Goal: Information Seeking & Learning: Learn about a topic

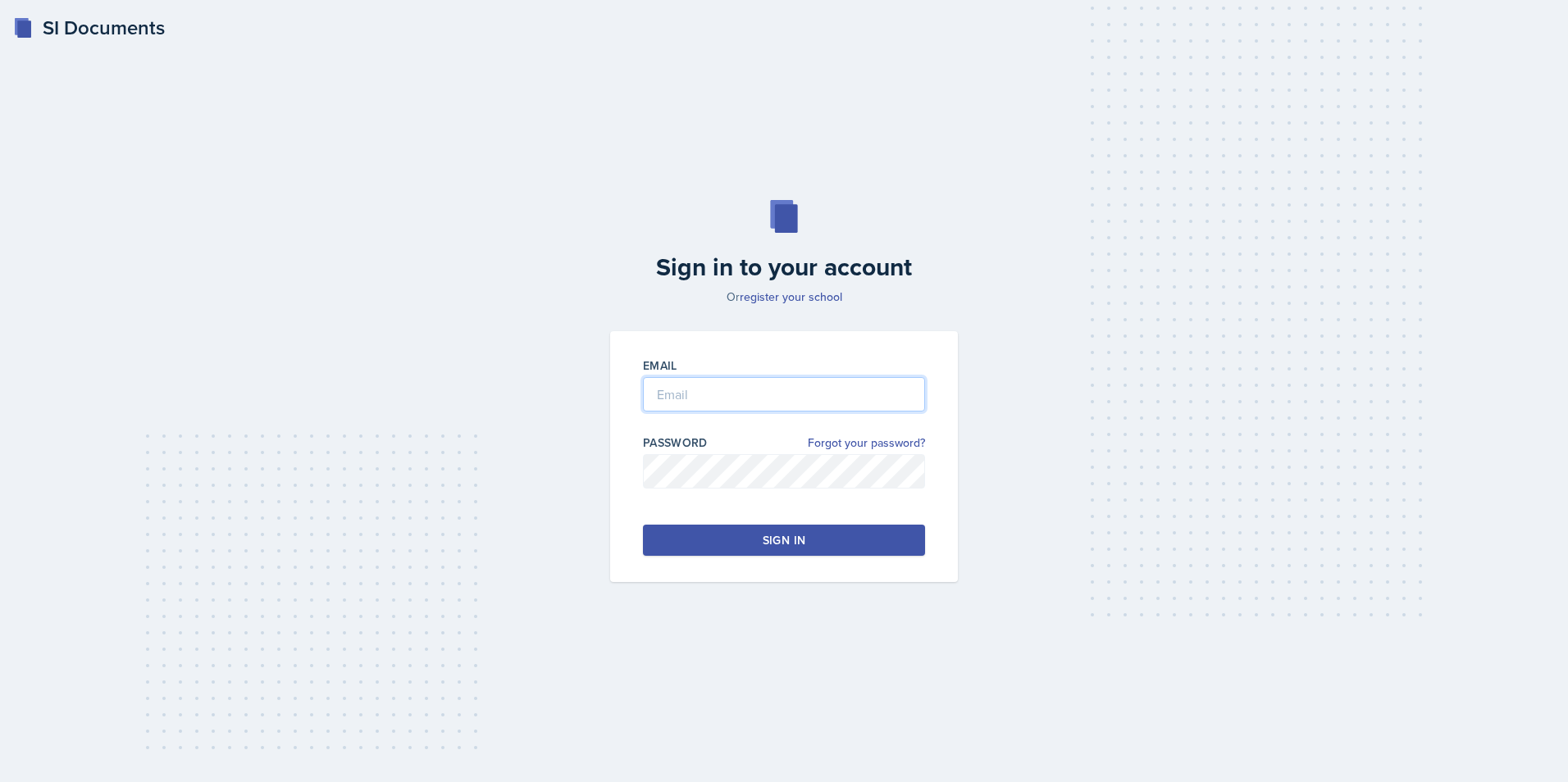
type input "[EMAIL_ADDRESS][DOMAIN_NAME]"
click at [730, 549] on button "Sign in" at bounding box center [784, 540] width 282 height 31
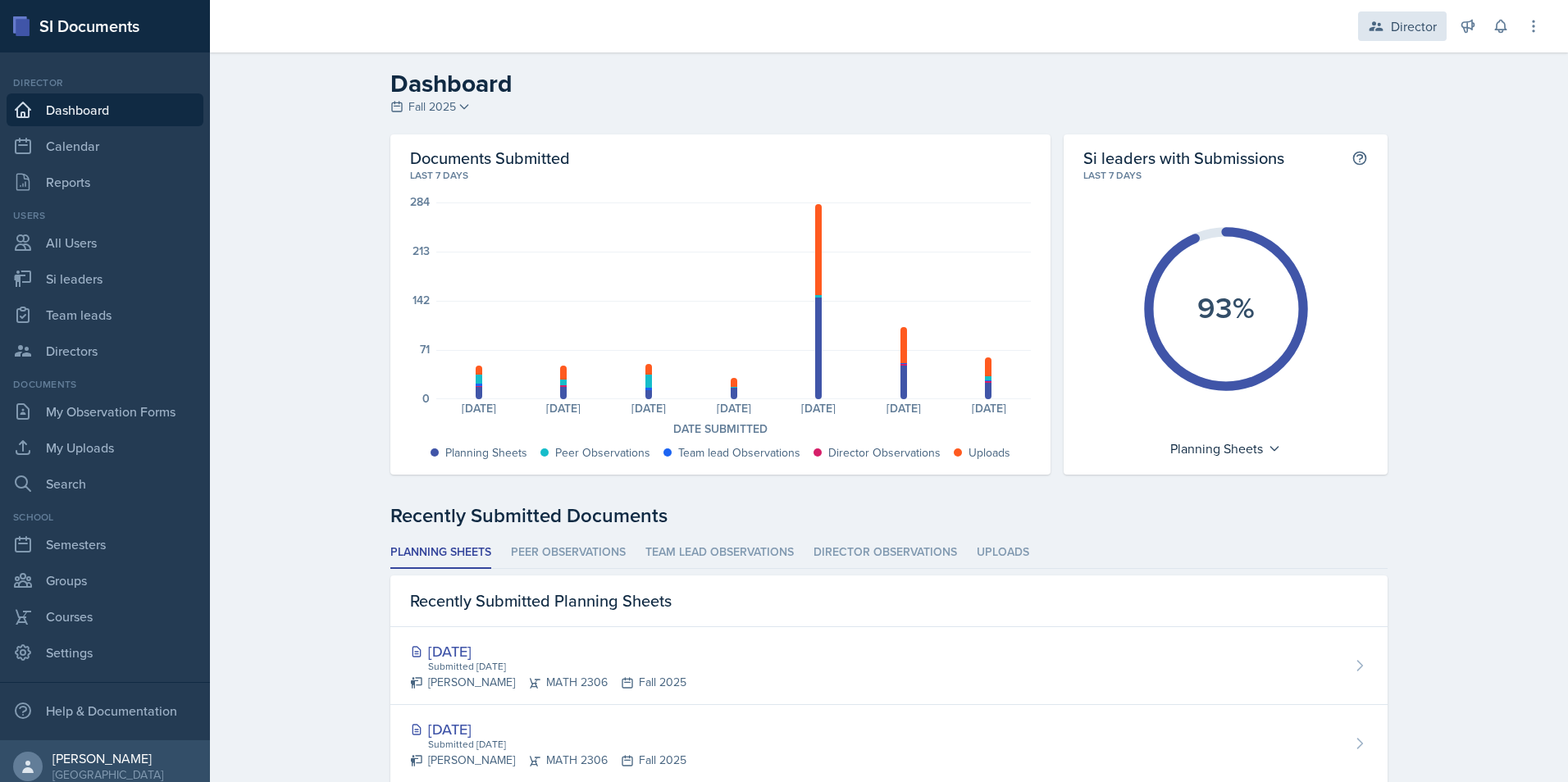
click at [1409, 26] on div "Director" at bounding box center [1413, 26] width 46 height 20
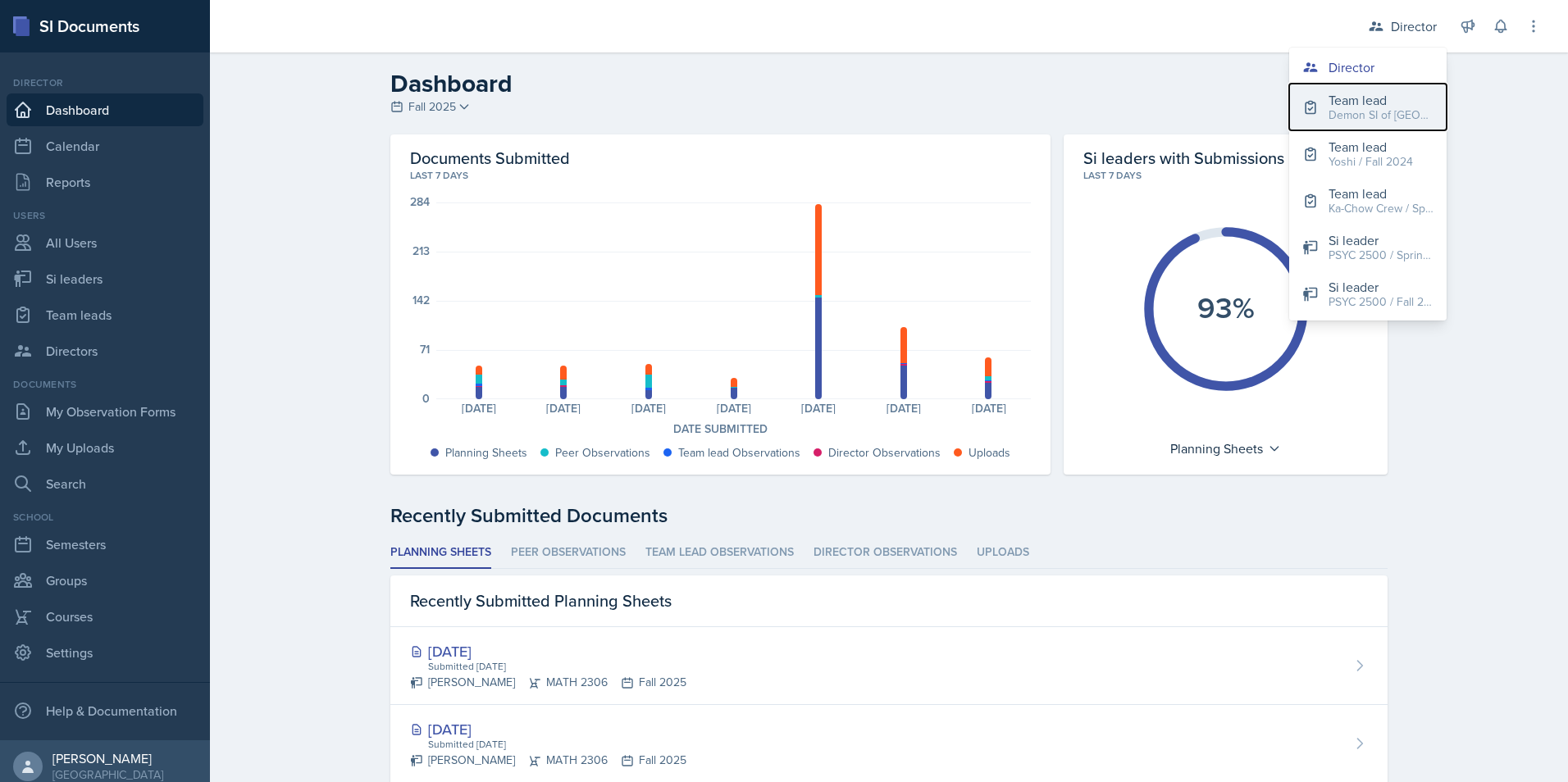
click at [1326, 102] on button "Team lead Demon SI of [GEOGRAPHIC_DATA] / Fall 2025" at bounding box center [1368, 107] width 157 height 47
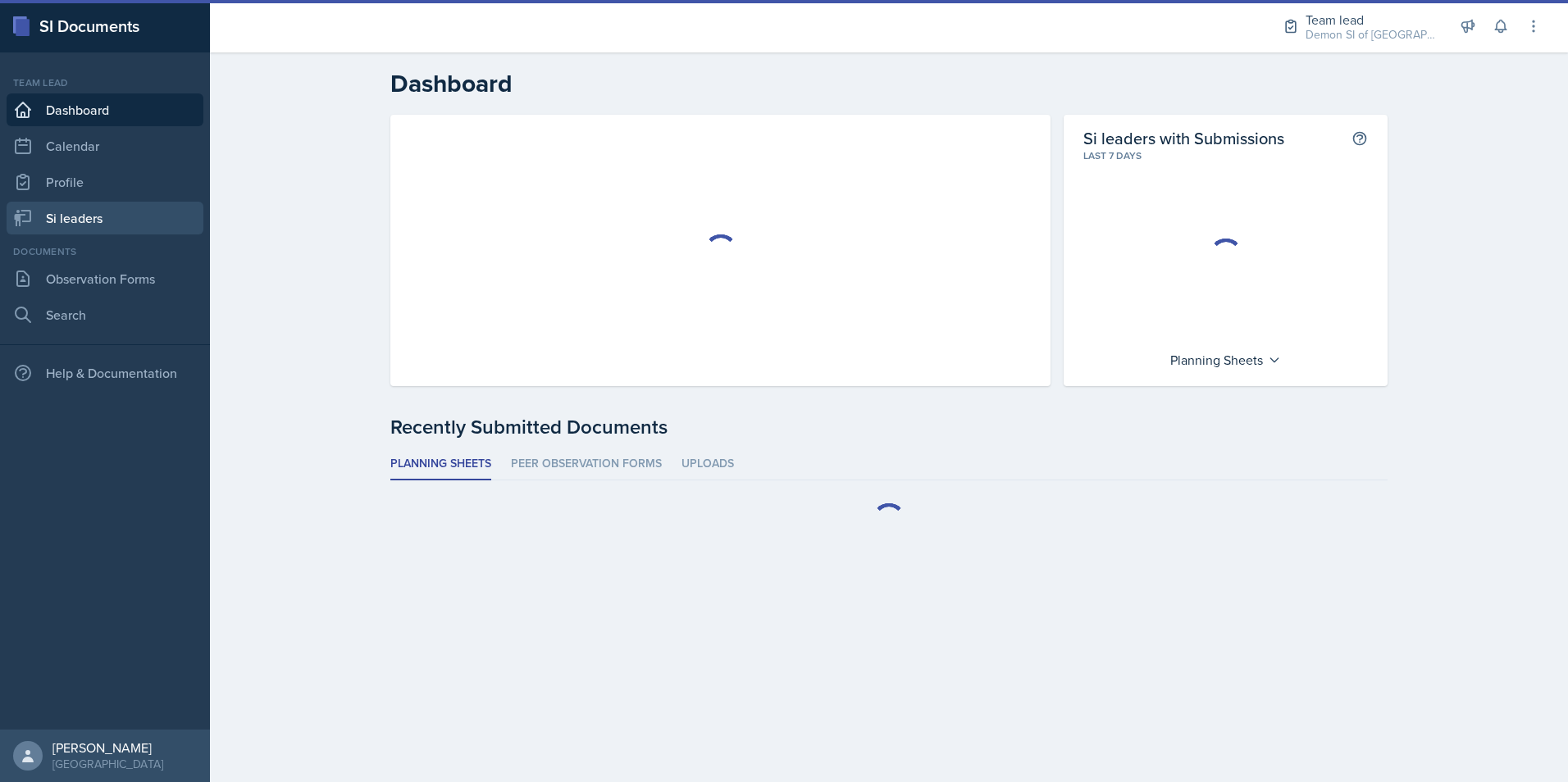
click at [82, 210] on link "Si leaders" at bounding box center [104, 218] width 197 height 32
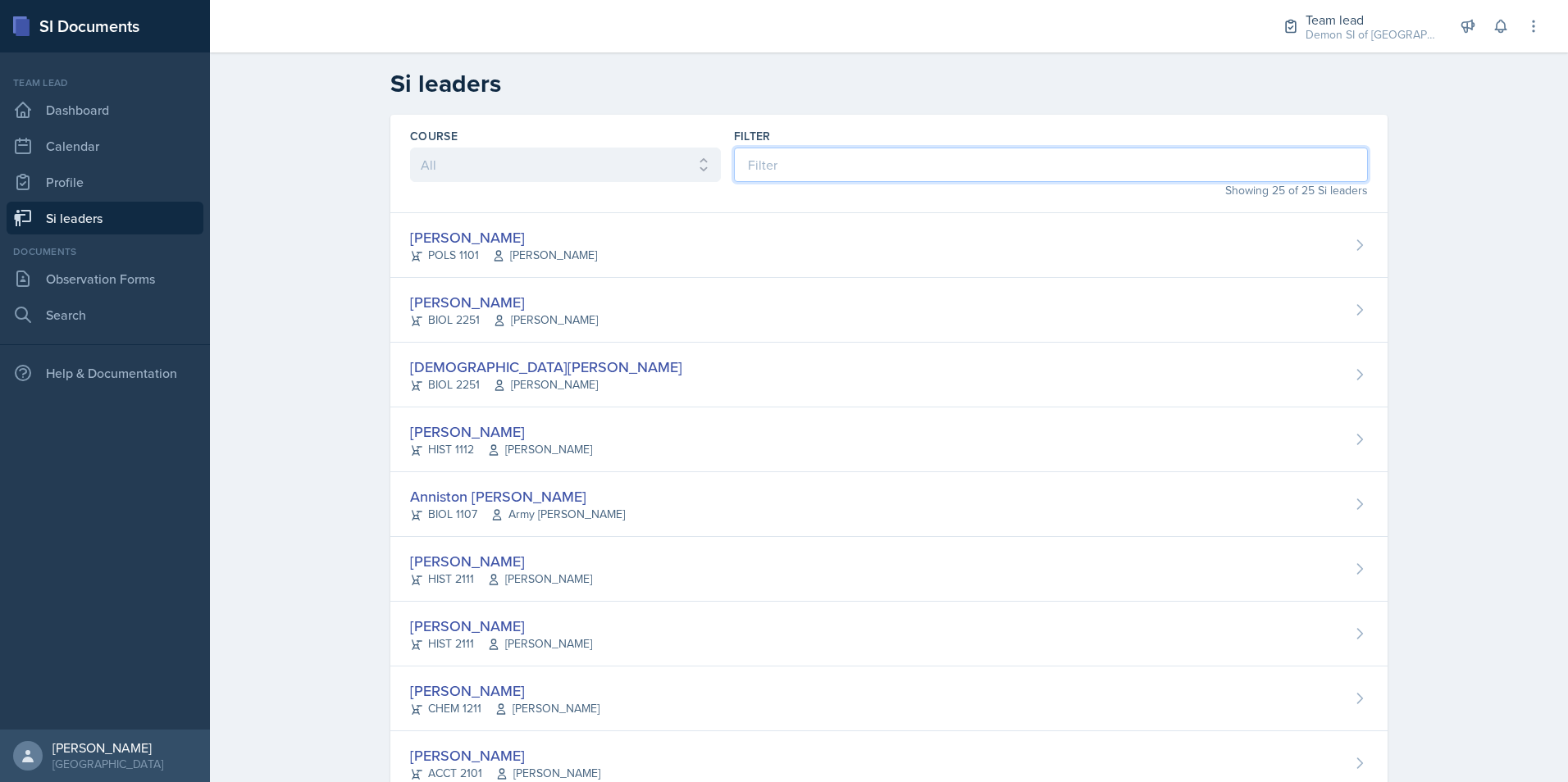
click at [754, 164] on input at bounding box center [1050, 164] width 634 height 34
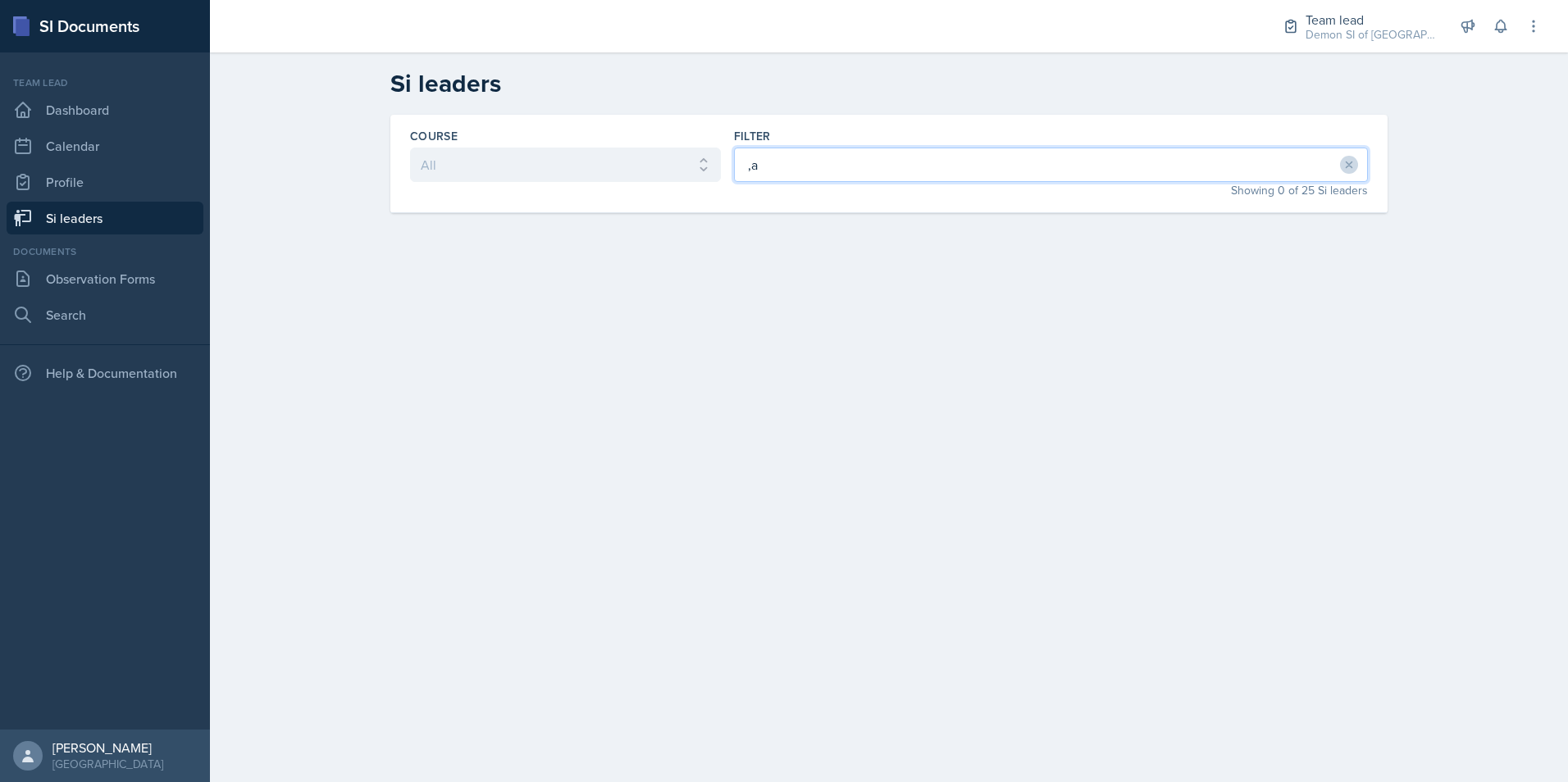
type input ","
type input "matt"
click at [428, 221] on div "[PERSON_NAME] CHEM 3601 [PERSON_NAME]" at bounding box center [888, 245] width 997 height 65
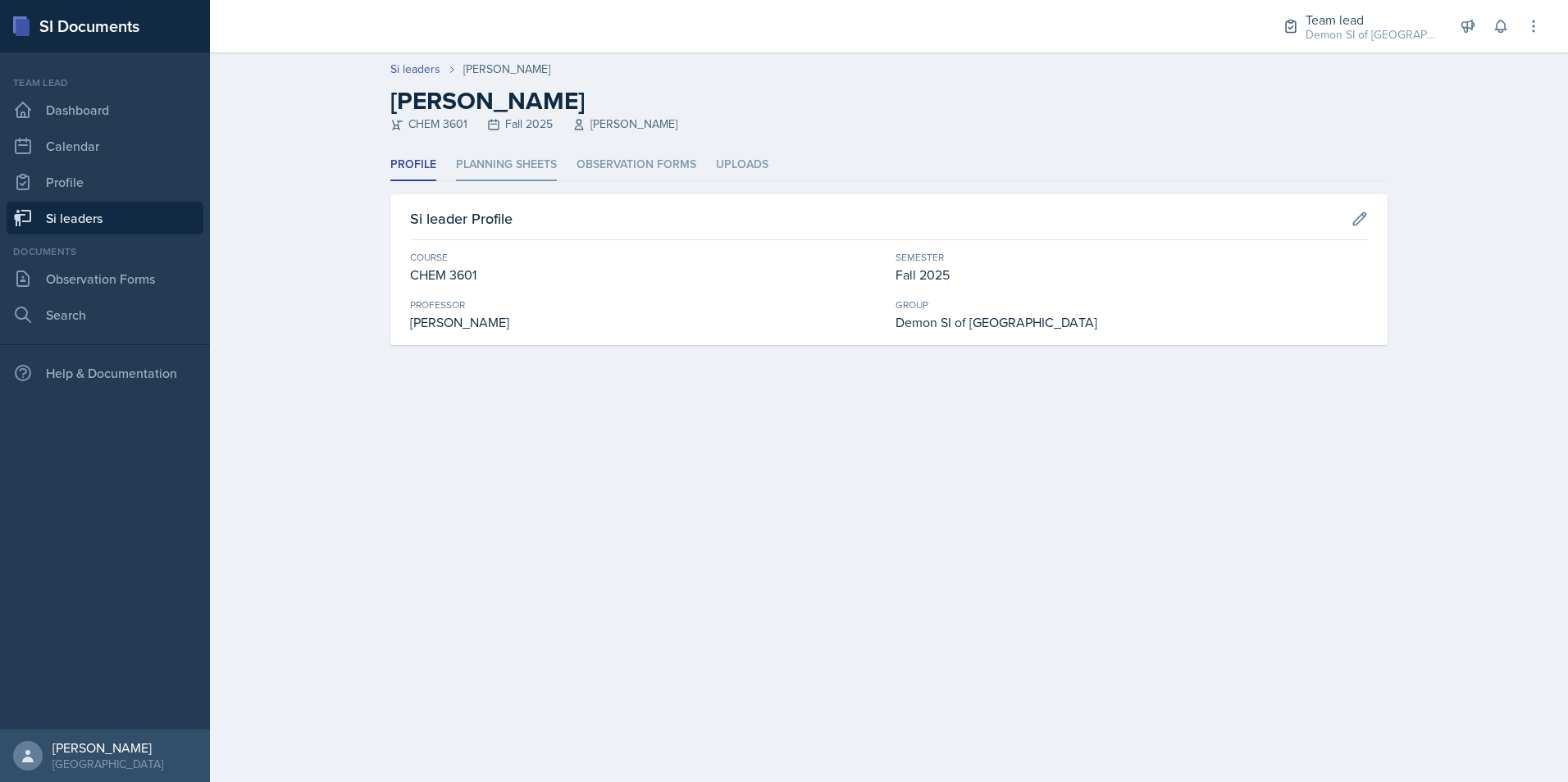
click at [516, 164] on li "Planning Sheets" at bounding box center [506, 165] width 101 height 32
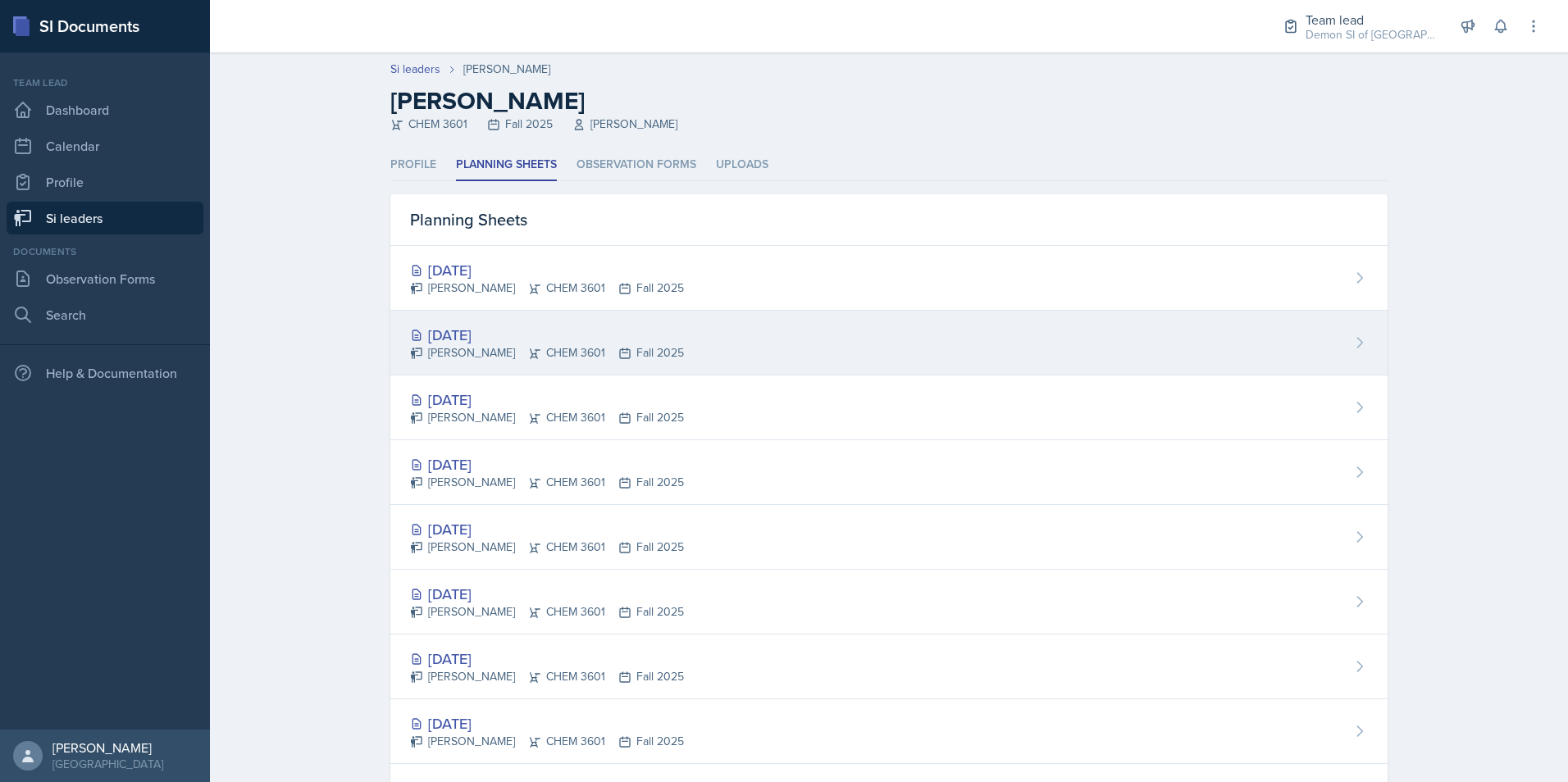
click at [468, 335] on div "[DATE]" at bounding box center [547, 334] width 274 height 22
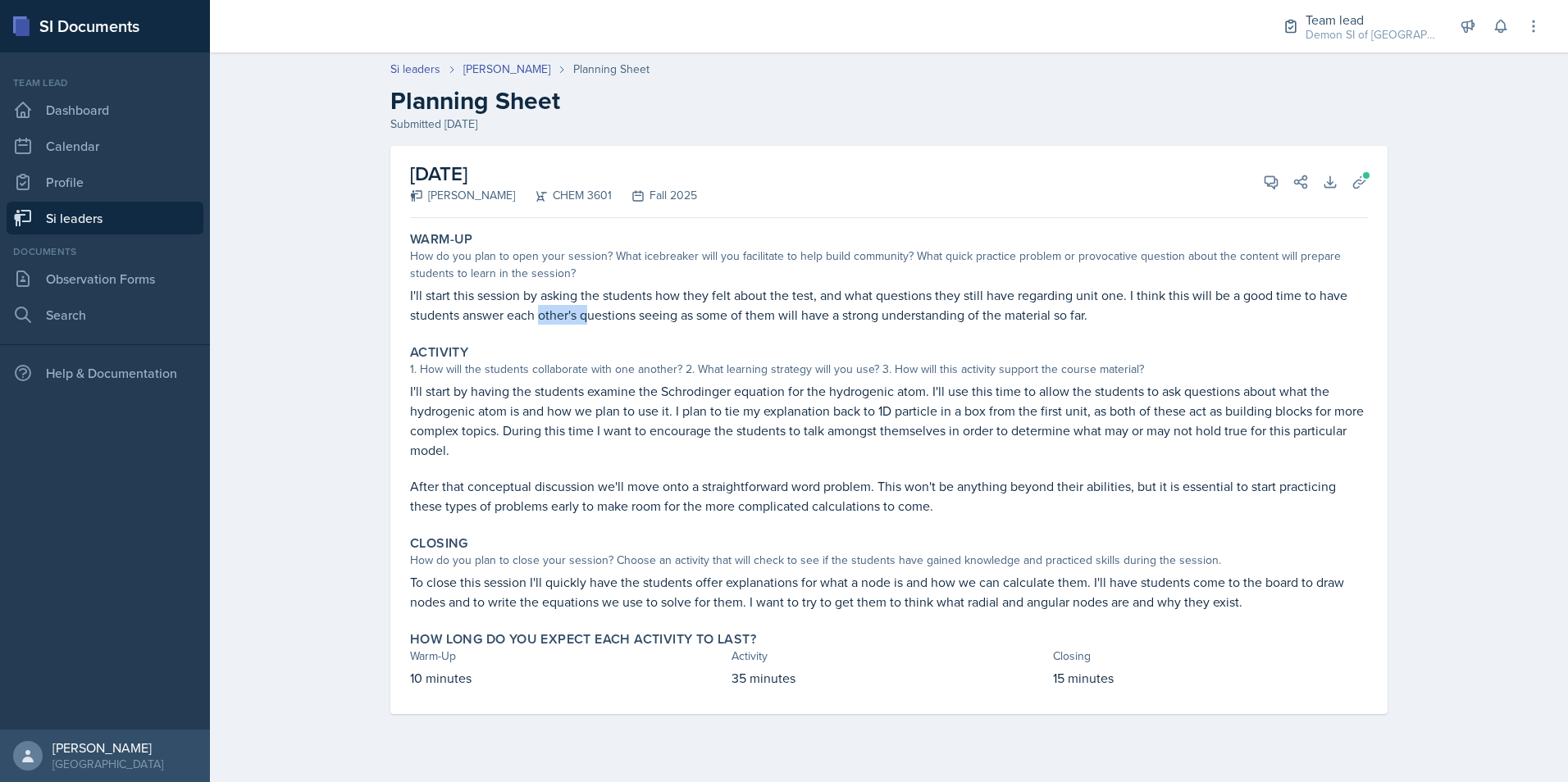
drag, startPoint x: 543, startPoint y: 324, endPoint x: 588, endPoint y: 306, distance: 48.5
click at [588, 306] on p "I'll start this session by asking the students how they felt about the test, an…" at bounding box center [888, 305] width 958 height 40
drag, startPoint x: 588, startPoint y: 306, endPoint x: 854, endPoint y: 293, distance: 266.3
click at [854, 293] on p "I'll start this session by asking the students how they felt about the test, an…" at bounding box center [888, 305] width 958 height 40
click at [679, 387] on p "I'll start by having the students examine the Schrodinger equation for the hydr…" at bounding box center [888, 421] width 958 height 79
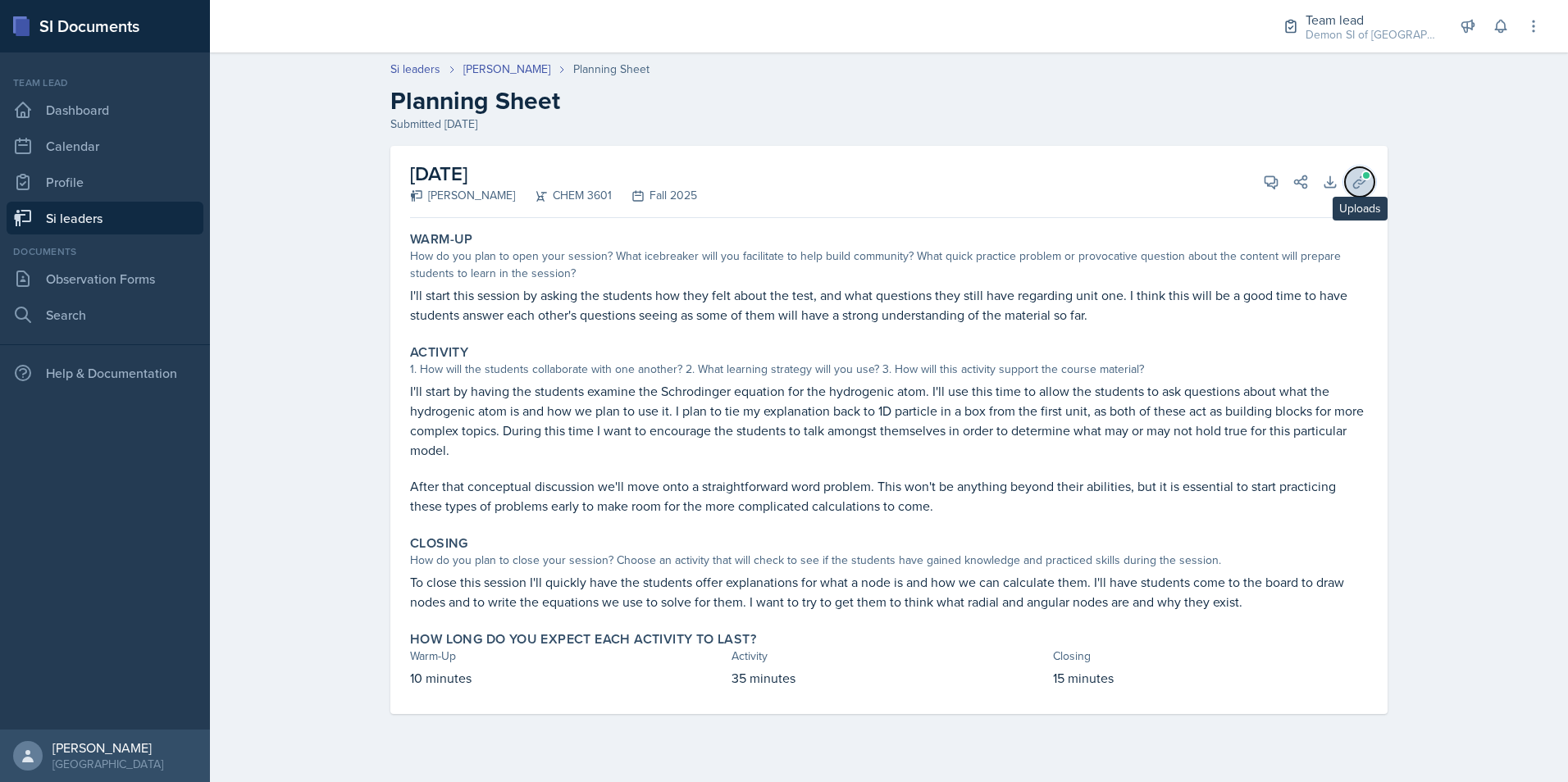
click at [1370, 172] on button "Uploads" at bounding box center [1359, 182] width 30 height 30
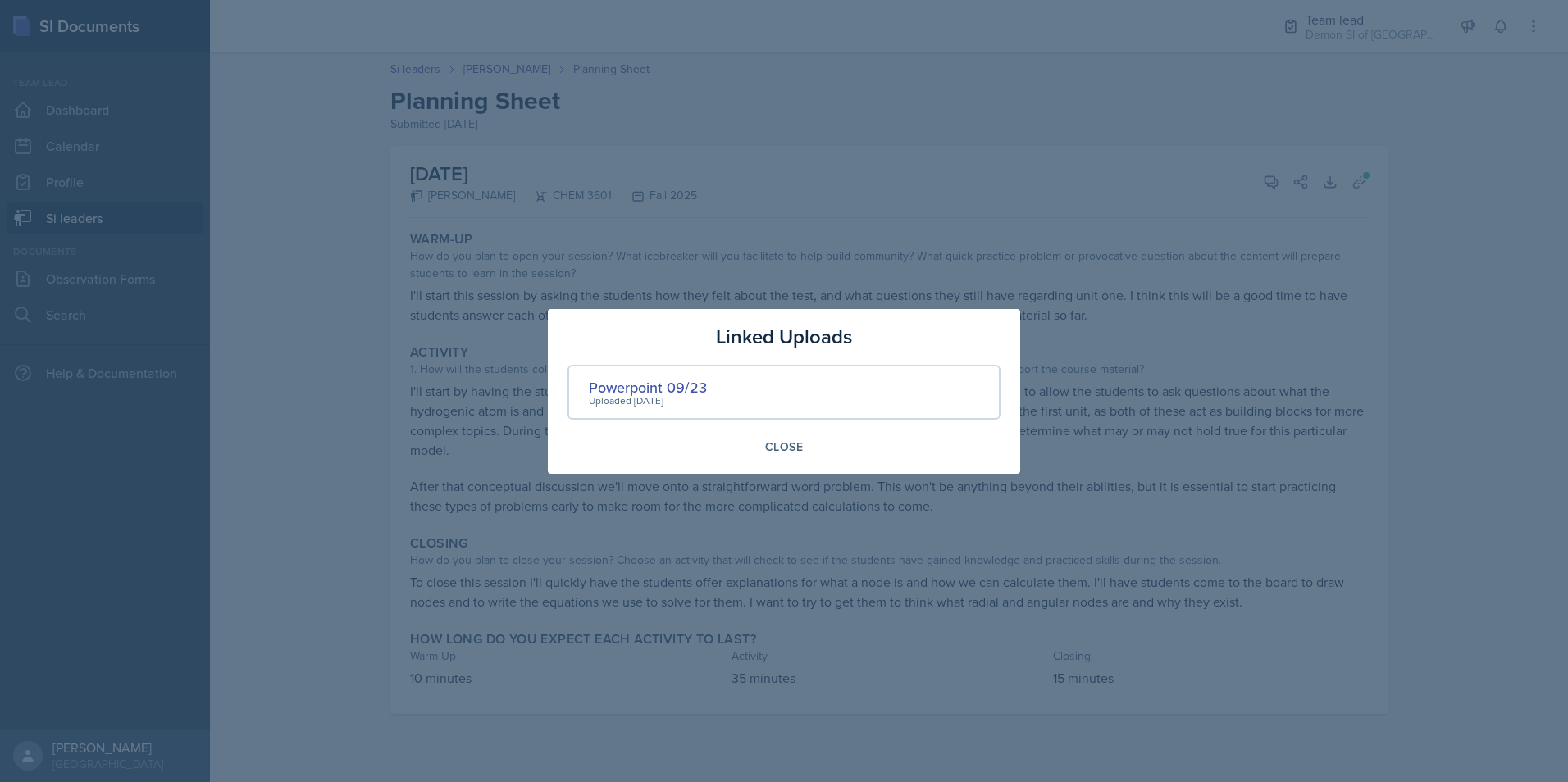
click at [632, 395] on div "Uploaded [DATE]" at bounding box center [647, 401] width 118 height 14
click at [642, 381] on div "Powerpoint 09/23" at bounding box center [647, 387] width 118 height 22
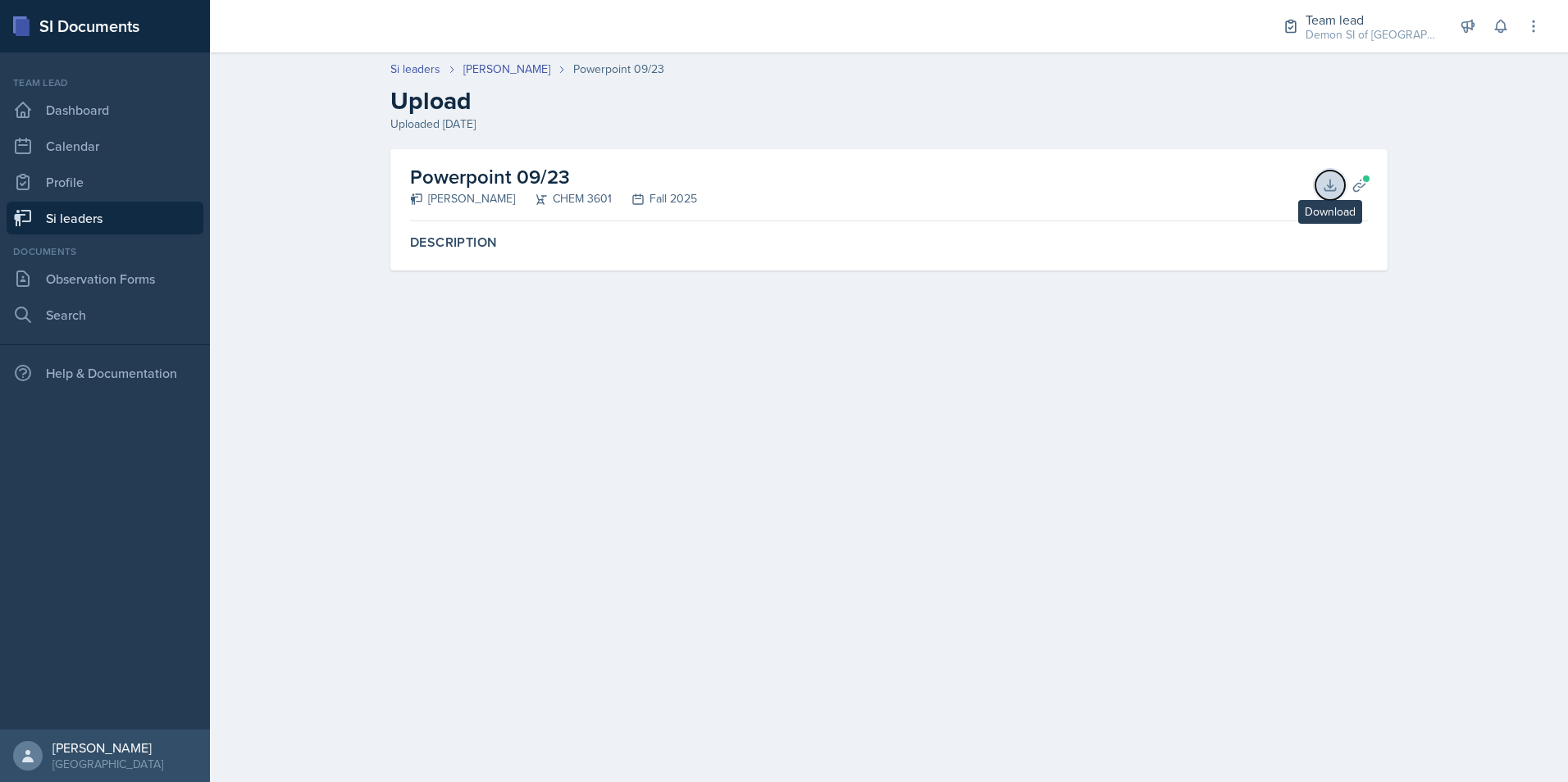
click at [1325, 186] on icon at bounding box center [1330, 185] width 16 height 16
click at [220, 310] on main "Si leaders [PERSON_NAME] Powerpoint 09/23 Upload Uploaded [DATE] Powerpoint 09/…" at bounding box center [889, 417] width 1358 height 730
click at [487, 73] on link "[PERSON_NAME]" at bounding box center [506, 68] width 87 height 17
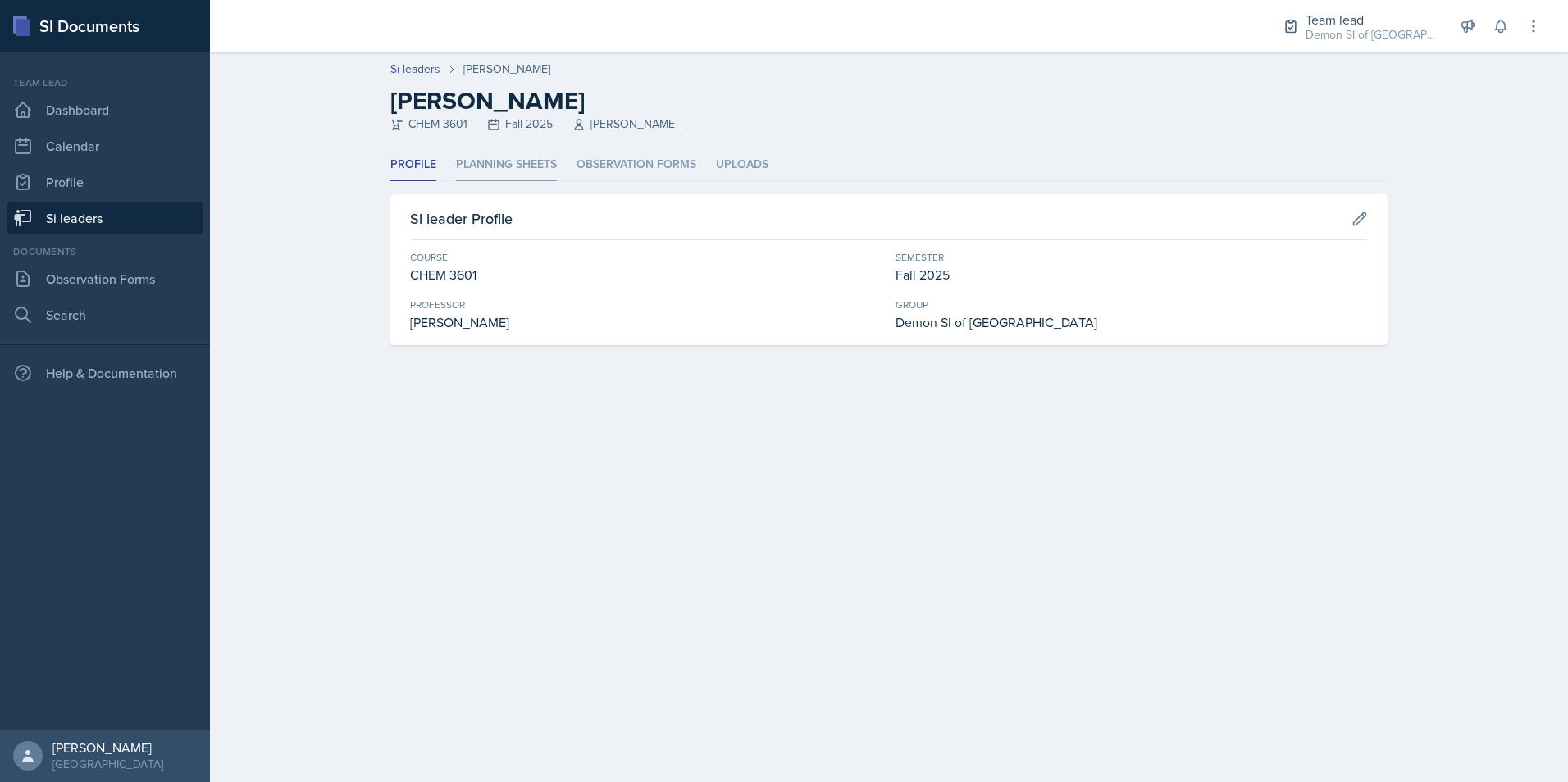
click at [535, 160] on li "Planning Sheets" at bounding box center [506, 165] width 101 height 32
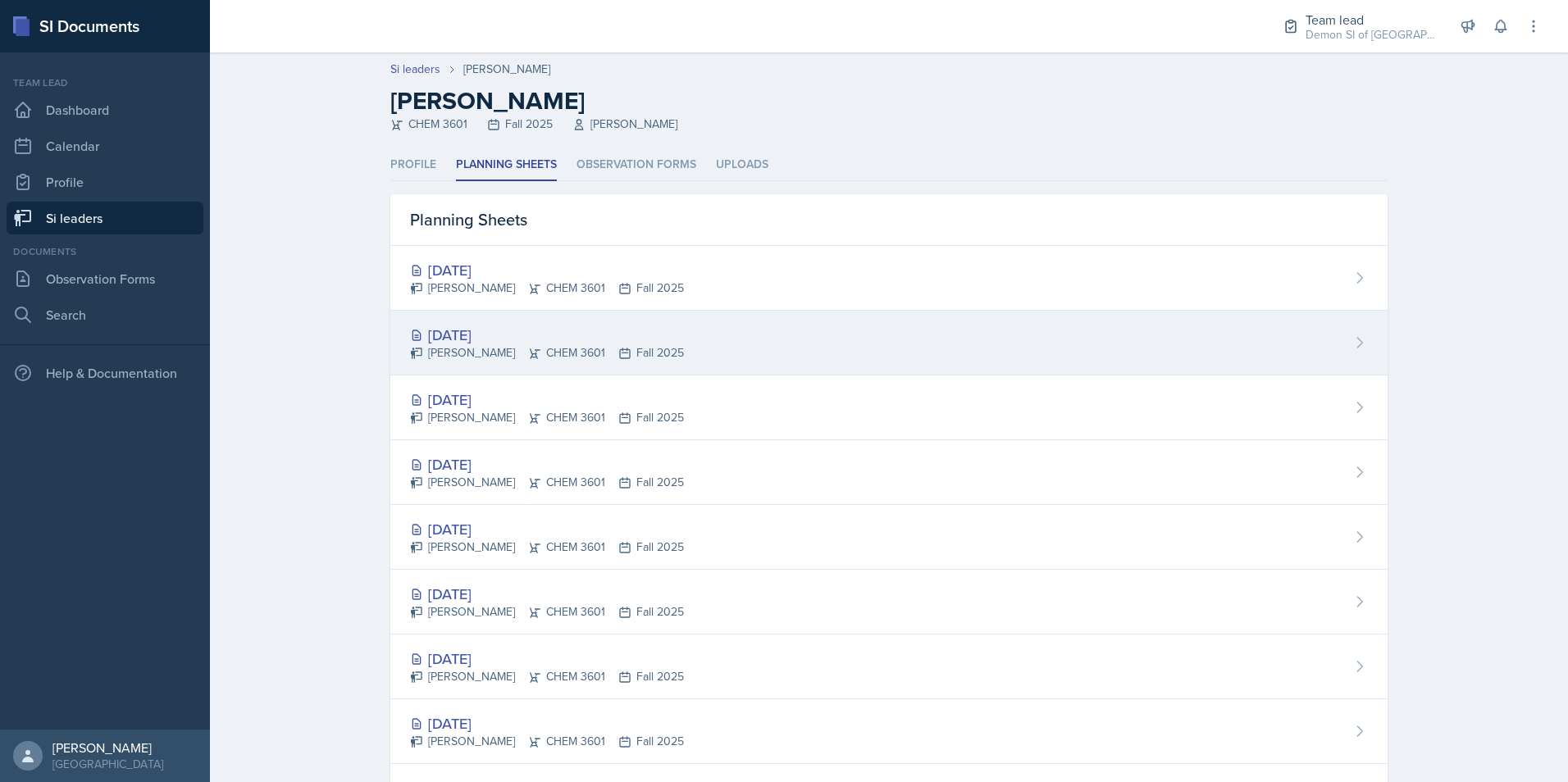
click at [521, 351] on div "[PERSON_NAME] CHEM 3601 Fall 2025" at bounding box center [547, 352] width 274 height 17
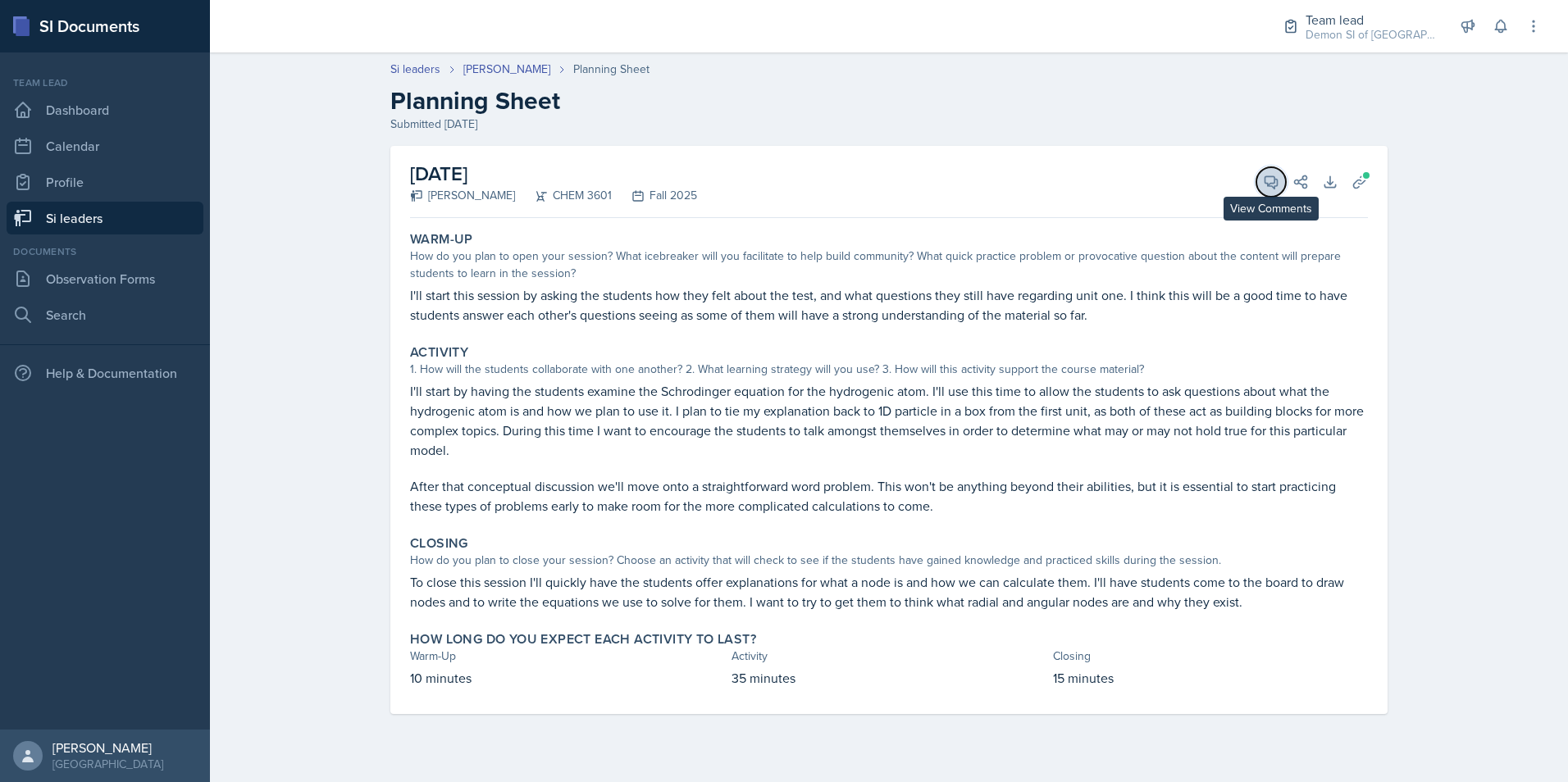
click at [1268, 179] on icon at bounding box center [1271, 182] width 16 height 16
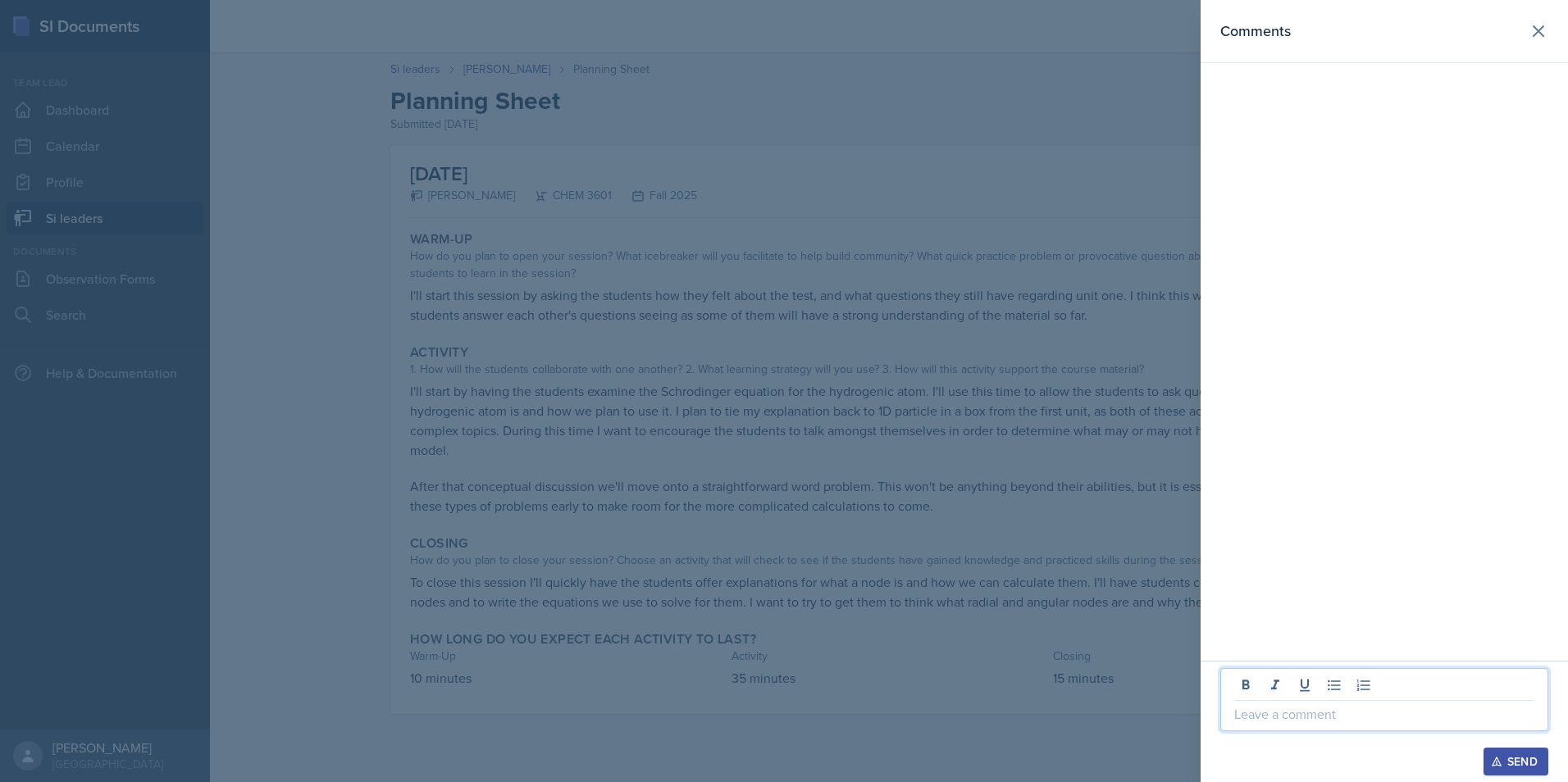
click at [1273, 714] on p at bounding box center [1385, 715] width 300 height 20
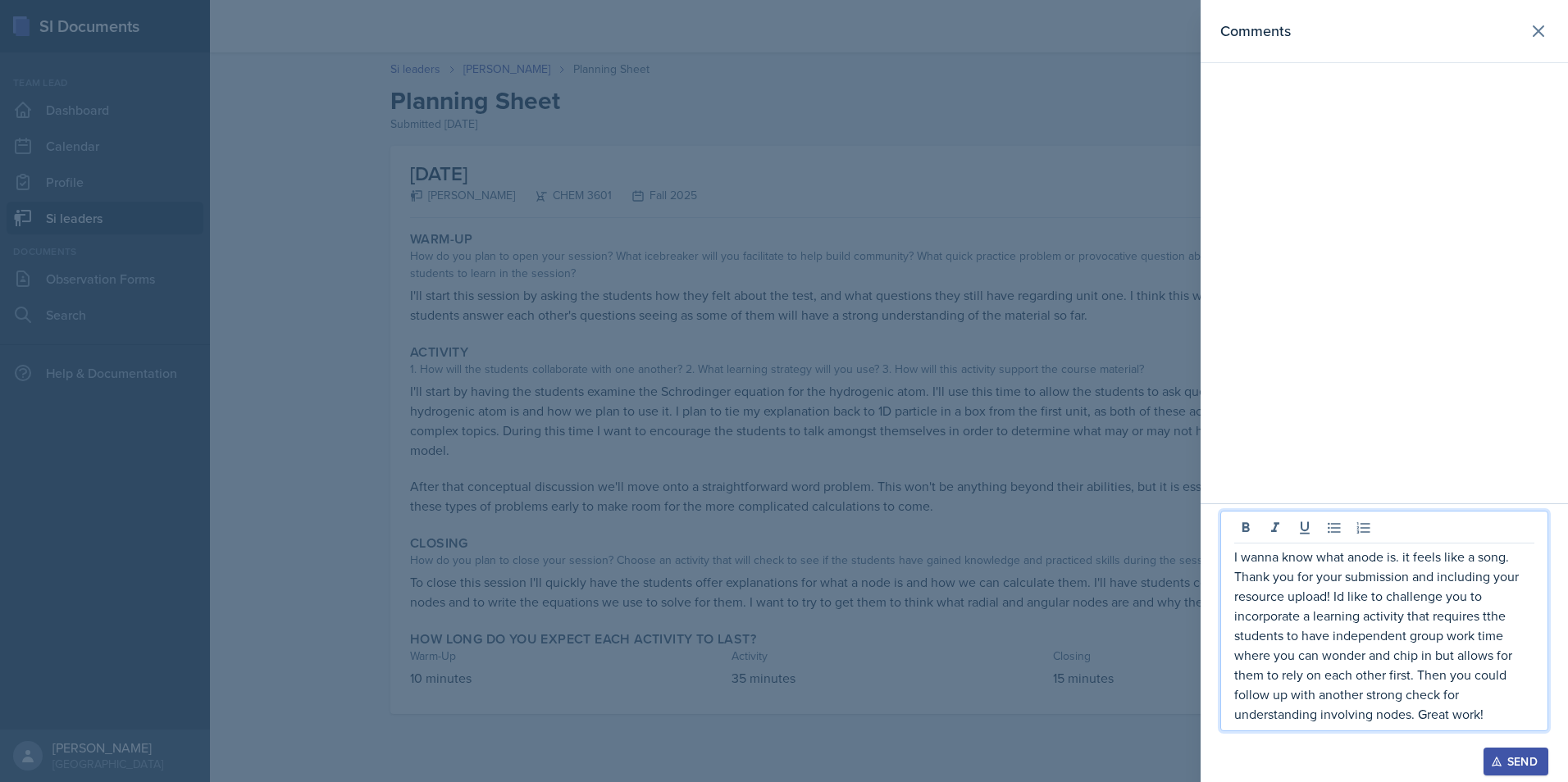
click at [1258, 566] on p "I wanna know what anode is. it feels like a song. Thank you for your submission…" at bounding box center [1385, 635] width 300 height 177
click at [1359, 557] on p "I wanna know what anode is. it feels like a song. Thank you for your submission…" at bounding box center [1385, 635] width 300 height 177
click at [1422, 554] on p "I wanna know what a node is. it feels like a song. Thank you for your submissio…" at bounding box center [1385, 635] width 300 height 177
click at [1498, 626] on p "I wanna know what a node is. It feels like a song. Thank you for your submissio…" at bounding box center [1385, 635] width 300 height 177
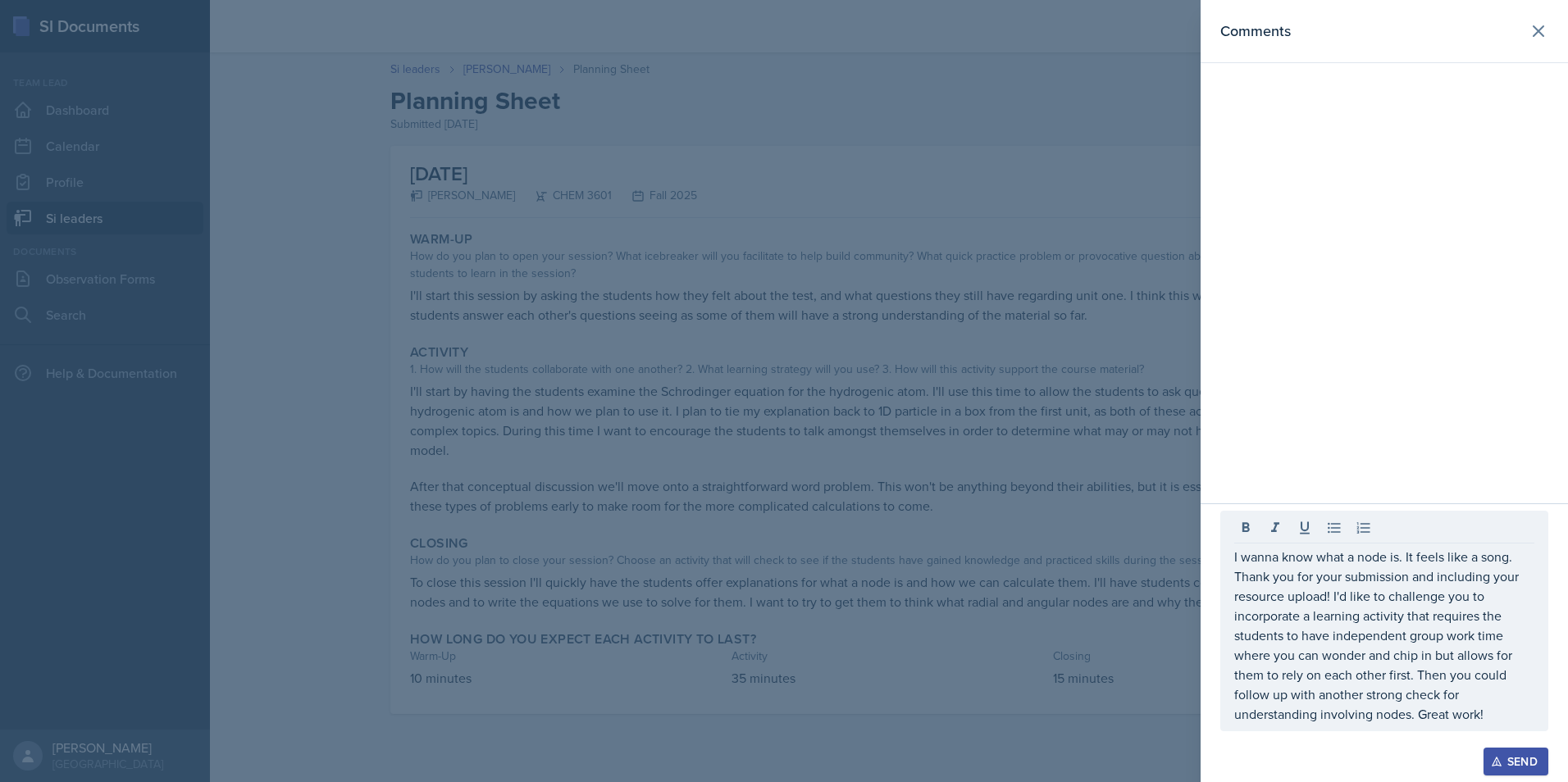
click at [1338, 654] on p "I wanna know what a node is. It feels like a song. Thank you for your submissio…" at bounding box center [1385, 635] width 300 height 177
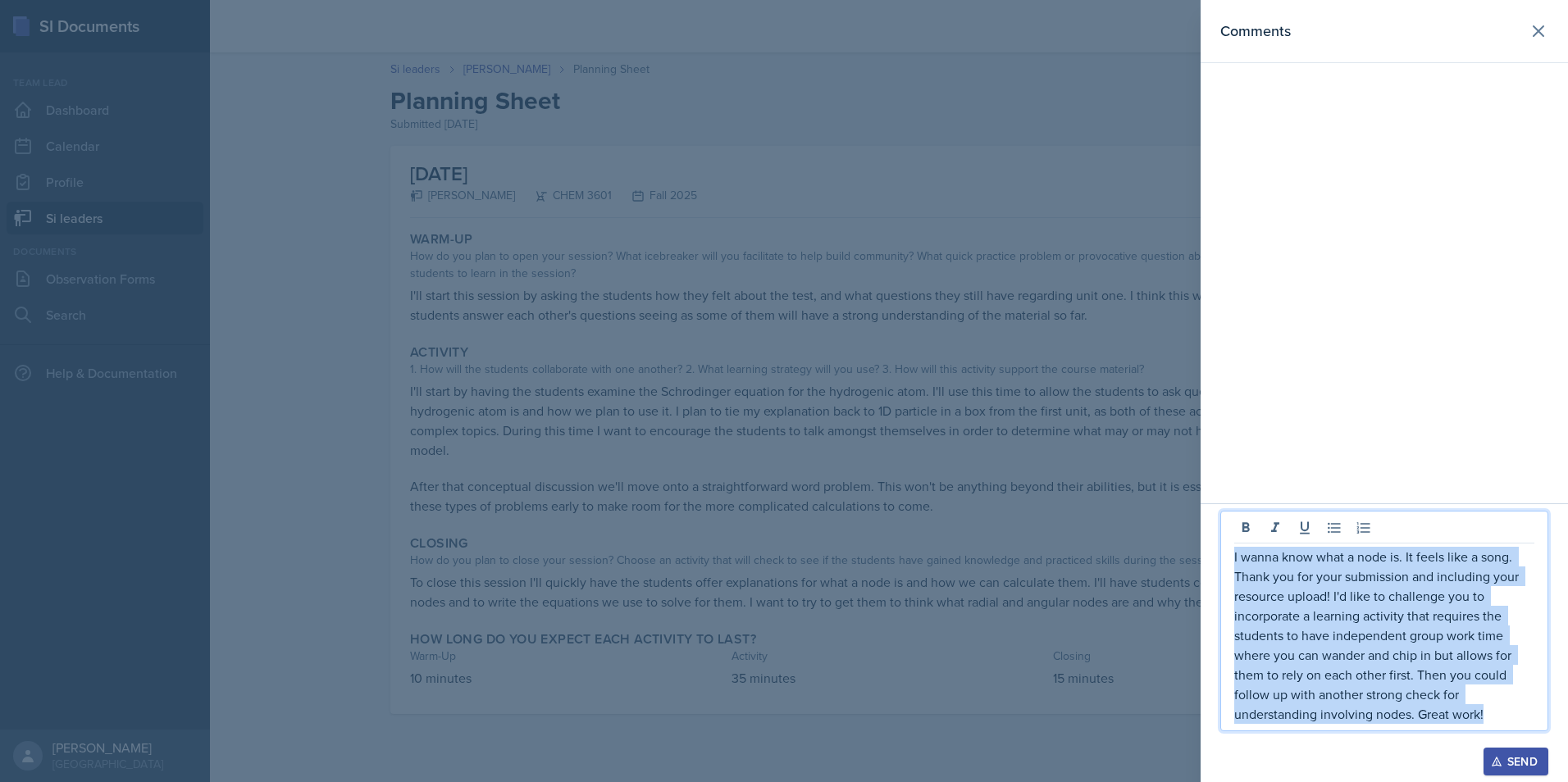
drag, startPoint x: 1489, startPoint y: 715, endPoint x: 1198, endPoint y: 555, distance: 332.1
click at [1198, 555] on div "Comments I wanna know what a node is. It feels like a song. Thank you for your …" at bounding box center [784, 391] width 1568 height 782
copy p "I wanna know what a node is. It feels like a song. Thank you for your submissio…"
drag, startPoint x: 1520, startPoint y: 760, endPoint x: 1559, endPoint y: 742, distance: 43.0
click at [1536, 755] on div "Send" at bounding box center [1516, 761] width 43 height 13
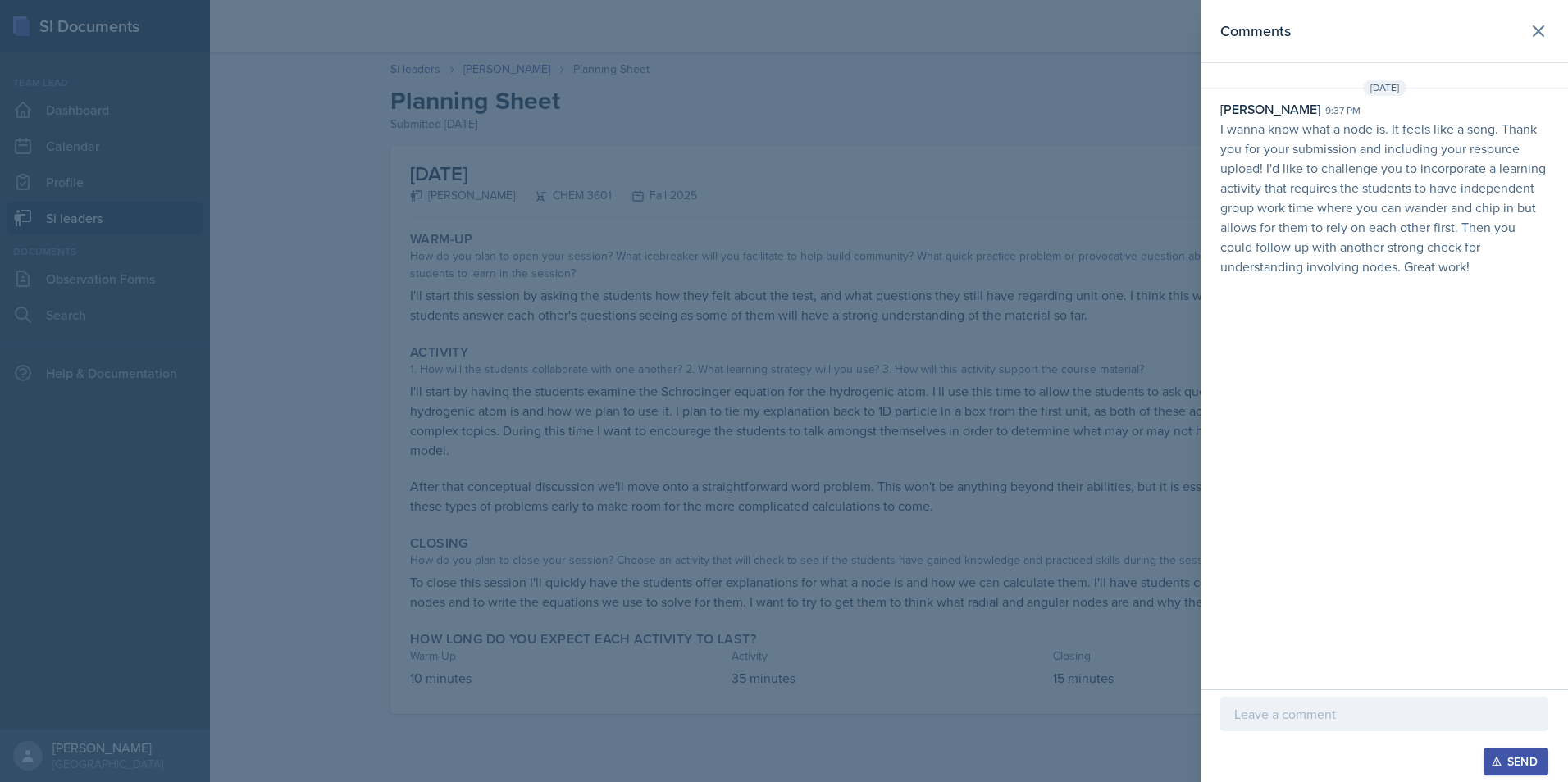
click at [1434, 209] on p "I wanna know what a node is. It feels like a song. Thank you for your submissio…" at bounding box center [1384, 197] width 328 height 157
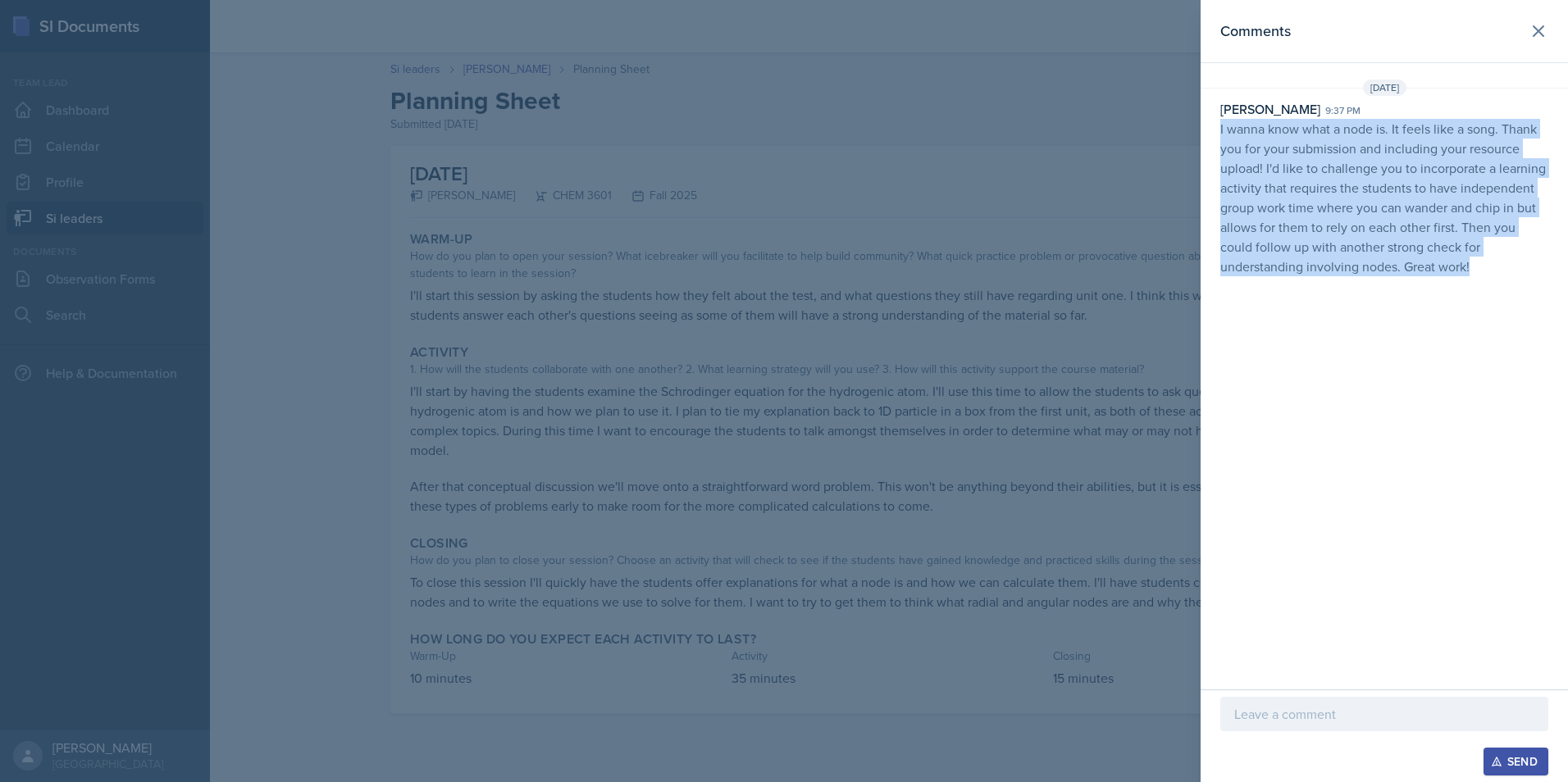
drag, startPoint x: 1434, startPoint y: 209, endPoint x: 1216, endPoint y: 130, distance: 231.9
click at [1216, 130] on div "[PERSON_NAME] 9:37 pm I wanna know what a node is. It feels like a song. Thank …" at bounding box center [1384, 187] width 368 height 177
copy p "I wanna know what a node is. It feels like a song. Thank you for your submissio…"
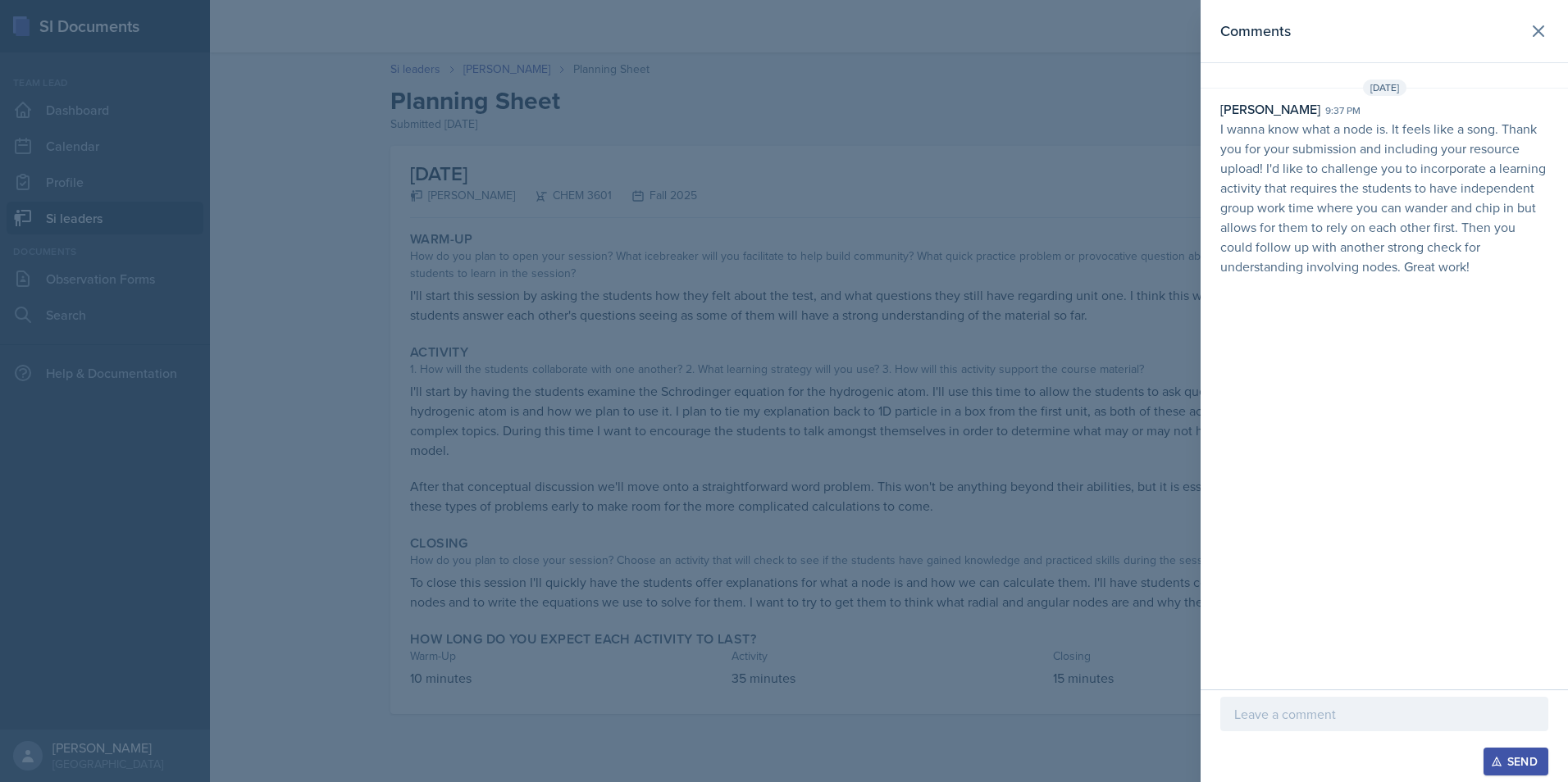
click at [621, 209] on div at bounding box center [784, 391] width 1568 height 782
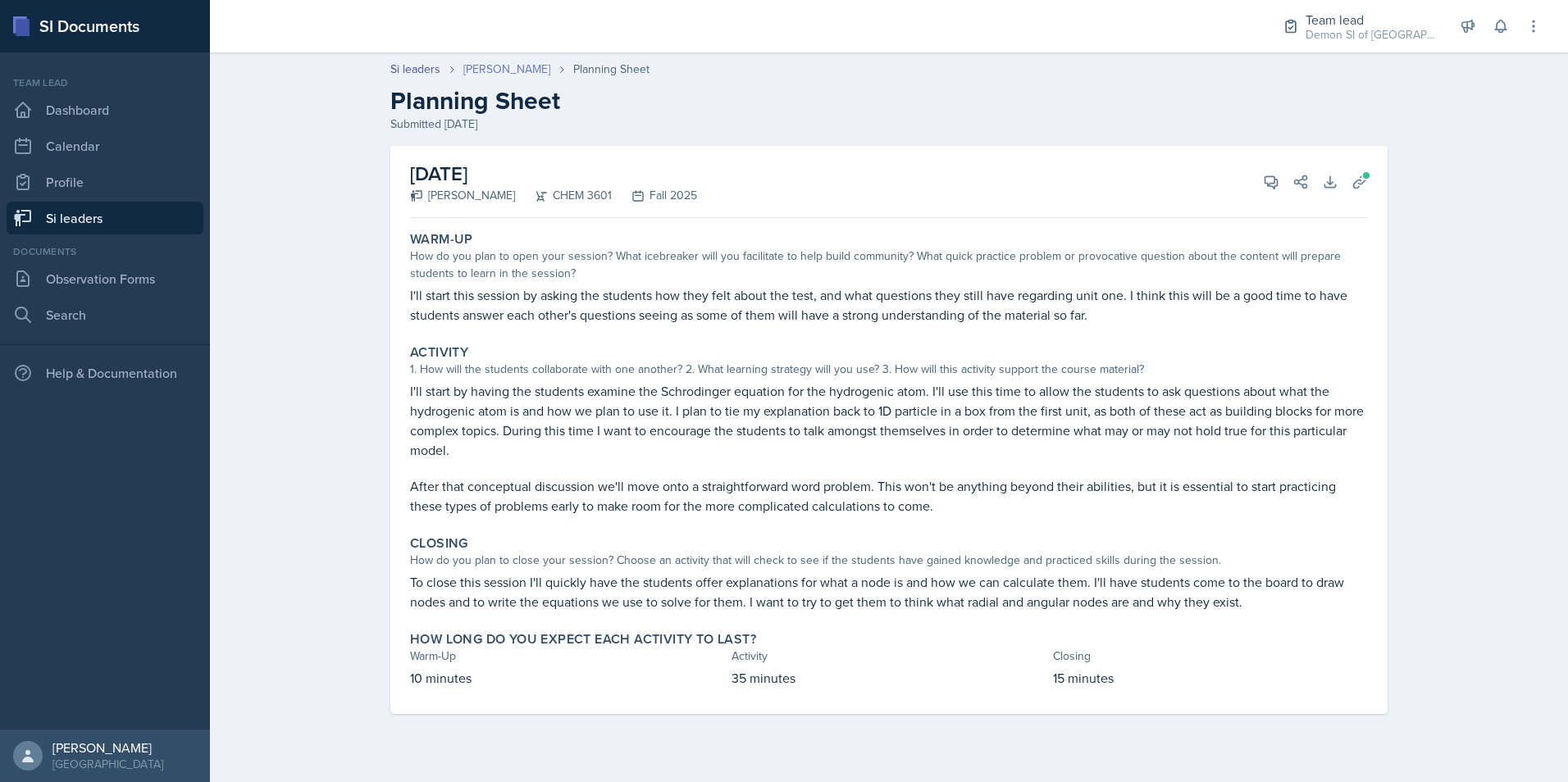
click at [507, 74] on link "[PERSON_NAME]" at bounding box center [506, 68] width 87 height 17
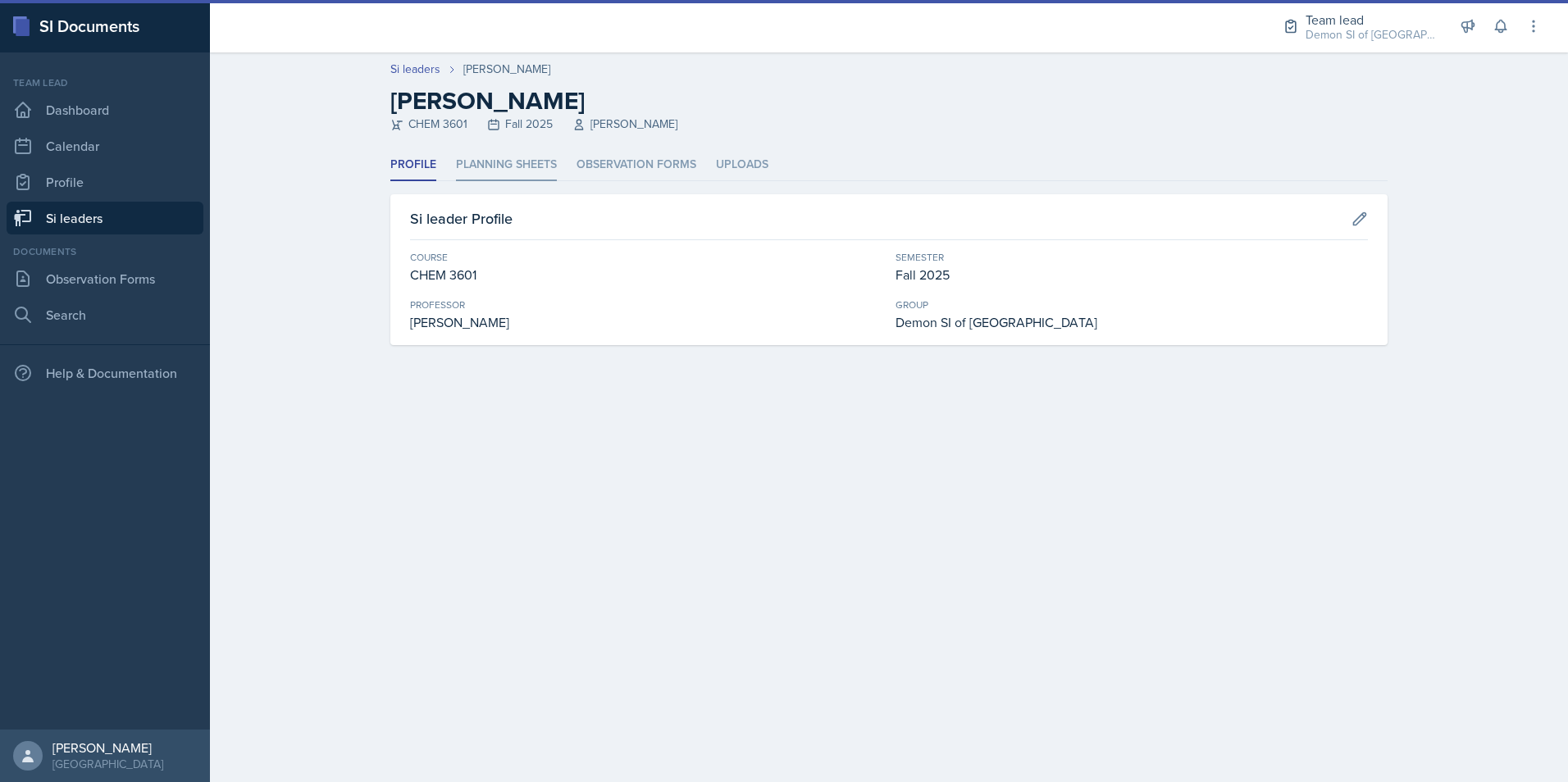
click at [487, 160] on li "Planning Sheets" at bounding box center [506, 165] width 101 height 32
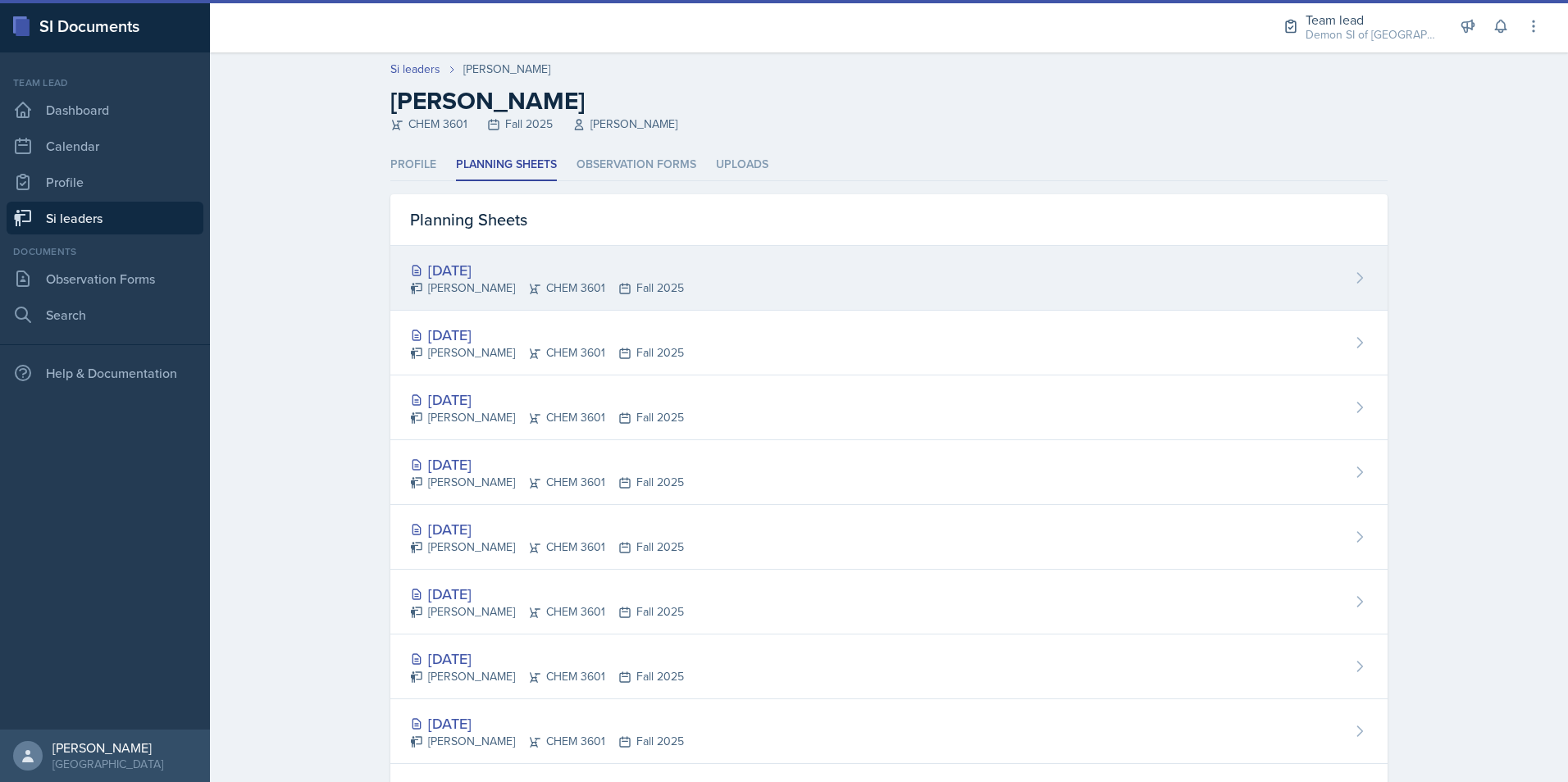
click at [483, 289] on div "[PERSON_NAME] CHEM 3601 Fall 2025" at bounding box center [547, 288] width 274 height 17
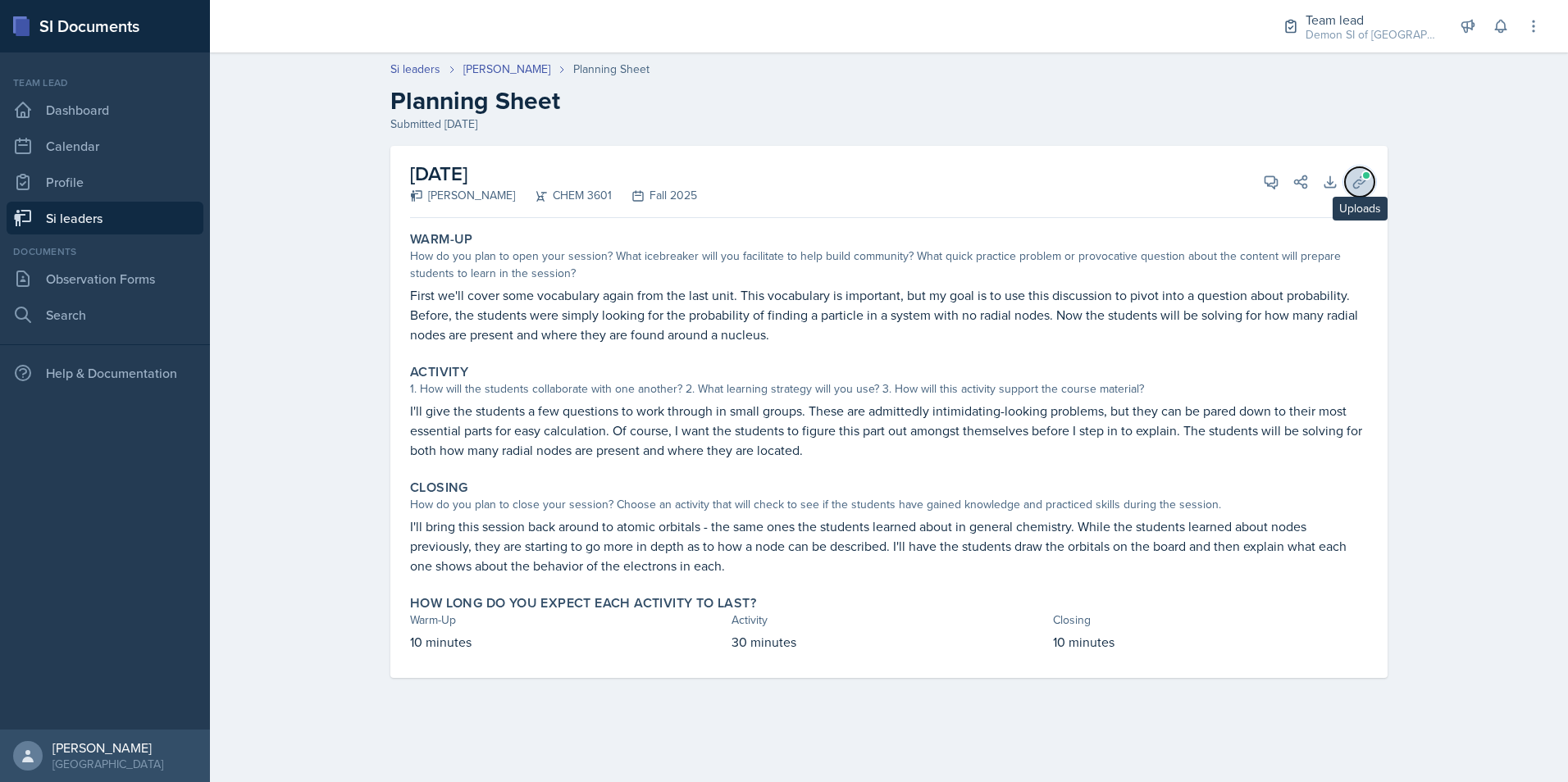
click at [1358, 178] on icon at bounding box center [1359, 182] width 16 height 16
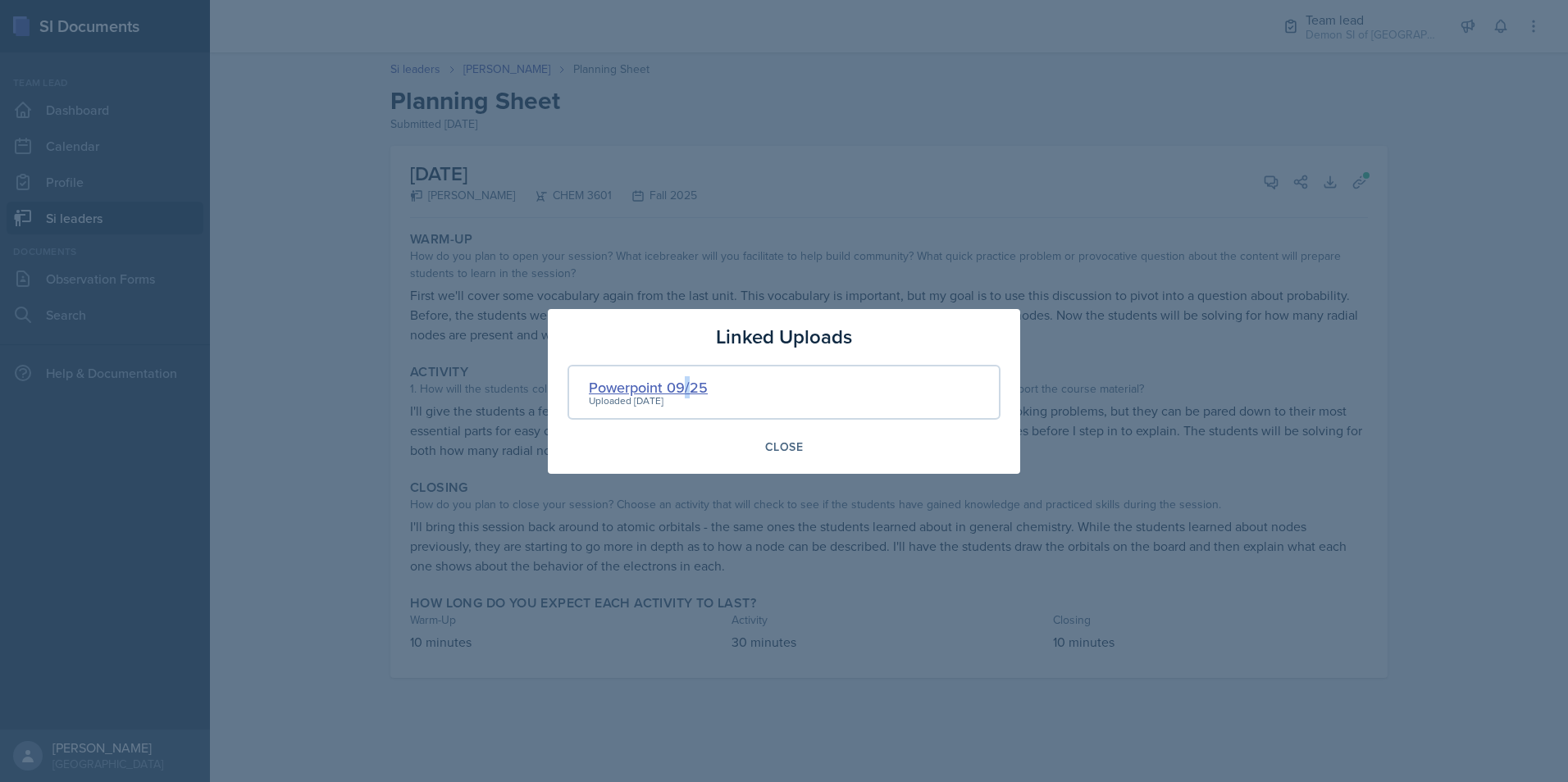
click at [686, 380] on div "Powerpoint 09/25" at bounding box center [648, 387] width 119 height 22
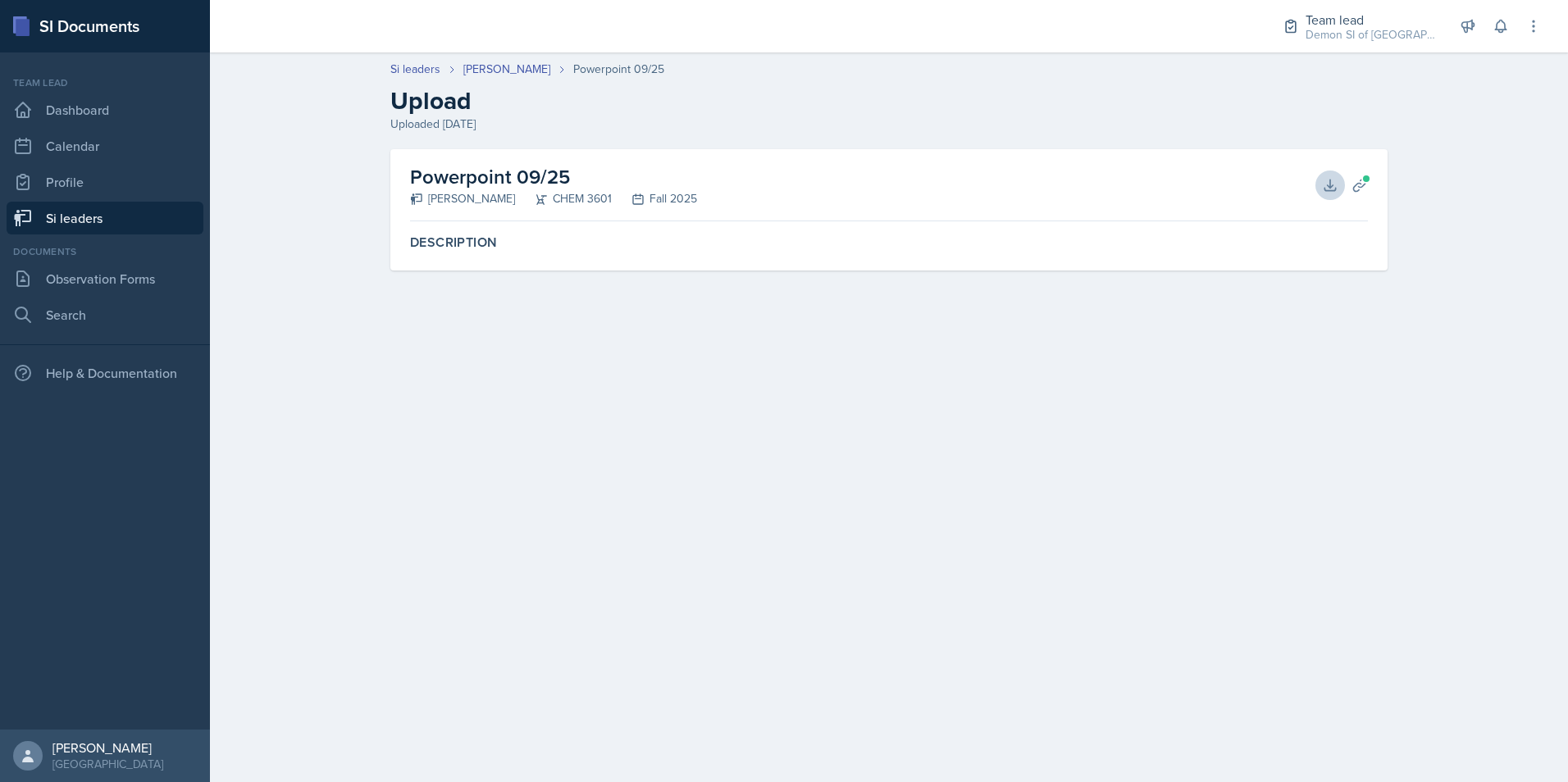
click at [1319, 191] on div "Powerpoint 09/25 [PERSON_NAME] CHEM 3601 Fall 2025 Download Planning Sheets" at bounding box center [888, 185] width 958 height 72
drag, startPoint x: 1319, startPoint y: 191, endPoint x: 1327, endPoint y: 187, distance: 8.9
click at [1327, 187] on icon at bounding box center [1330, 185] width 16 height 16
click at [260, 331] on main "Si leaders [PERSON_NAME] Powerpoint 09/25 Upload Uploaded [DATE] Powerpoint 09/…" at bounding box center [889, 417] width 1358 height 730
click at [475, 67] on link "[PERSON_NAME]" at bounding box center [506, 68] width 87 height 17
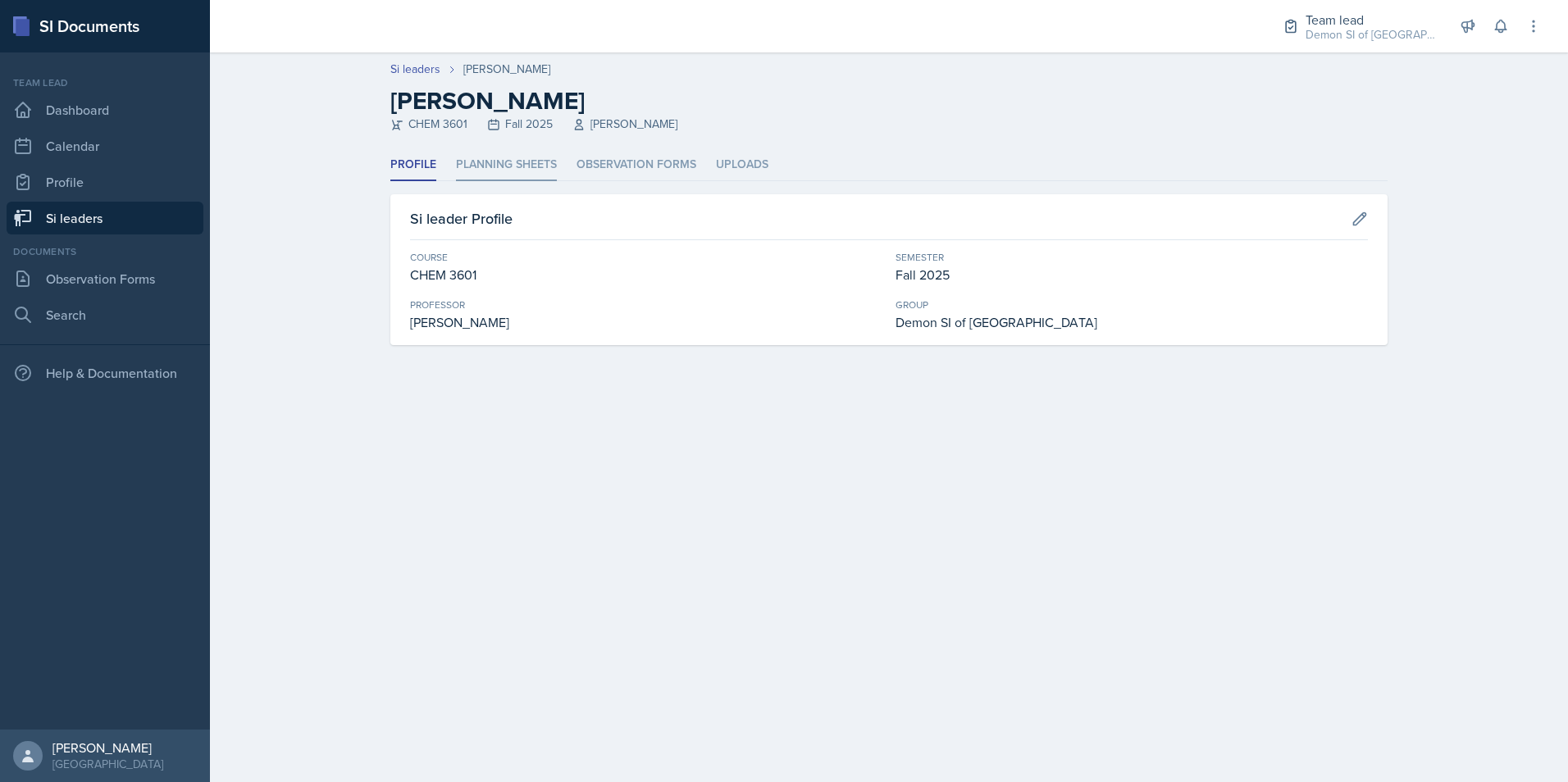
click at [485, 160] on li "Planning Sheets" at bounding box center [506, 165] width 101 height 32
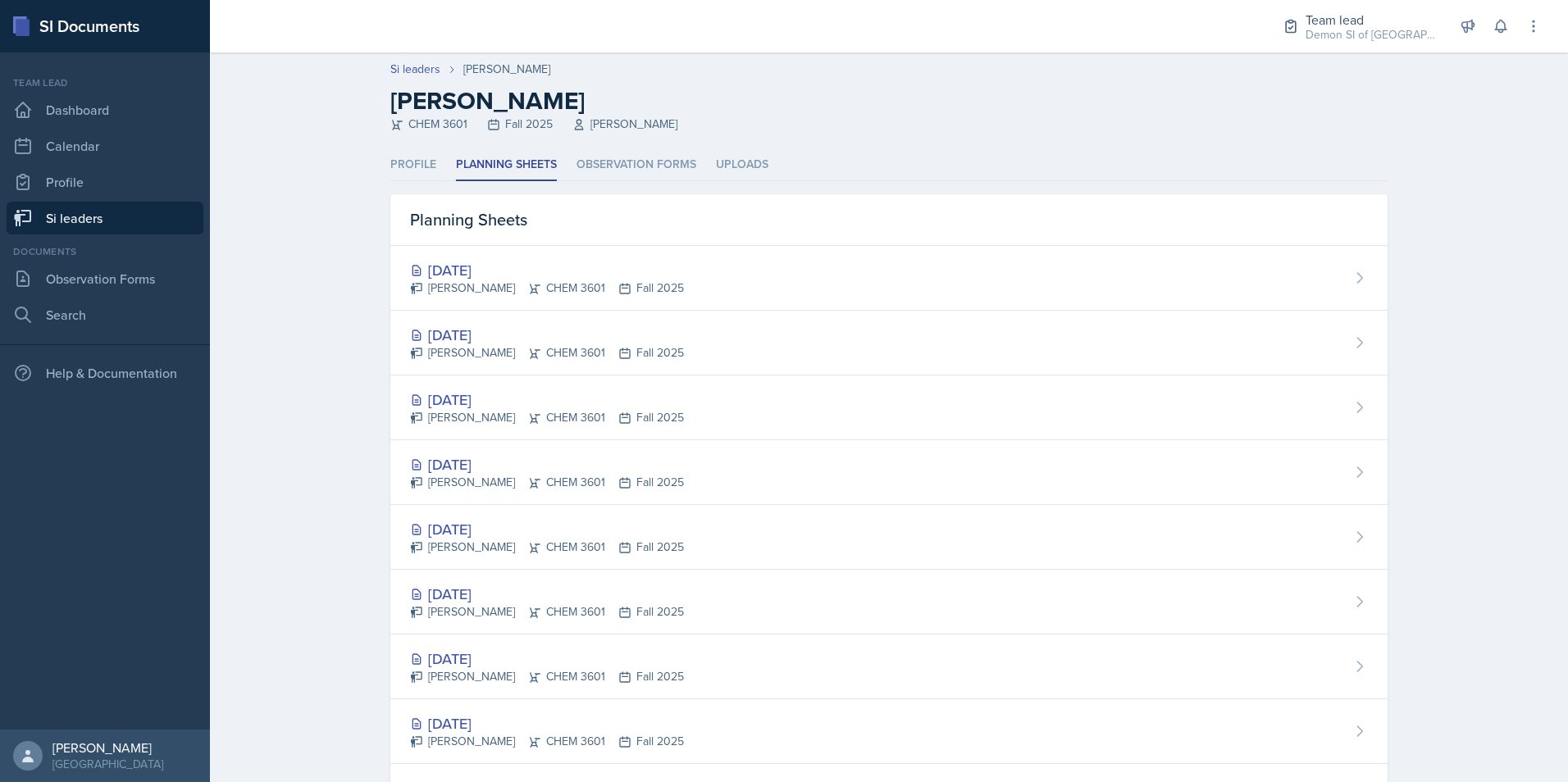
drag, startPoint x: 468, startPoint y: 285, endPoint x: 476, endPoint y: 276, distance: 12.0
click at [469, 282] on div "[PERSON_NAME] CHEM 3601 Fall 2025" at bounding box center [547, 288] width 274 height 17
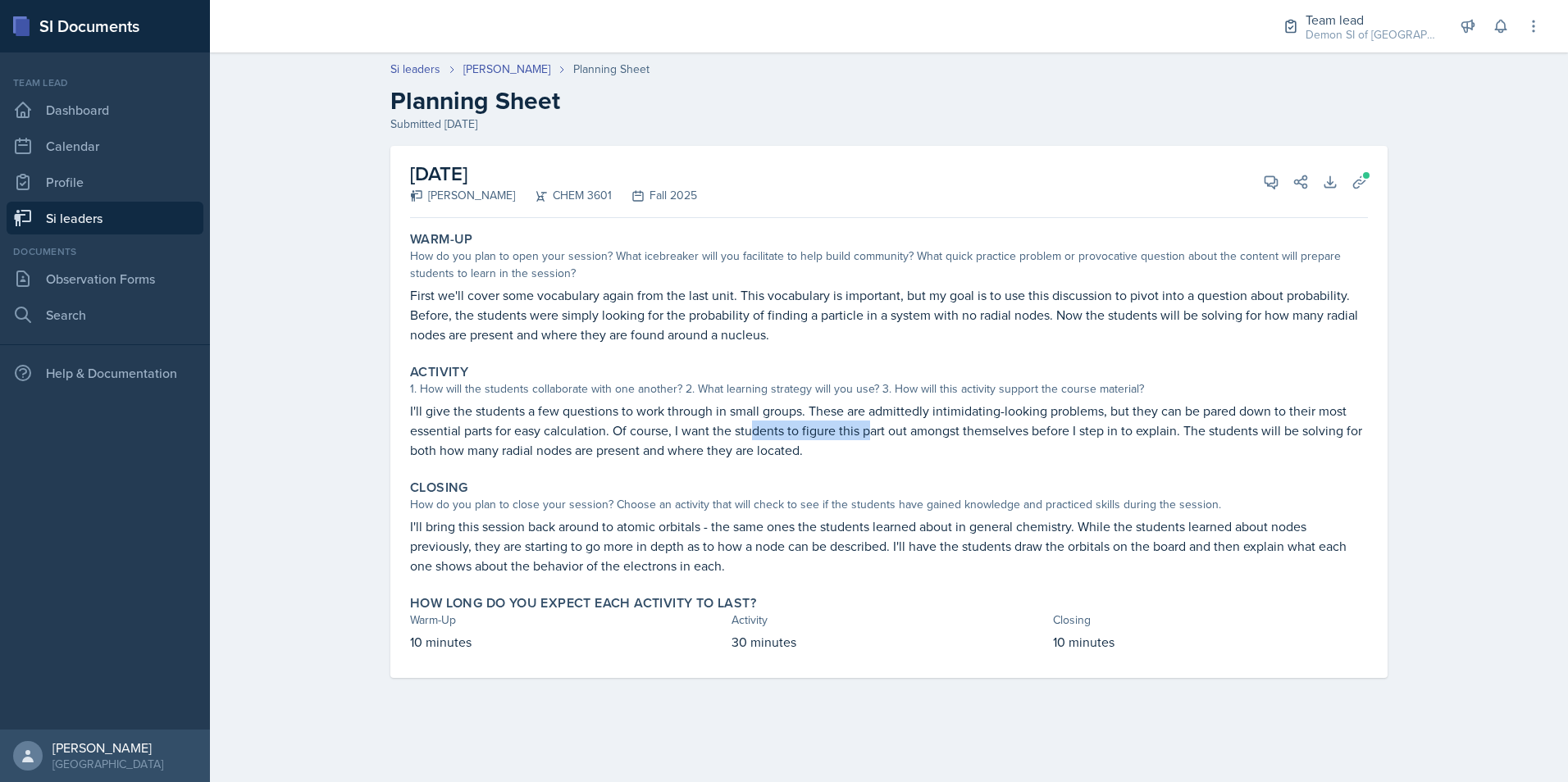
drag, startPoint x: 753, startPoint y: 440, endPoint x: 867, endPoint y: 424, distance: 115.1
click at [867, 424] on p "I'll give the students a few questions to work through in small groups. These a…" at bounding box center [888, 431] width 958 height 59
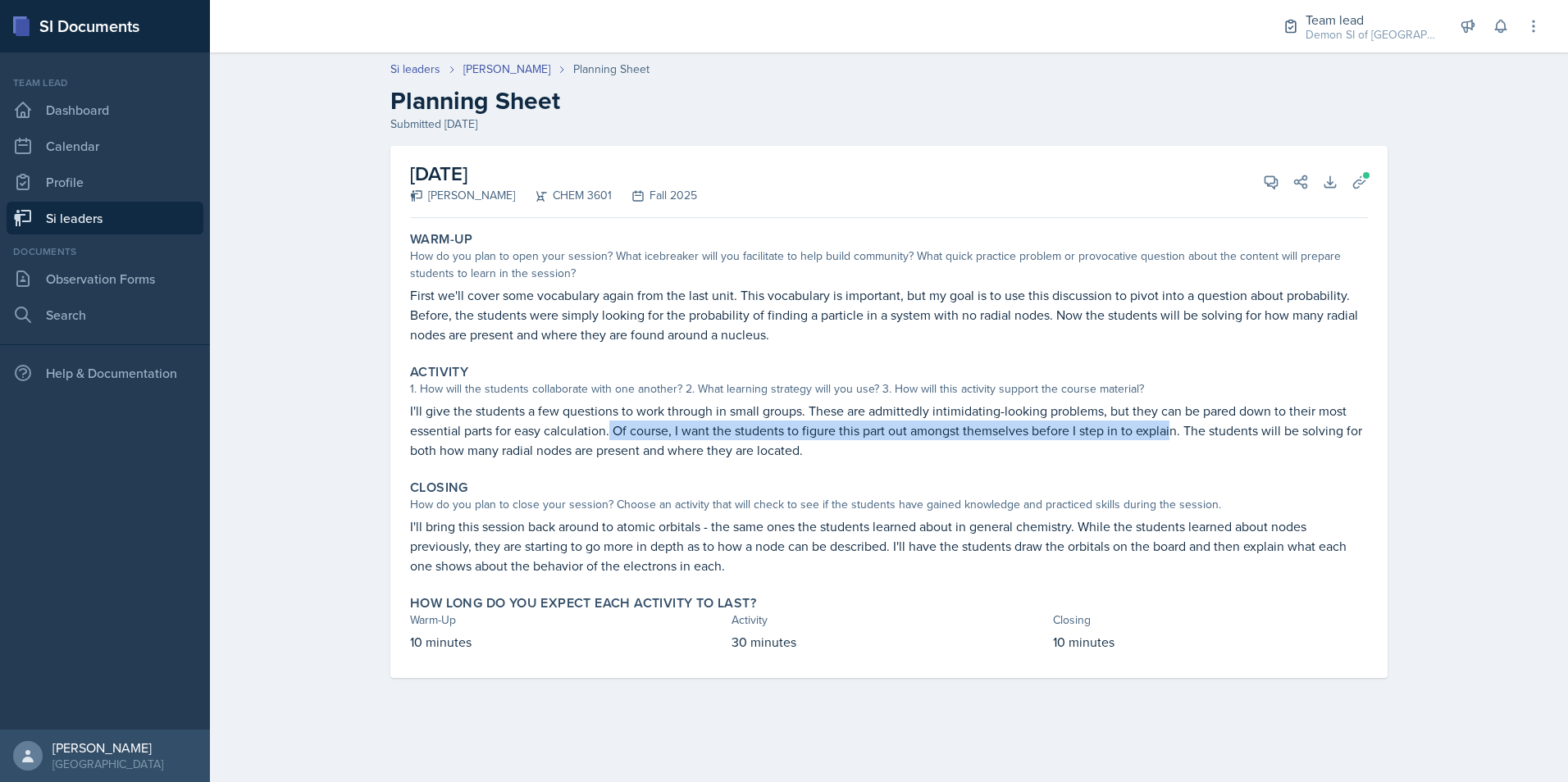
drag, startPoint x: 611, startPoint y: 429, endPoint x: 1162, endPoint y: 431, distance: 551.0
click at [1162, 431] on p "I'll give the students a few questions to work through in small groups. These a…" at bounding box center [888, 431] width 958 height 59
drag, startPoint x: 1162, startPoint y: 431, endPoint x: 1101, endPoint y: 434, distance: 61.1
click at [1102, 434] on p "I'll give the students a few questions to work through in small groups. These a…" at bounding box center [888, 431] width 958 height 59
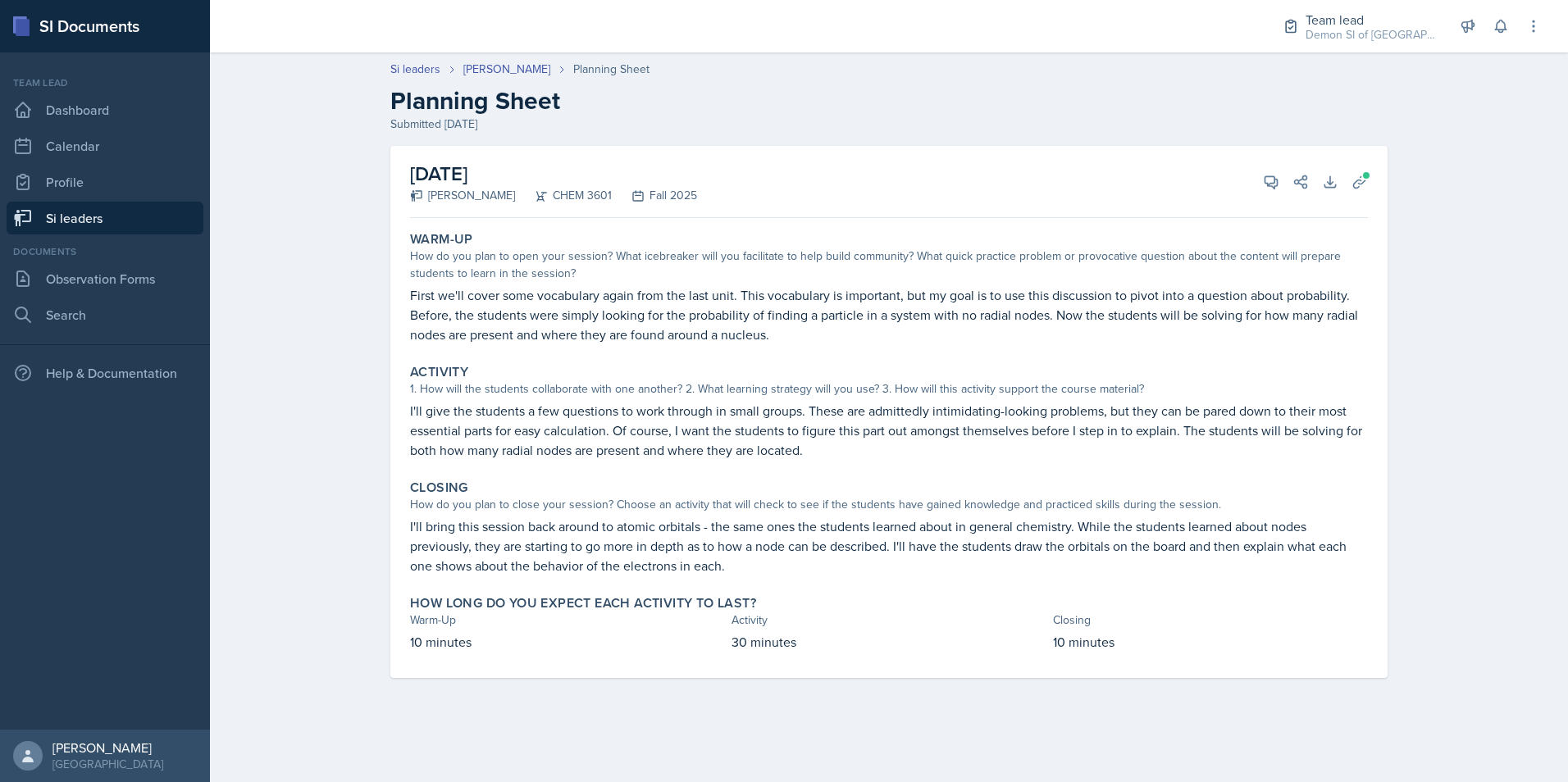
click at [479, 348] on div "Warm-Up How do you plan to open your session? What icebreaker will you facilita…" at bounding box center [889, 288] width 971 height 126
click at [1267, 197] on div "[DATE] [PERSON_NAME] CHEM 3601 Fall 2025 View Comments Comments Send Share Down…" at bounding box center [888, 182] width 958 height 72
click at [1274, 188] on icon at bounding box center [1271, 182] width 13 height 13
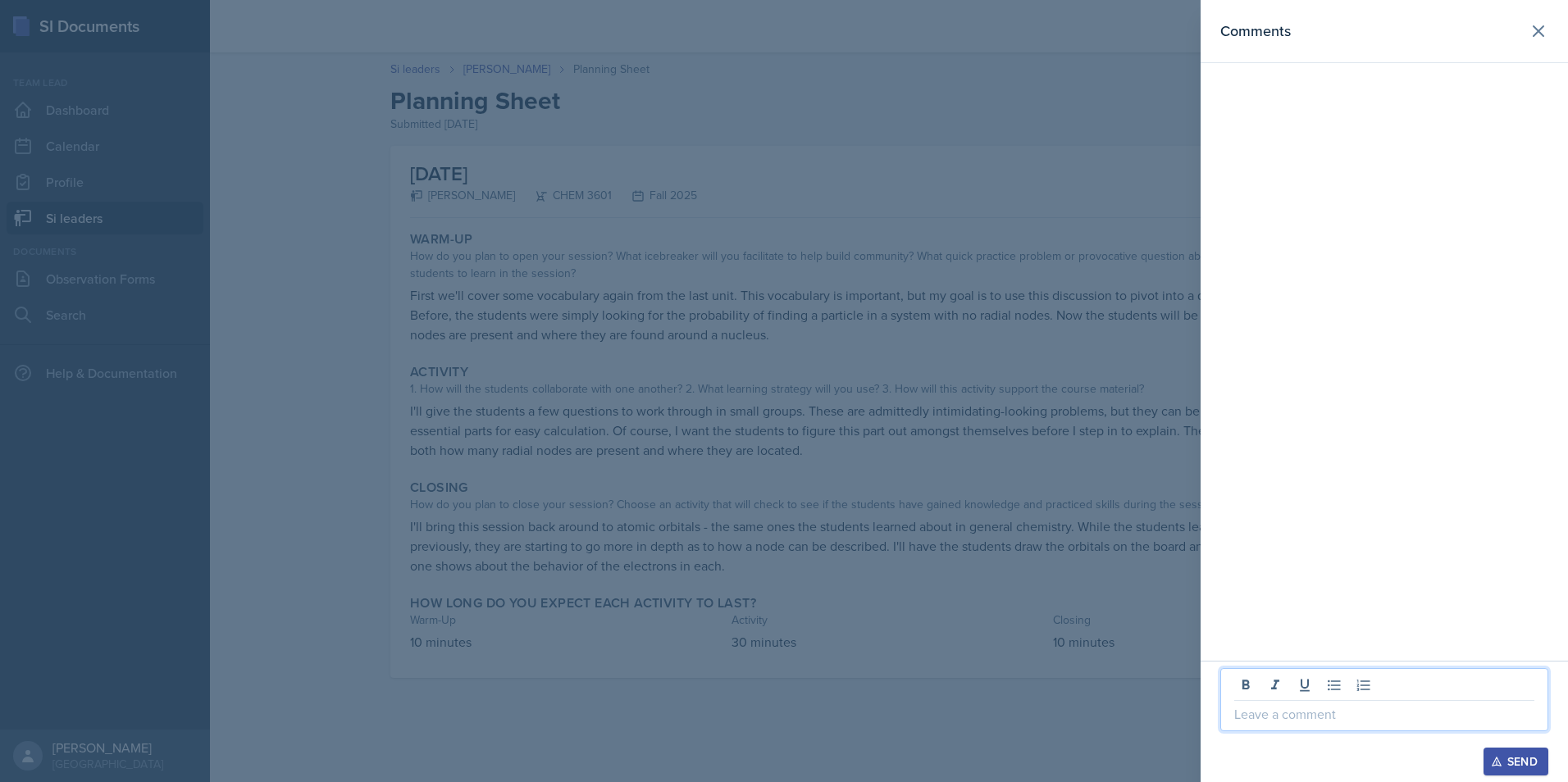
click at [1287, 720] on p at bounding box center [1385, 715] width 300 height 20
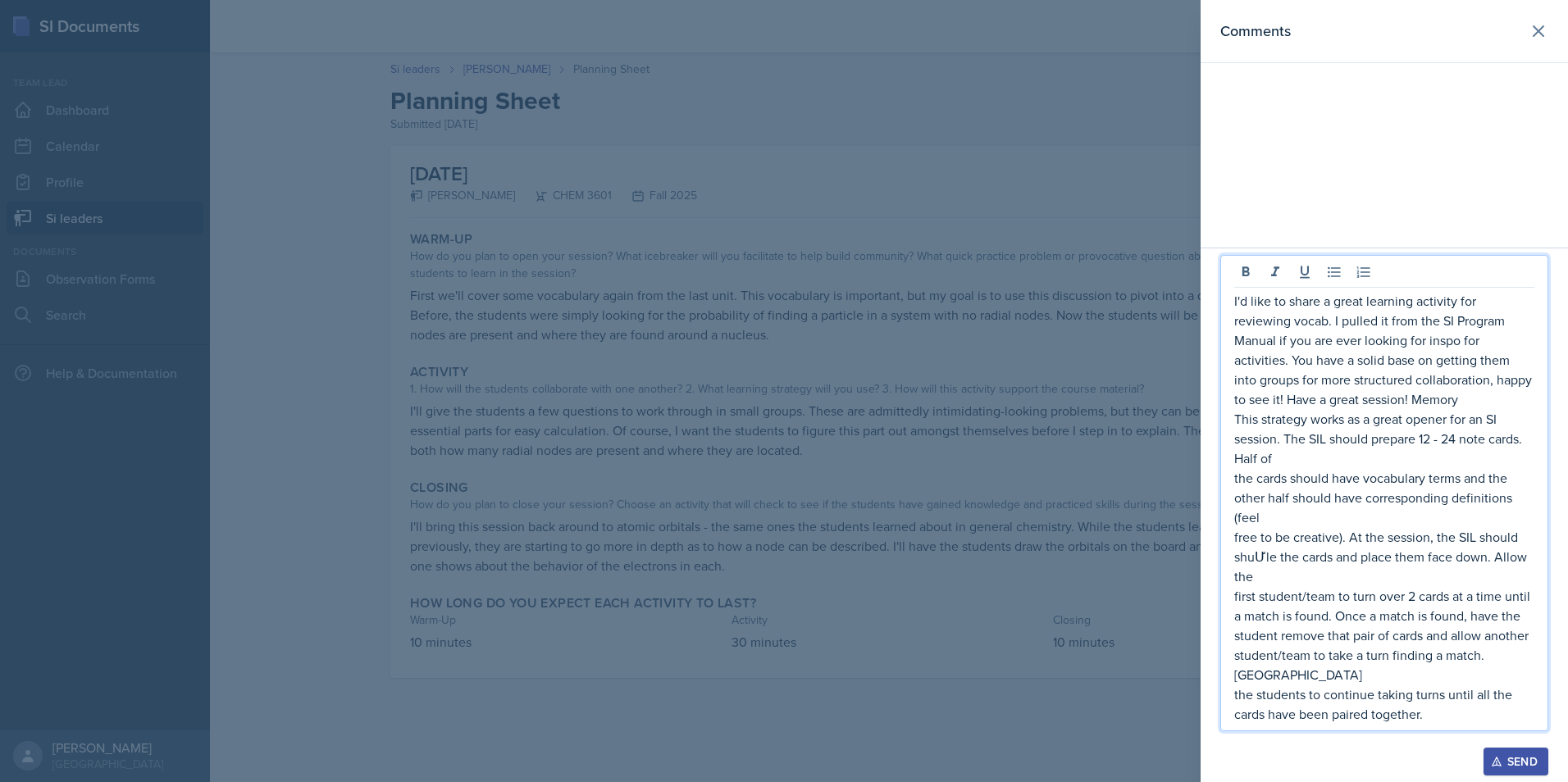
drag, startPoint x: 1265, startPoint y: 396, endPoint x: 1275, endPoint y: 397, distance: 10.0
click at [1273, 397] on p "I'd like to share a great learning activity for reviewing vocab. I pulled it fr…" at bounding box center [1385, 350] width 300 height 118
click at [1421, 409] on p "I'd like to share a great learning activity for reviewing vocab. I pulled it fr…" at bounding box center [1385, 350] width 300 height 118
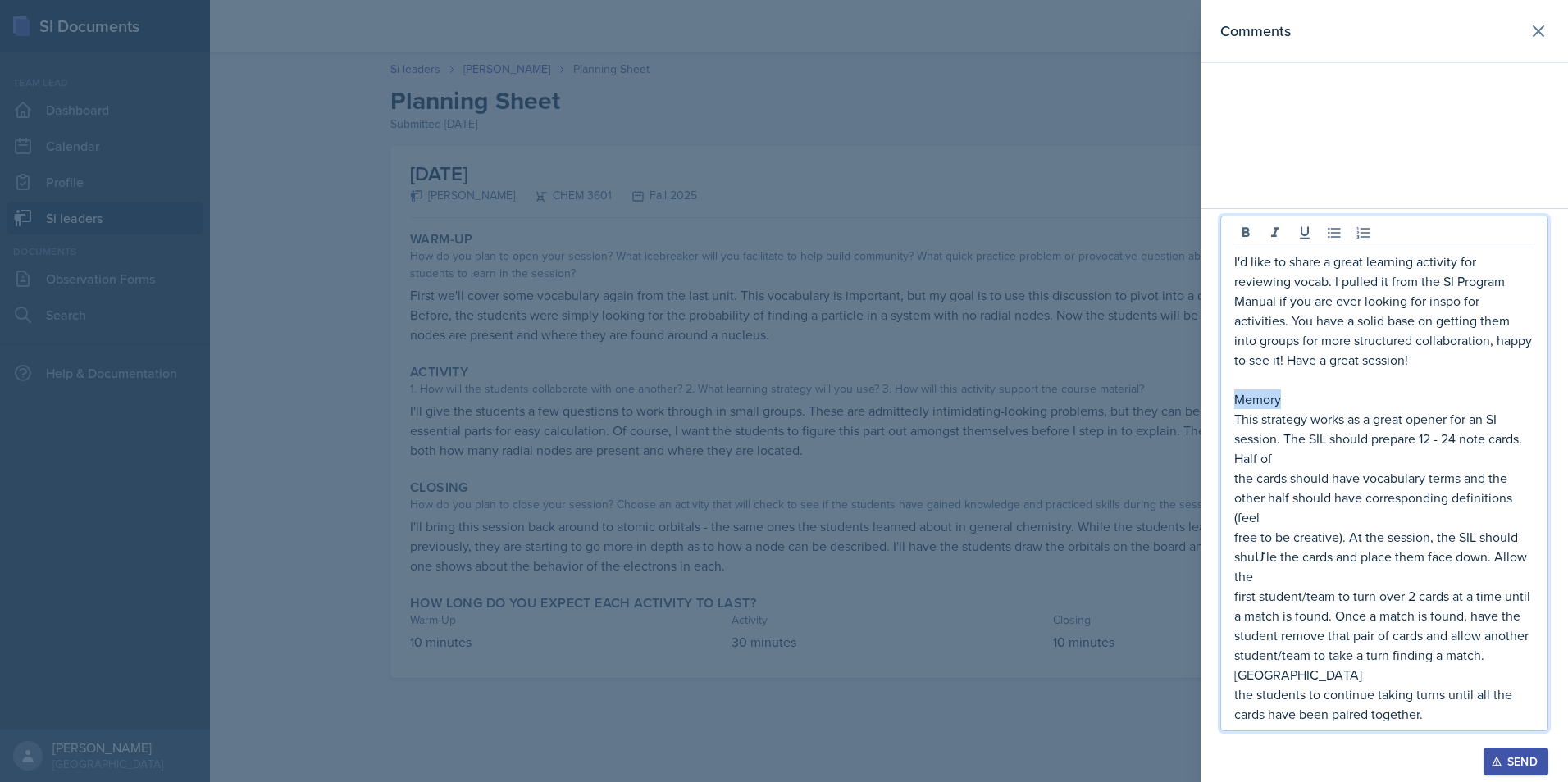
drag, startPoint x: 1316, startPoint y: 413, endPoint x: 1201, endPoint y: 426, distance: 115.7
click at [1201, 426] on div "I'd like to share a great learning activity for reviewing vocab. I pulled it fr…" at bounding box center [1384, 495] width 368 height 573
drag, startPoint x: 1278, startPoint y: 423, endPoint x: 1218, endPoint y: 421, distance: 60.0
click at [1218, 421] on div "I'd like to share a great learning activity for reviewing vocab. I pulled it fr…" at bounding box center [1384, 510] width 368 height 546
drag, startPoint x: 1245, startPoint y: 418, endPoint x: 1319, endPoint y: 326, distance: 118.1
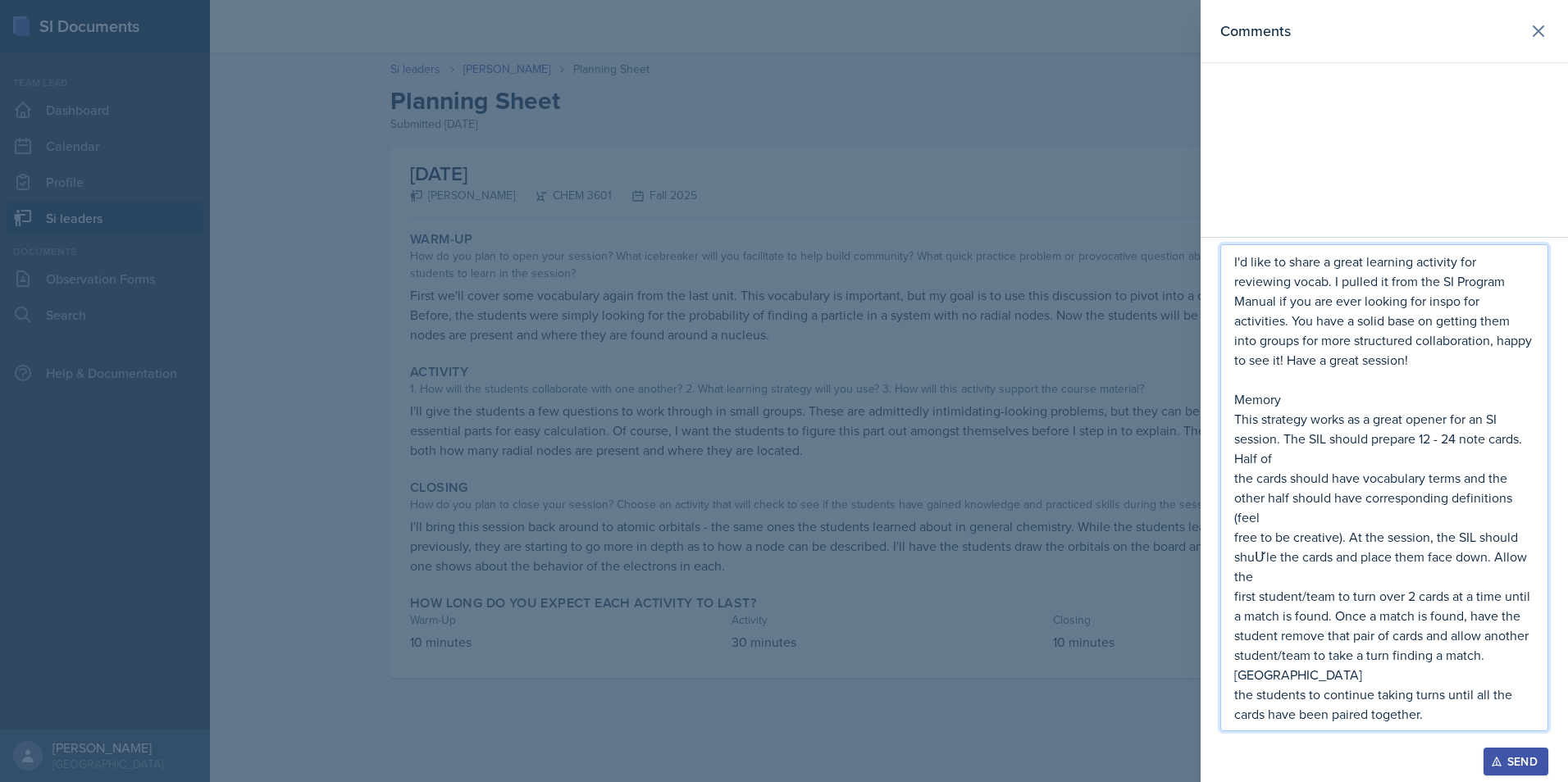
click at [1319, 326] on p "I'd like to share a great learning activity for reviewing vocab. I pulled it fr…" at bounding box center [1385, 310] width 300 height 118
drag, startPoint x: 1273, startPoint y: 426, endPoint x: 1230, endPoint y: 417, distance: 43.9
click at [1230, 417] on div "I'd like to share a great learning activity for reviewing vocab. I pulled it fr…" at bounding box center [1384, 488] width 328 height 487
drag, startPoint x: 1349, startPoint y: 476, endPoint x: 1344, endPoint y: 459, distance: 17.7
click at [1345, 463] on p "This strategy works as a great opener for an SI session. The SIL should prepare…" at bounding box center [1385, 439] width 300 height 59
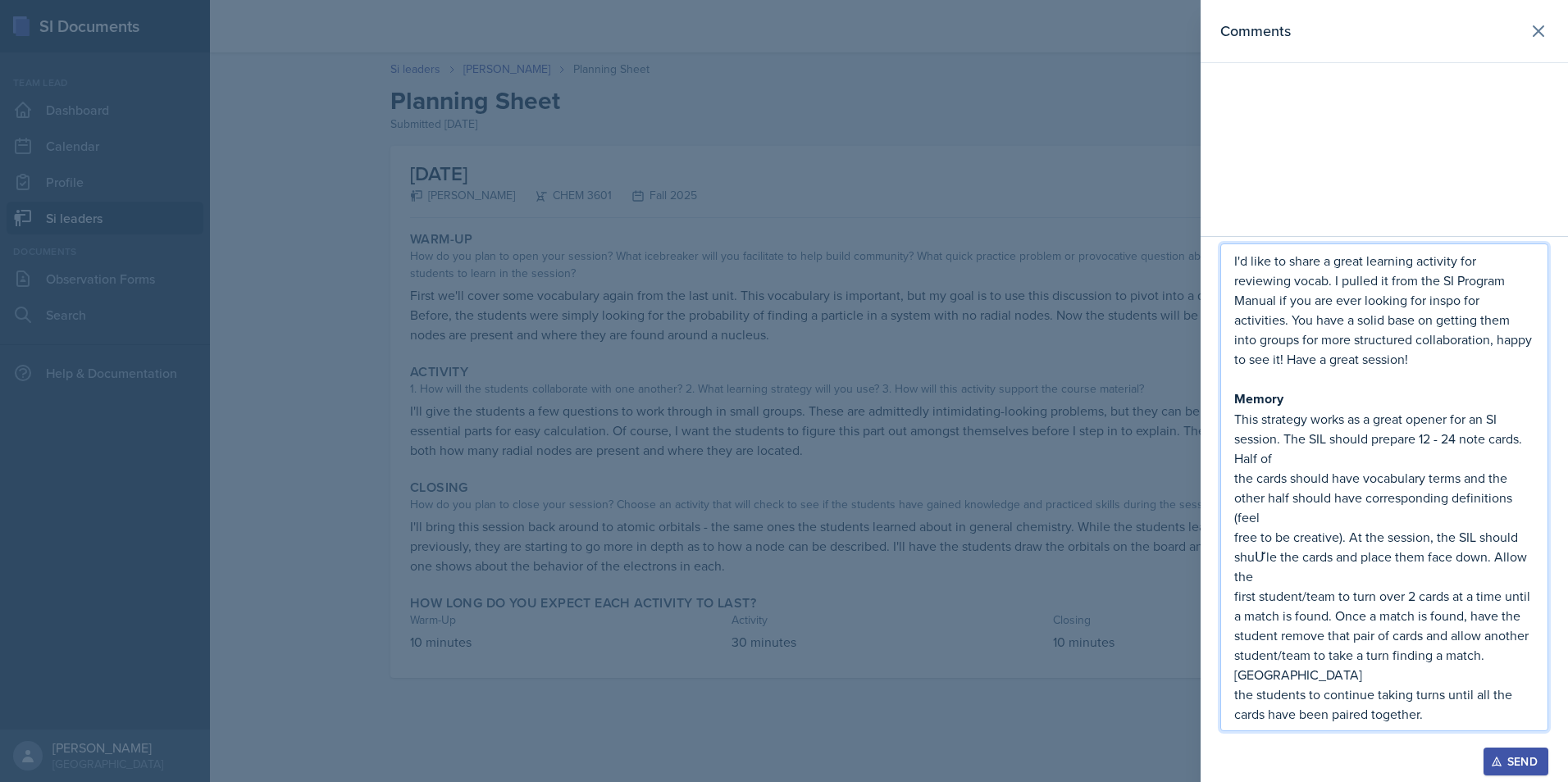
click at [1323, 498] on p "the cards should have vocabulary terms and the other half should have correspon…" at bounding box center [1385, 498] width 300 height 59
drag, startPoint x: 1234, startPoint y: 490, endPoint x: 1246, endPoint y: 500, distance: 15.6
click at [1238, 494] on div "I'd like to share a great learning activity for reviewing vocab. I pulled it fr…" at bounding box center [1384, 487] width 328 height 488
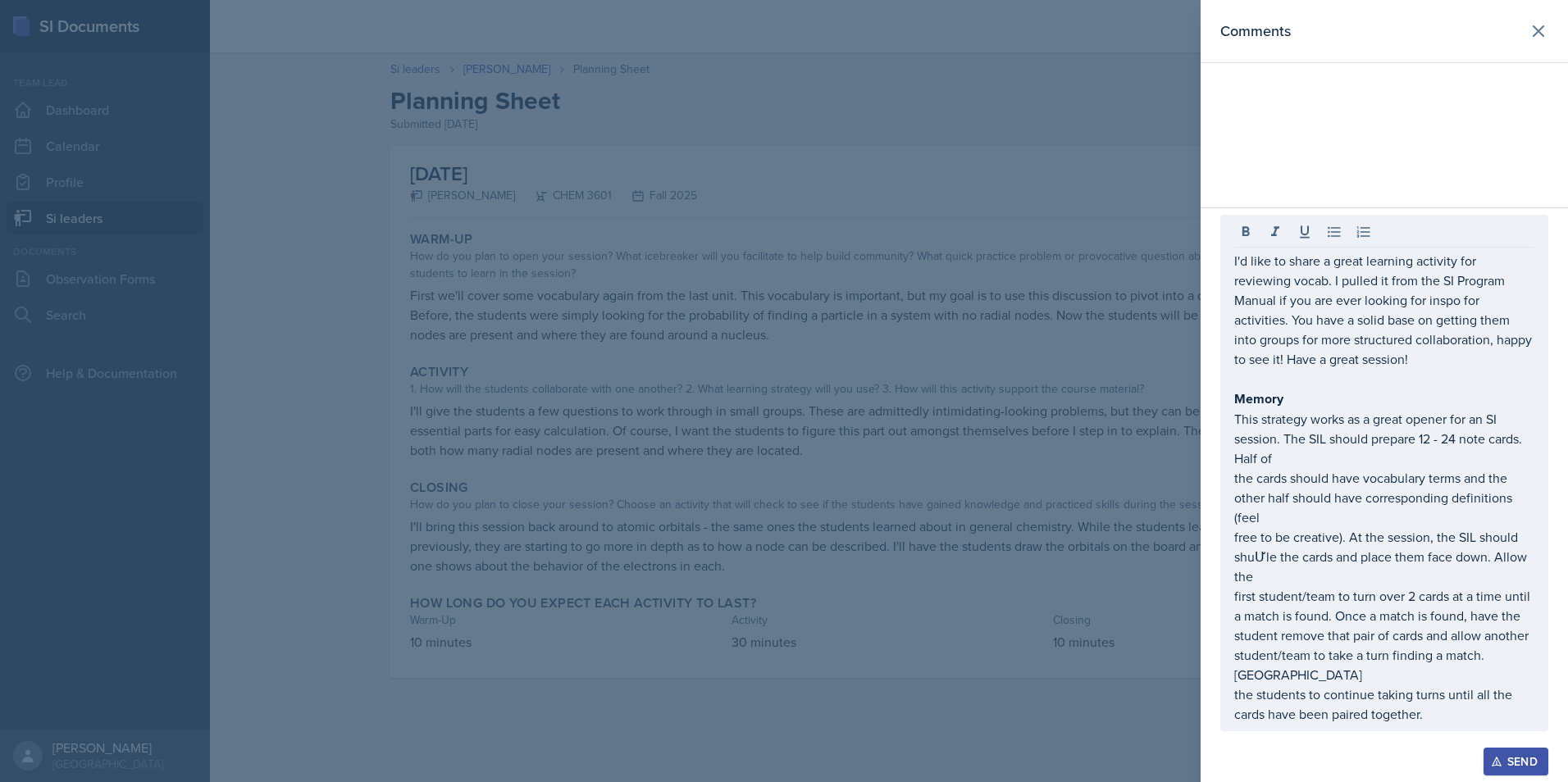
click at [1232, 497] on div "I'd like to share a great learning activity for reviewing vocab. I pulled it fr…" at bounding box center [1384, 473] width 328 height 517
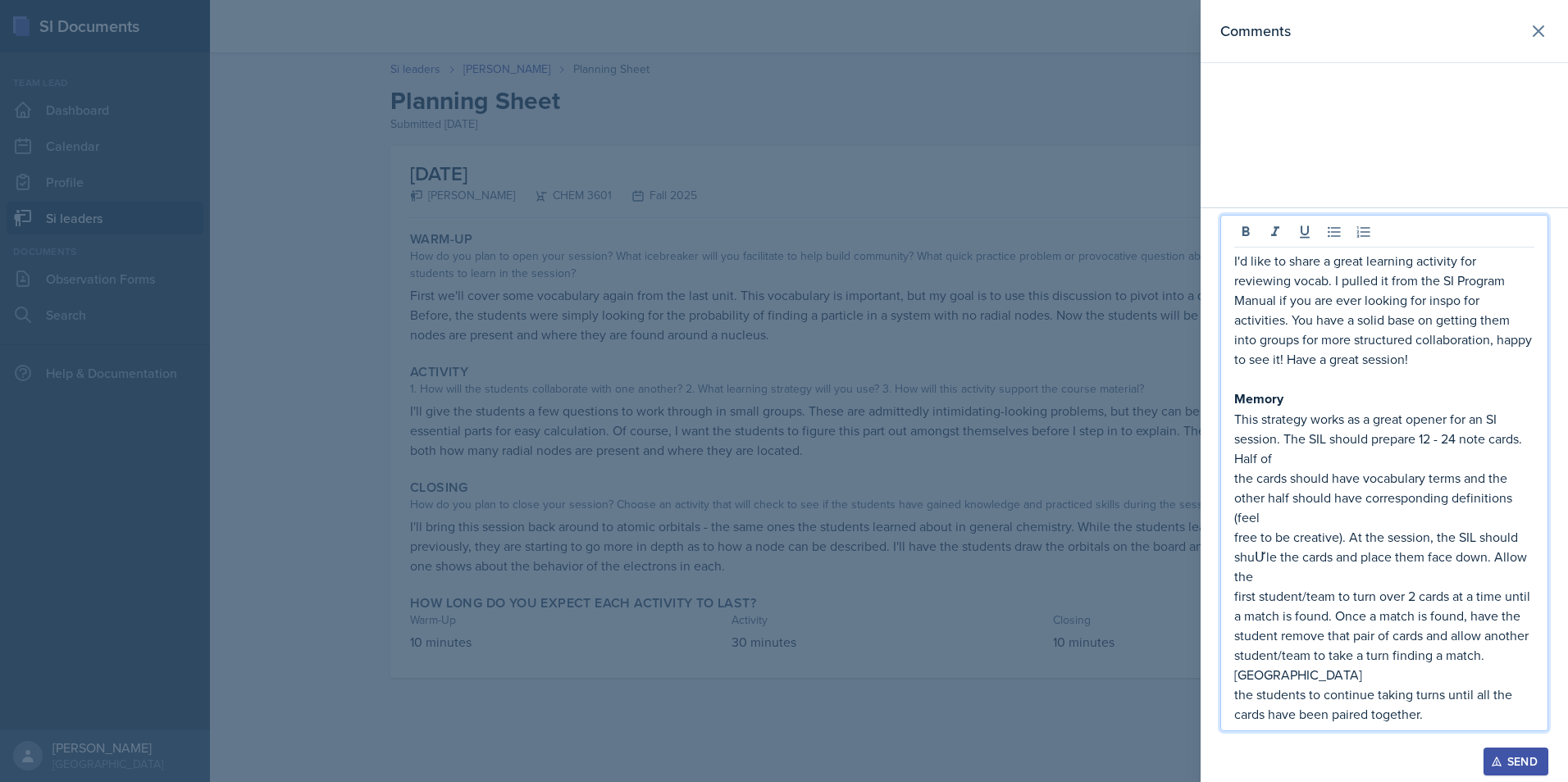
click at [1236, 497] on p "the cards should have vocabulary terms and the other half should have correspon…" at bounding box center [1385, 498] width 300 height 59
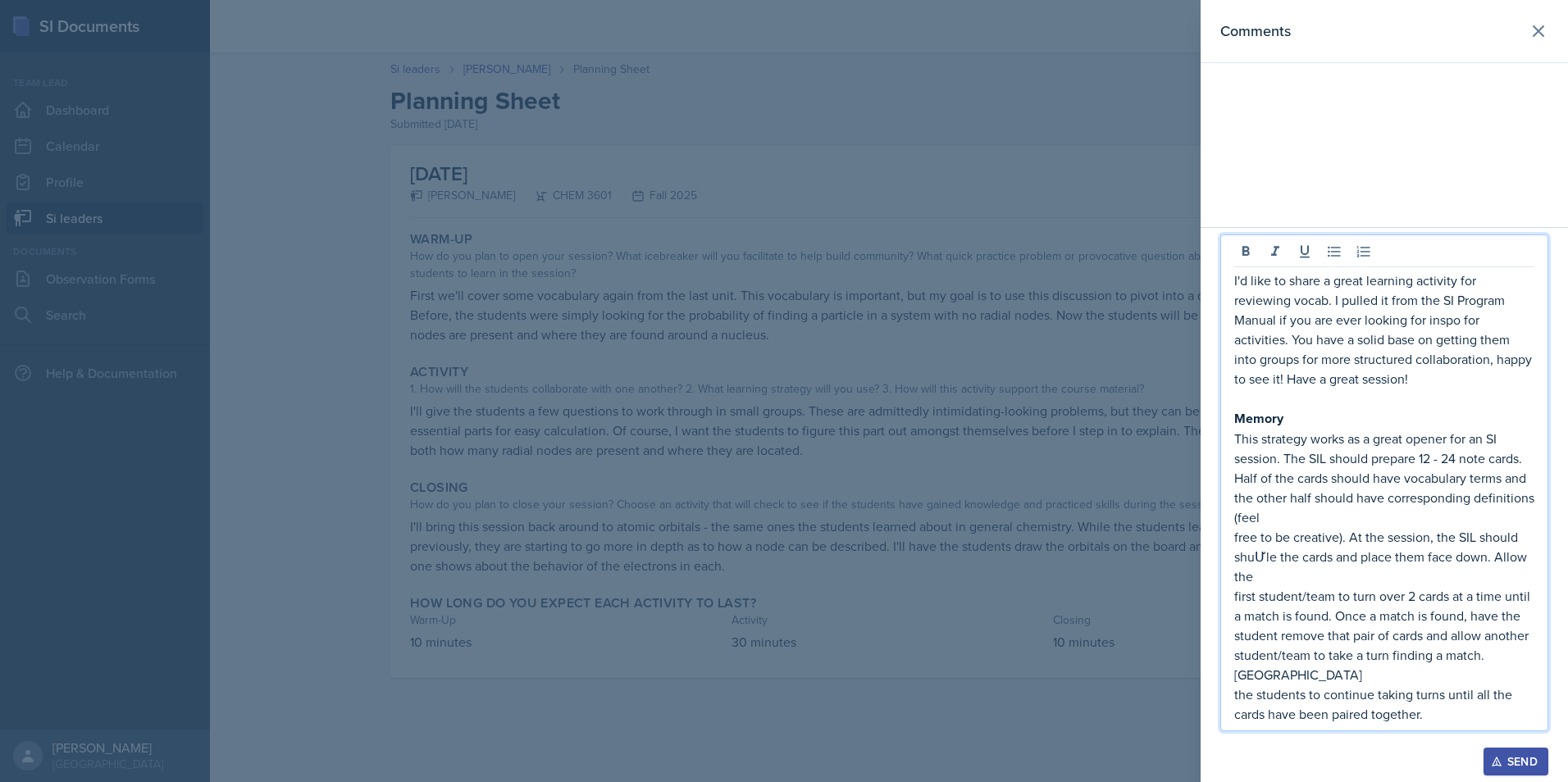
click at [1243, 556] on p "free to be creative). At the session, the SIL should shuƯle the cards and place…" at bounding box center [1385, 556] width 300 height 59
click at [1261, 558] on p "free to be creative). At the session, the SIL should shuƯle the cards and place…" at bounding box center [1385, 556] width 300 height 59
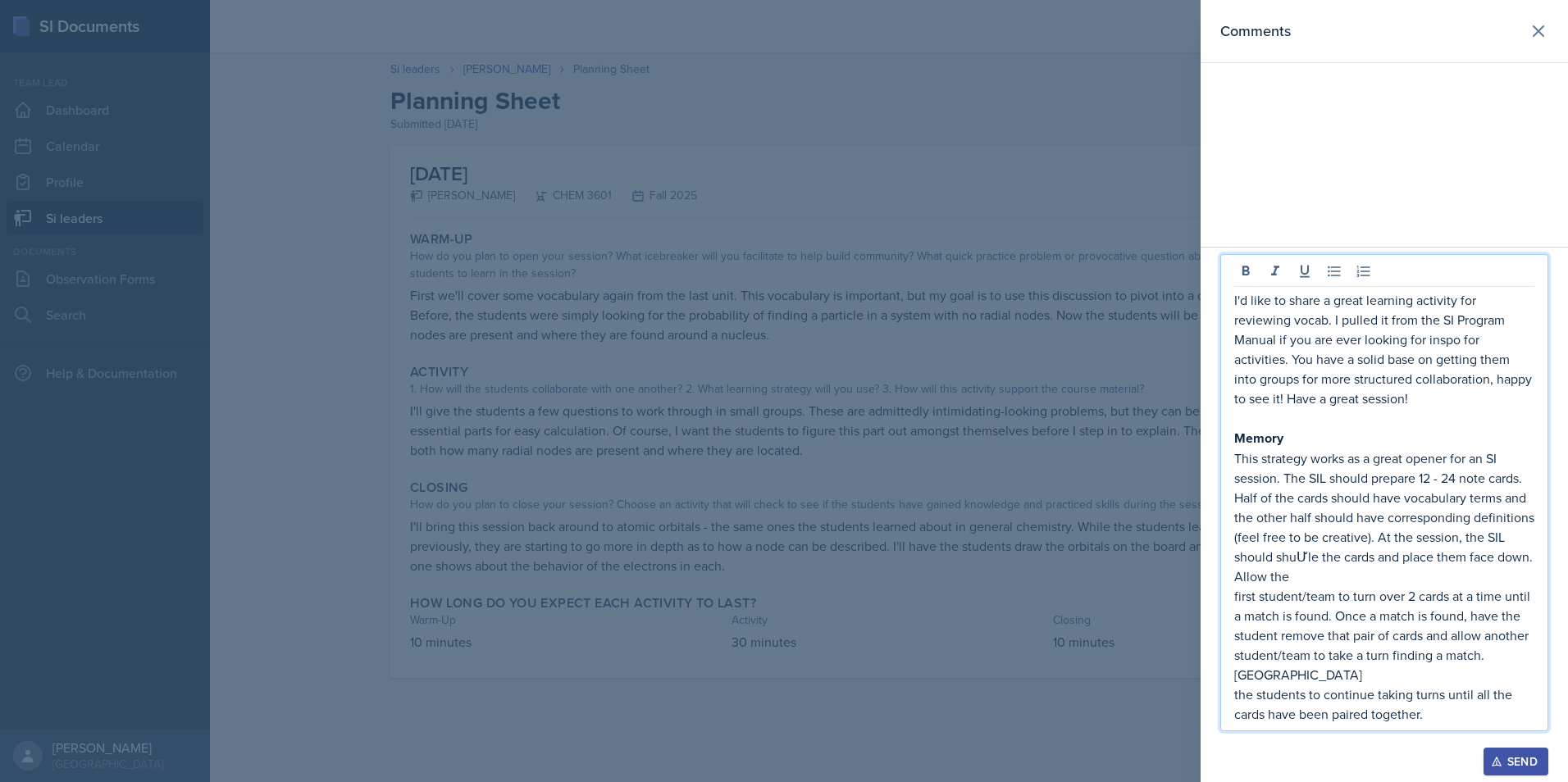
click at [1307, 576] on p "This strategy works as a great opener for an SI session. The SIL should prepare…" at bounding box center [1385, 517] width 300 height 138
click at [1239, 617] on p "first student/team to turn over 2 cards at a time until a match is found. Once …" at bounding box center [1385, 606] width 300 height 40
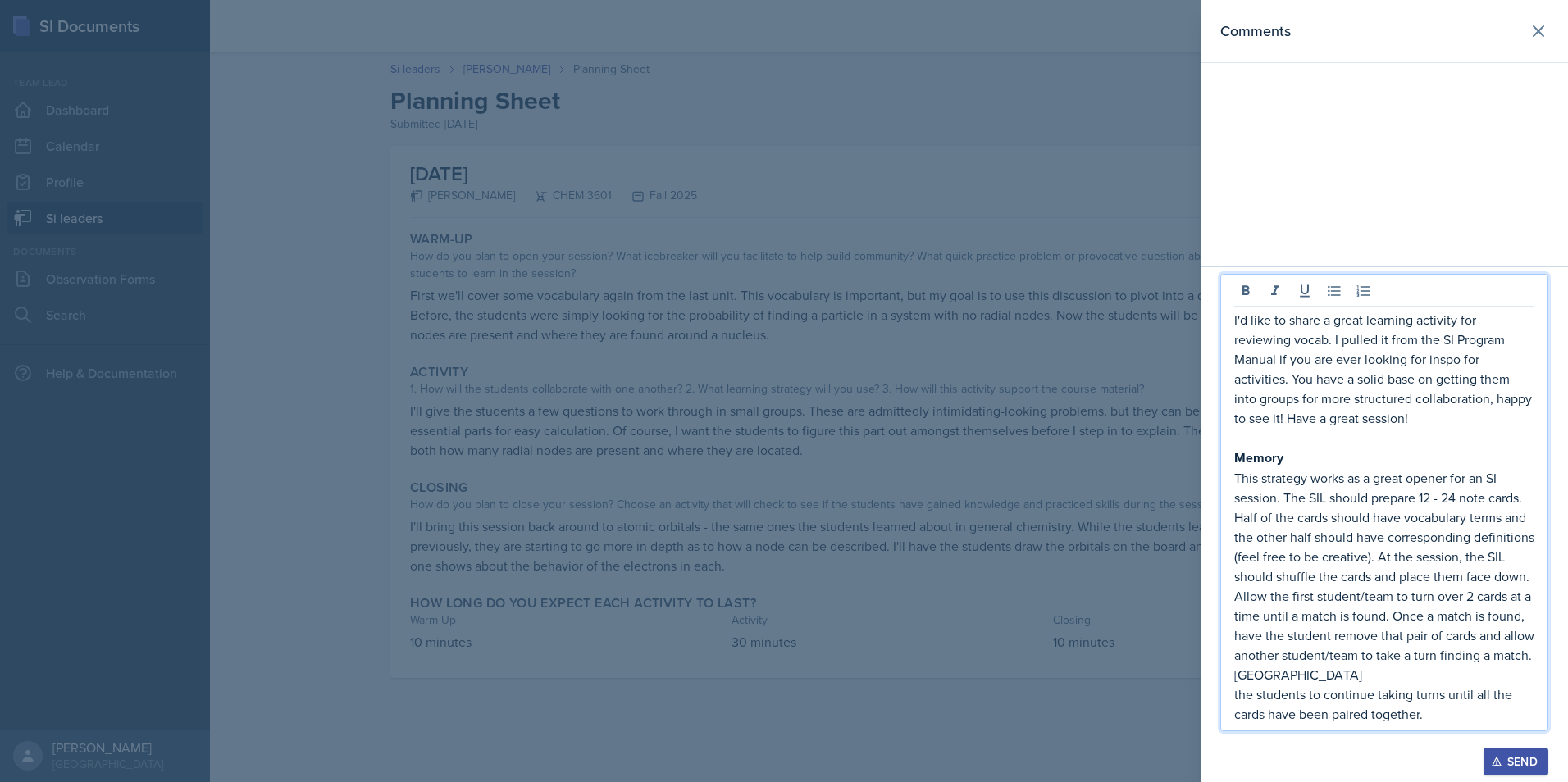
click at [1243, 693] on p "the students to continue taking turns until all the cards have been paired toge…" at bounding box center [1385, 705] width 300 height 40
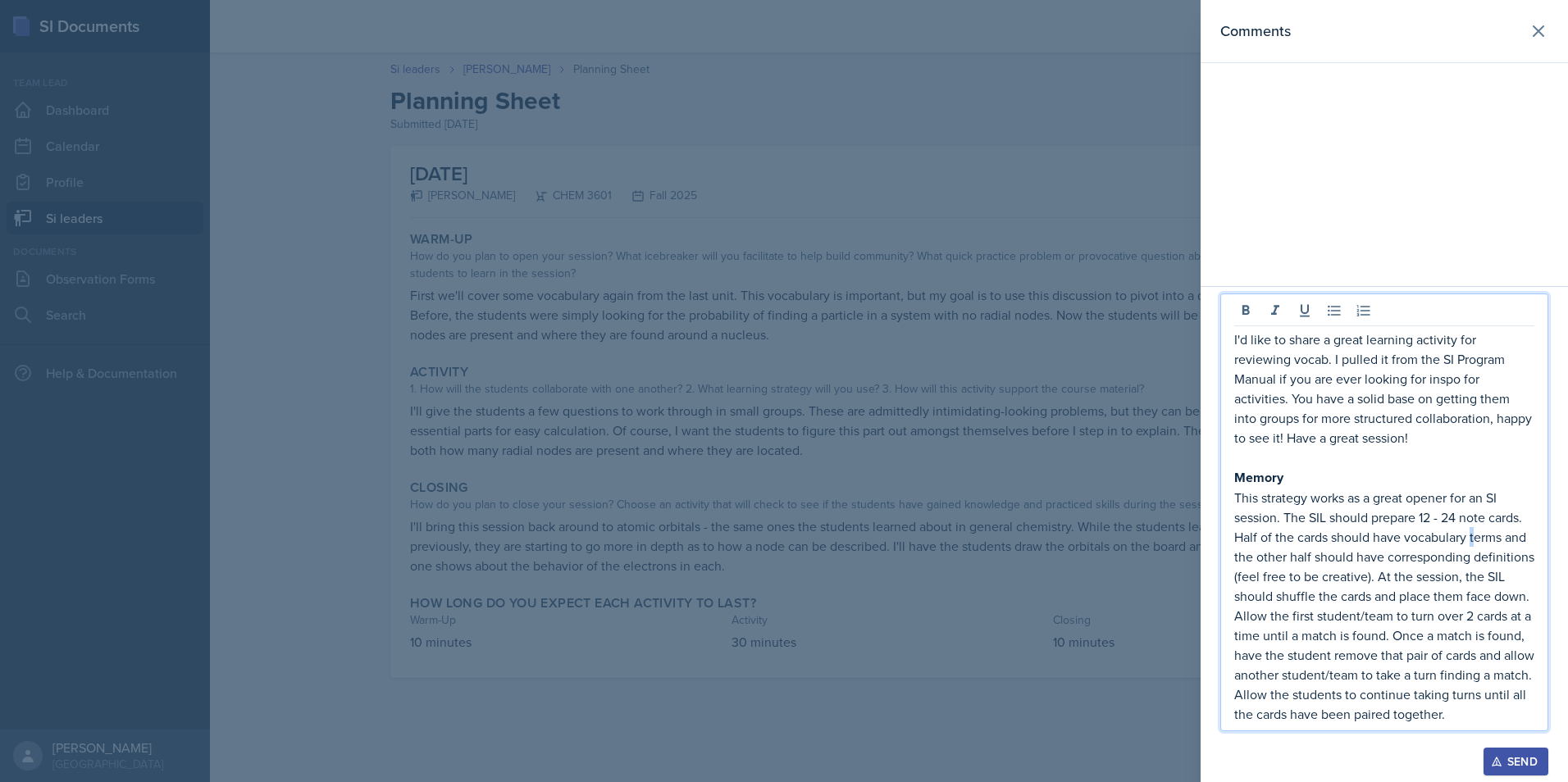
drag, startPoint x: 1474, startPoint y: 544, endPoint x: 1495, endPoint y: 534, distance: 23.3
click at [1479, 544] on p "This strategy works as a great opener for an SI session. The SIL should prepare…" at bounding box center [1385, 606] width 300 height 236
drag, startPoint x: 1488, startPoint y: 538, endPoint x: 1479, endPoint y: 541, distance: 9.5
click at [1487, 538] on p "This strategy works as a great opener for an SI session. The SIL should prepare…" at bounding box center [1385, 606] width 300 height 236
click at [1427, 379] on p "I'd like to share a great learning activity for reviewing vocab. I pulled it fr…" at bounding box center [1385, 388] width 300 height 118
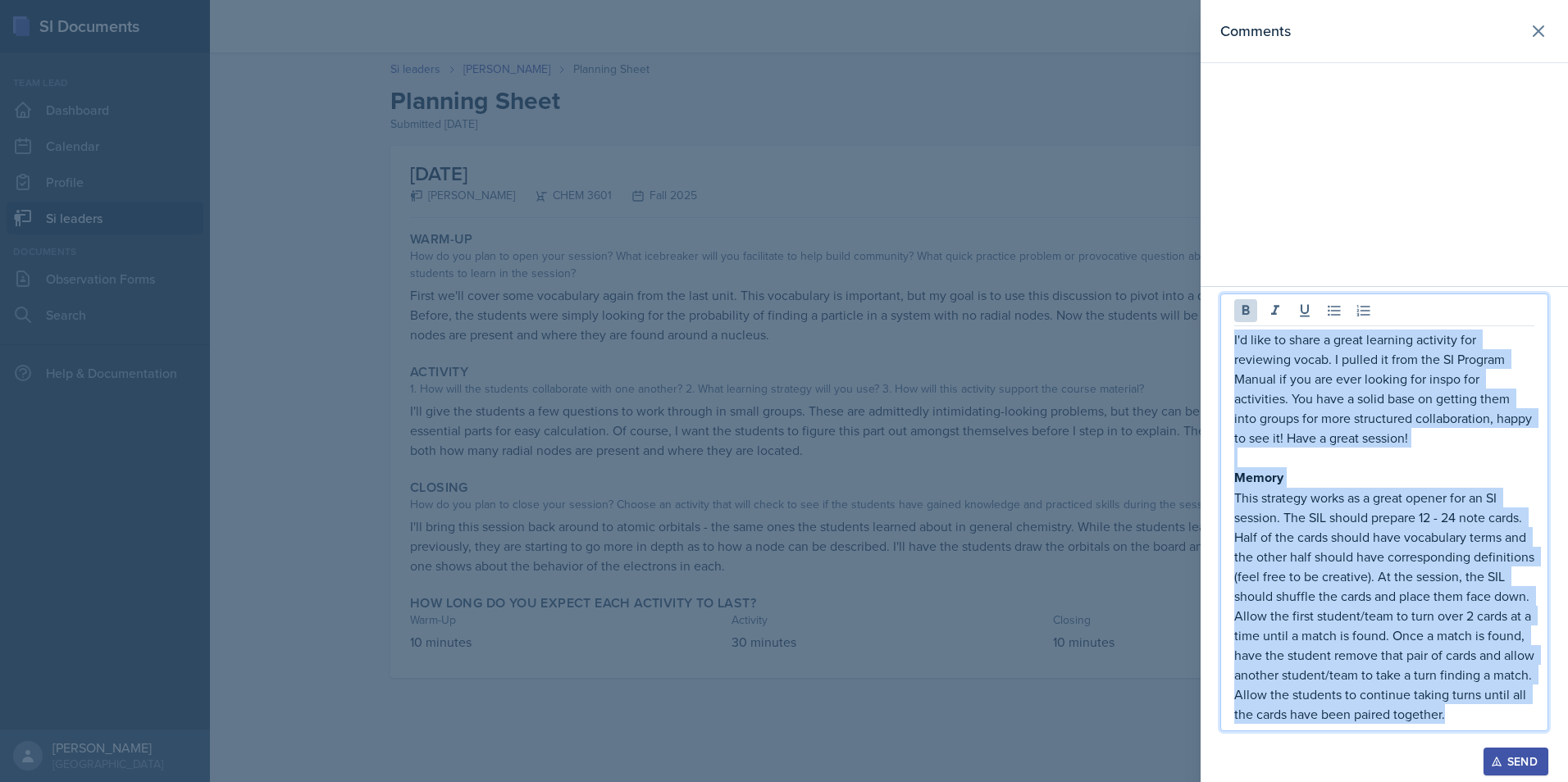
drag, startPoint x: 1498, startPoint y: 705, endPoint x: 1223, endPoint y: 322, distance: 471.5
click at [1223, 322] on div "I'd like to share a great learning activity for reviewing vocab. I pulled it fr…" at bounding box center [1384, 512] width 328 height 438
click at [1332, 444] on p "I'd like to share a great learning activity for reviewing vocab. I pulled it fr…" at bounding box center [1385, 388] width 300 height 118
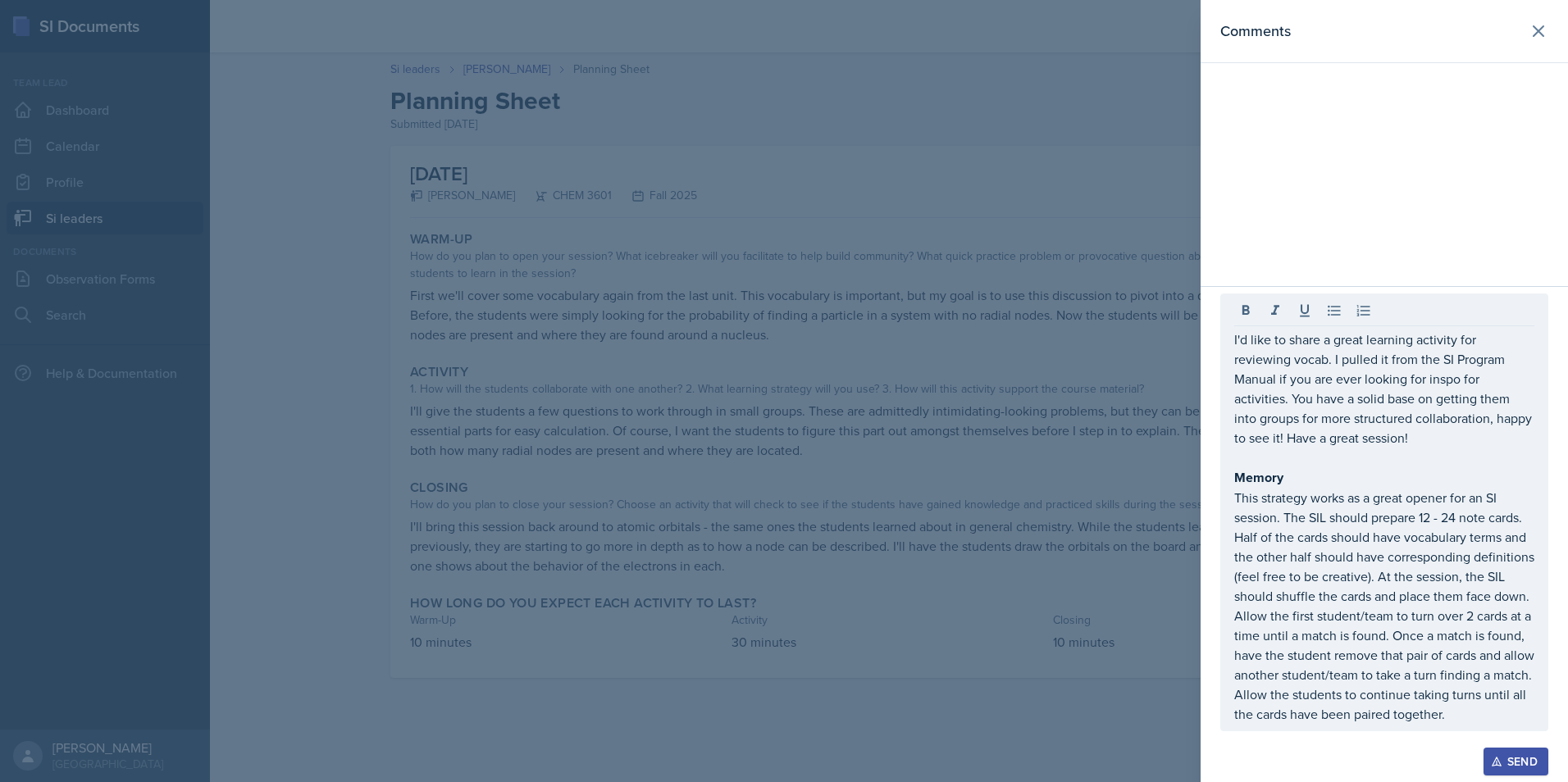
click at [1516, 751] on button "Send" at bounding box center [1516, 761] width 65 height 28
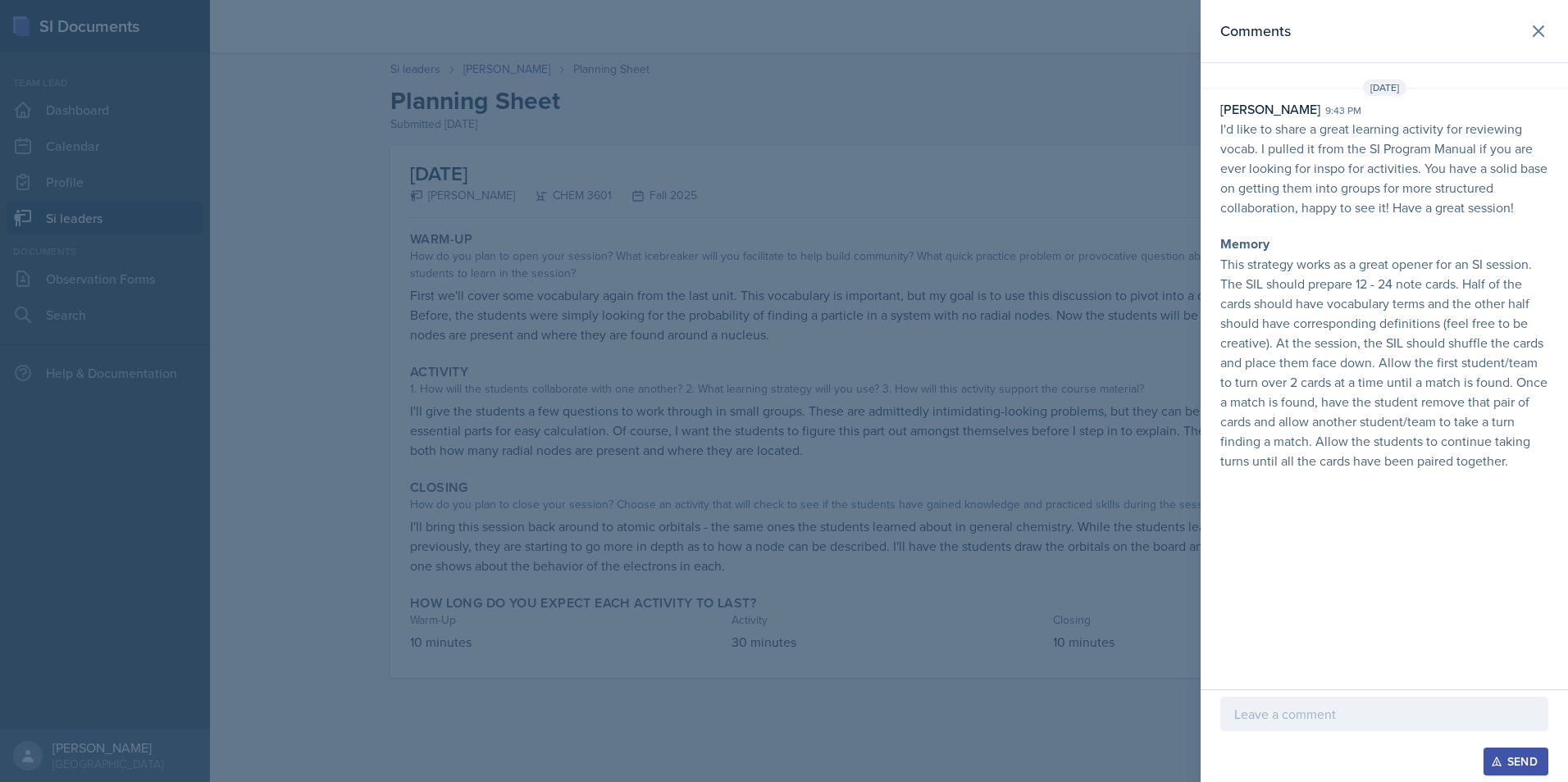
click at [592, 52] on div at bounding box center [784, 391] width 1568 height 782
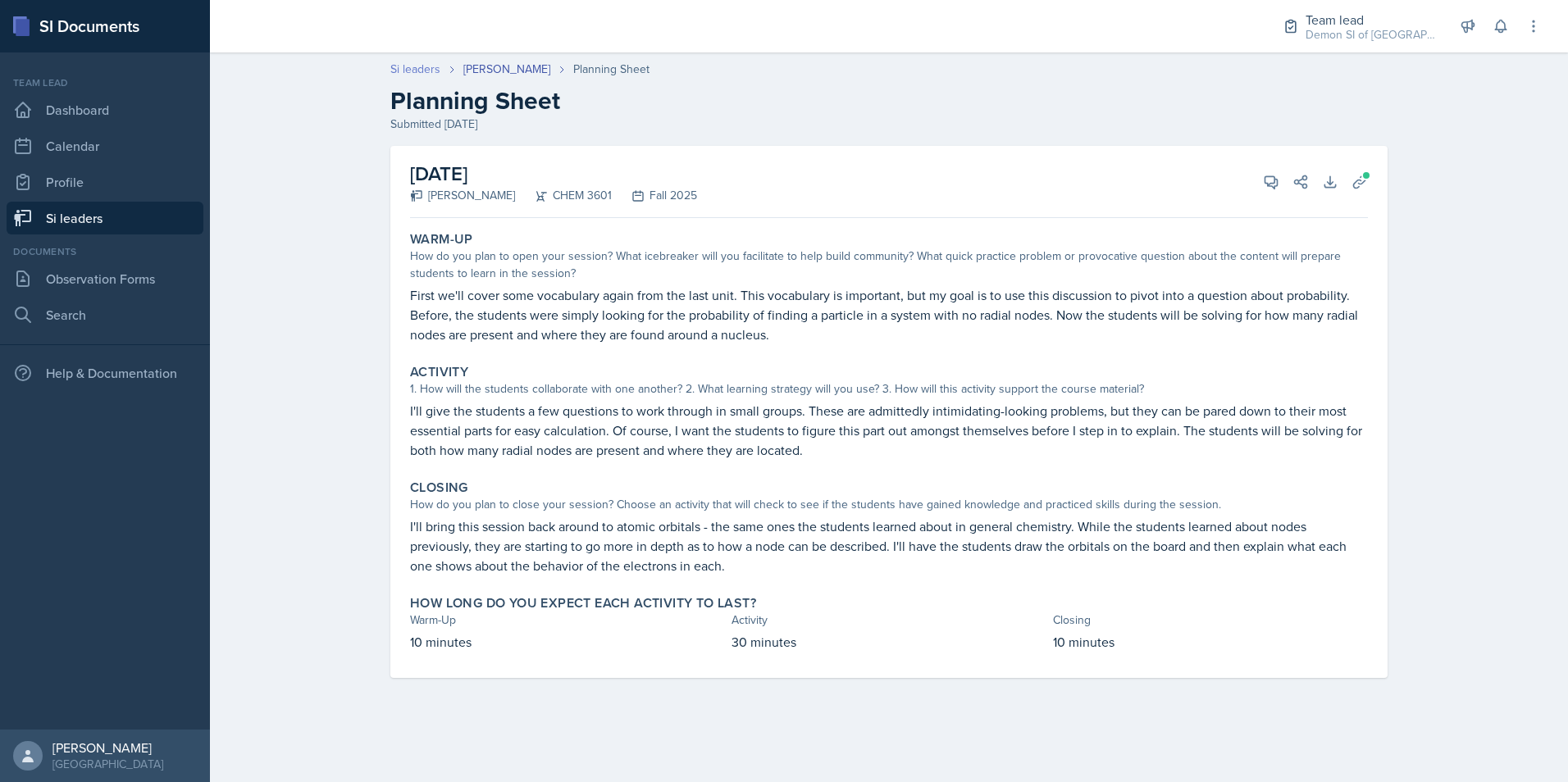
click at [416, 64] on link "Si leaders" at bounding box center [415, 68] width 50 height 17
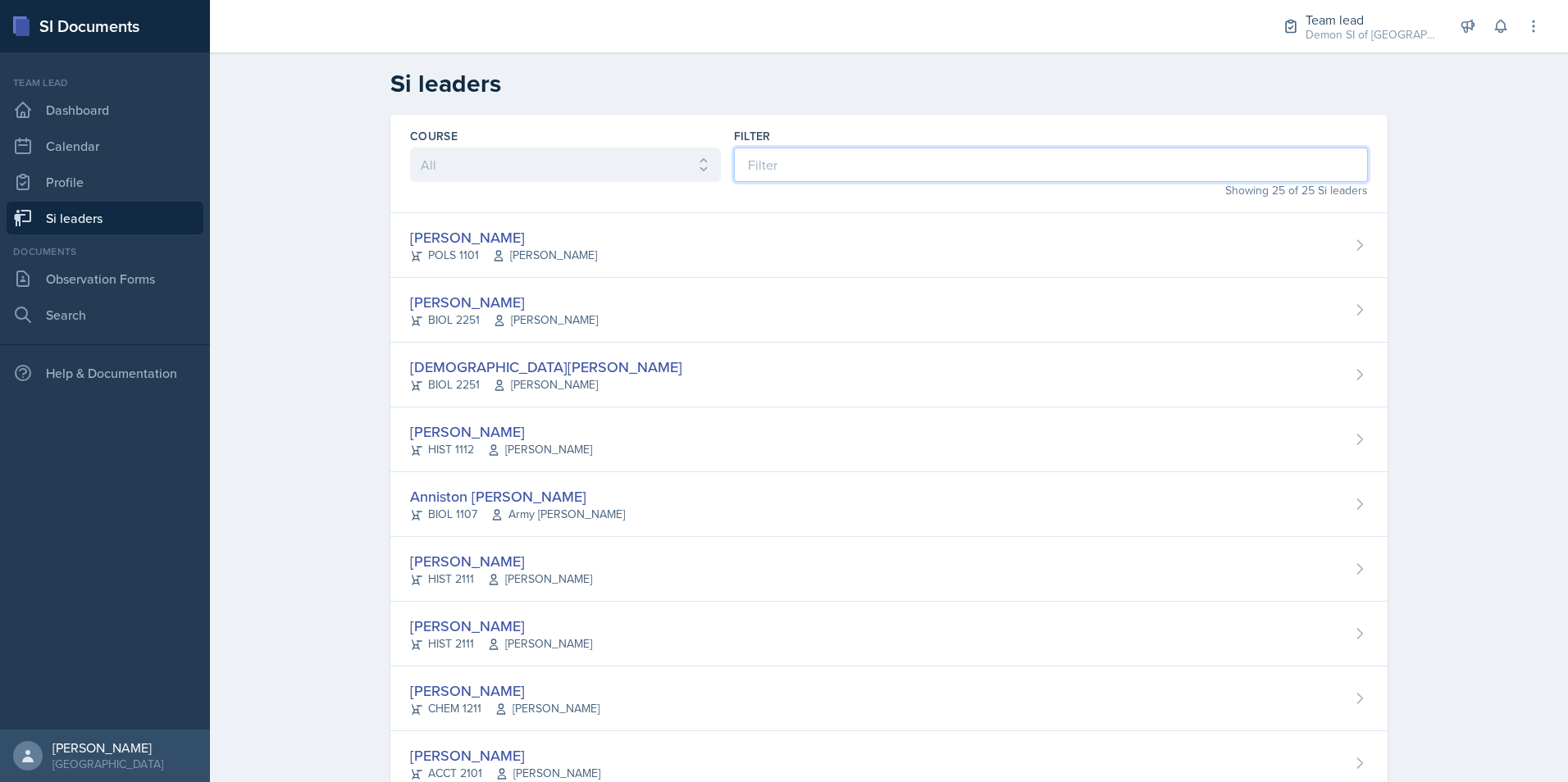
drag, startPoint x: 849, startPoint y: 154, endPoint x: 824, endPoint y: 147, distance: 26.0
click at [848, 154] on input at bounding box center [1050, 164] width 634 height 34
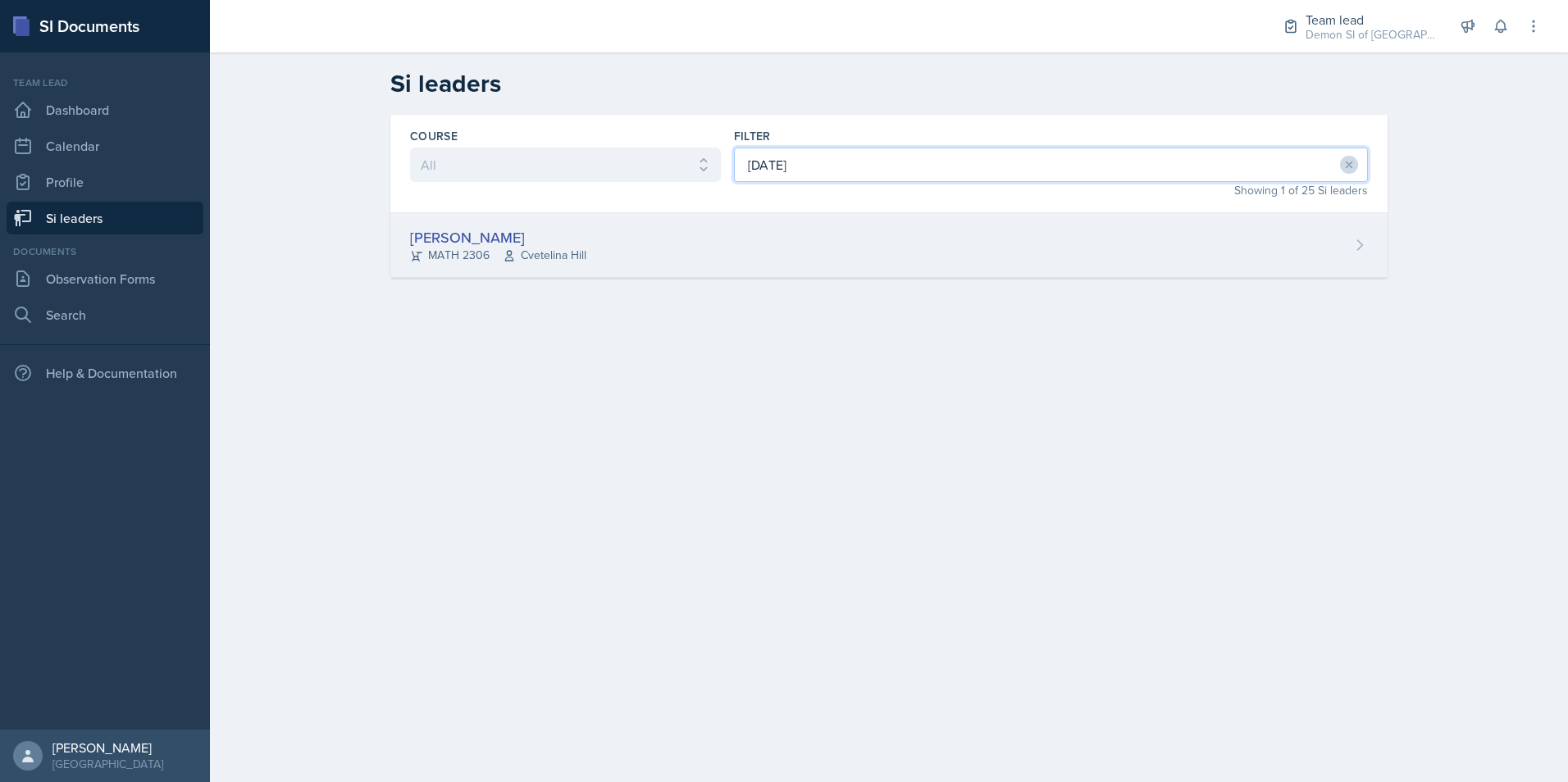
type input "[DATE]"
click at [493, 247] on div "MATH 2306 [GEOGRAPHIC_DATA]" at bounding box center [498, 255] width 176 height 17
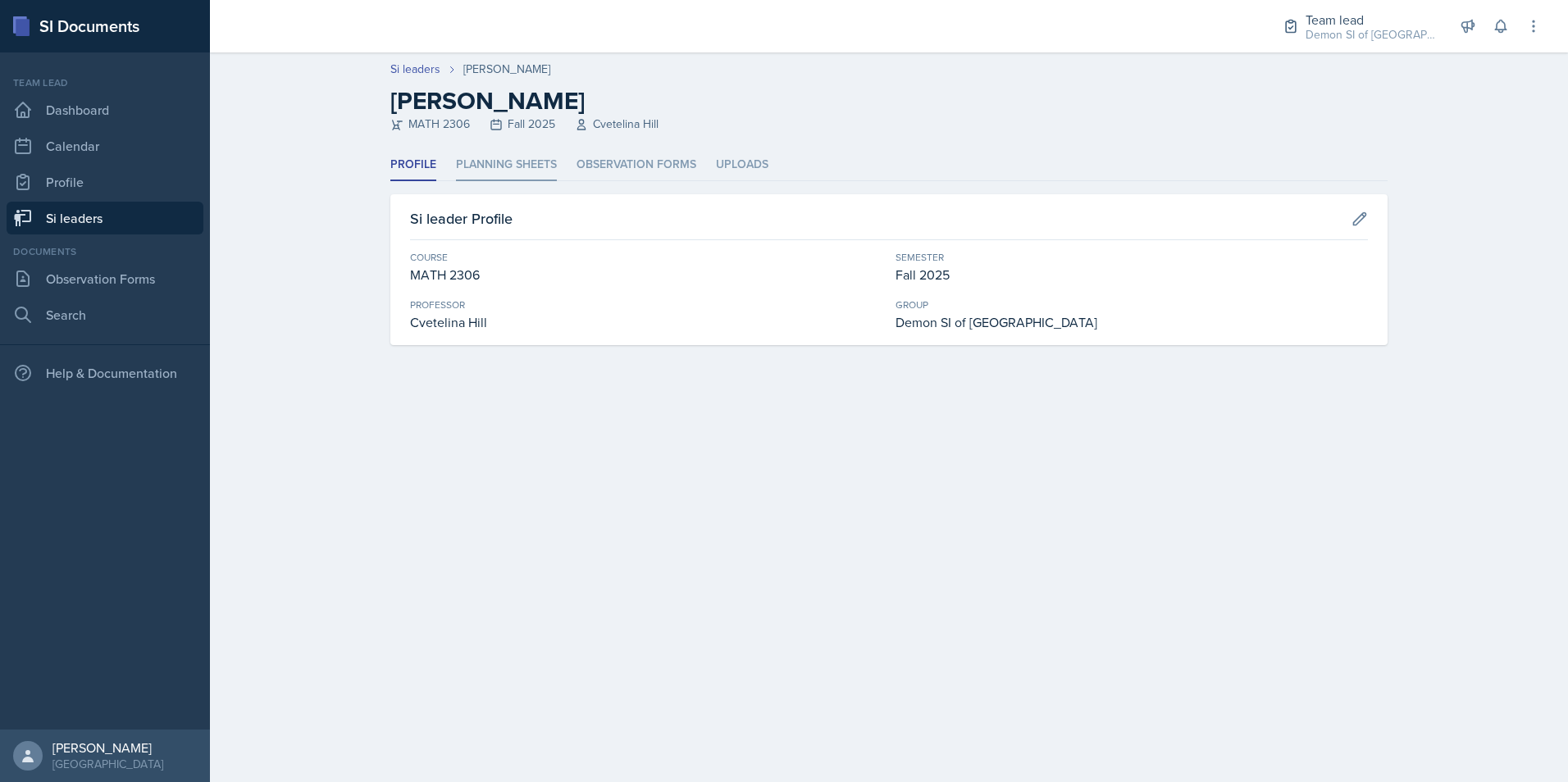
click at [492, 158] on li "Planning Sheets" at bounding box center [506, 165] width 101 height 32
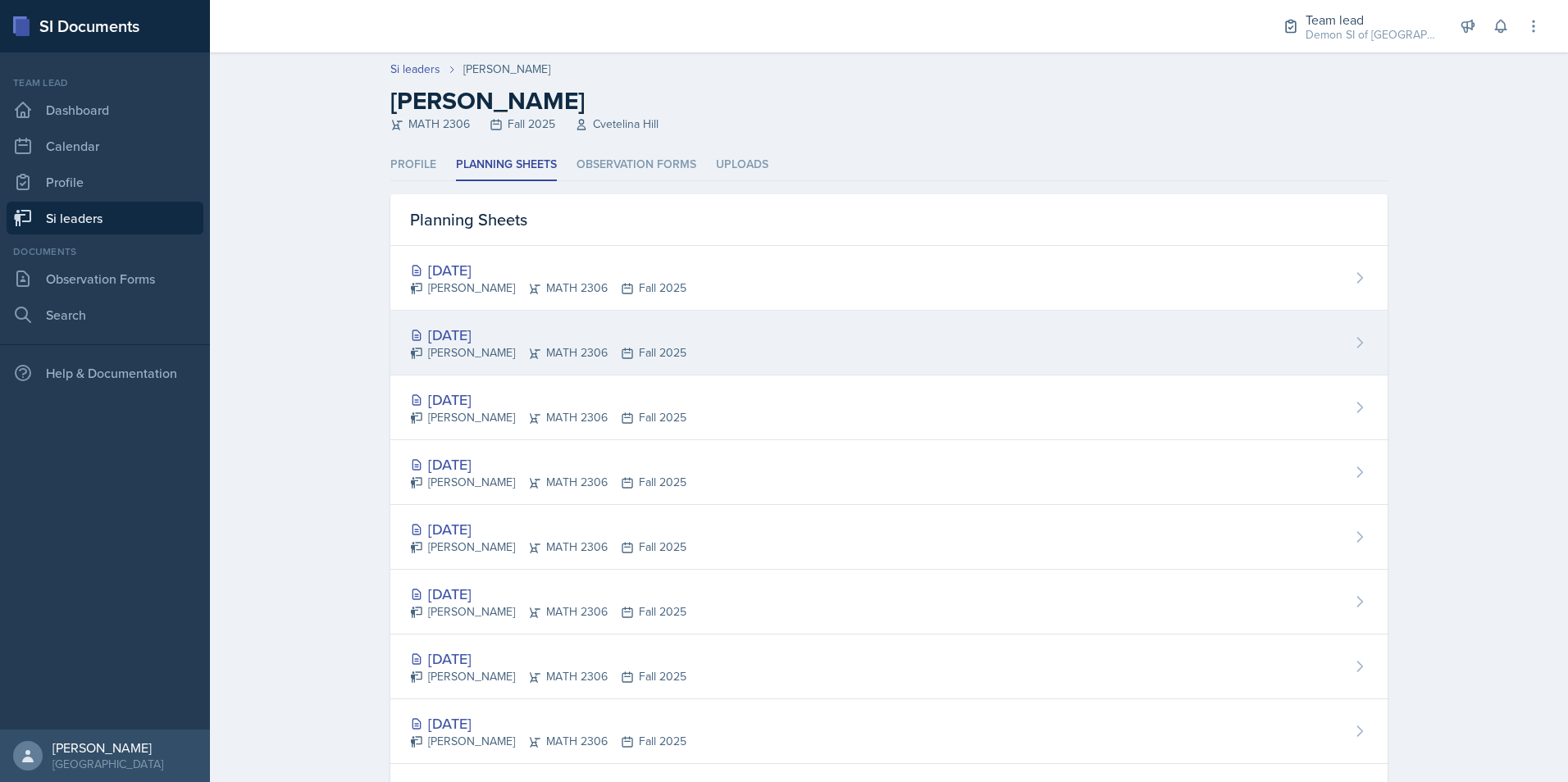
click at [490, 323] on div "[DATE] [PERSON_NAME] MATH 2306 Fall 2025" at bounding box center [888, 343] width 997 height 65
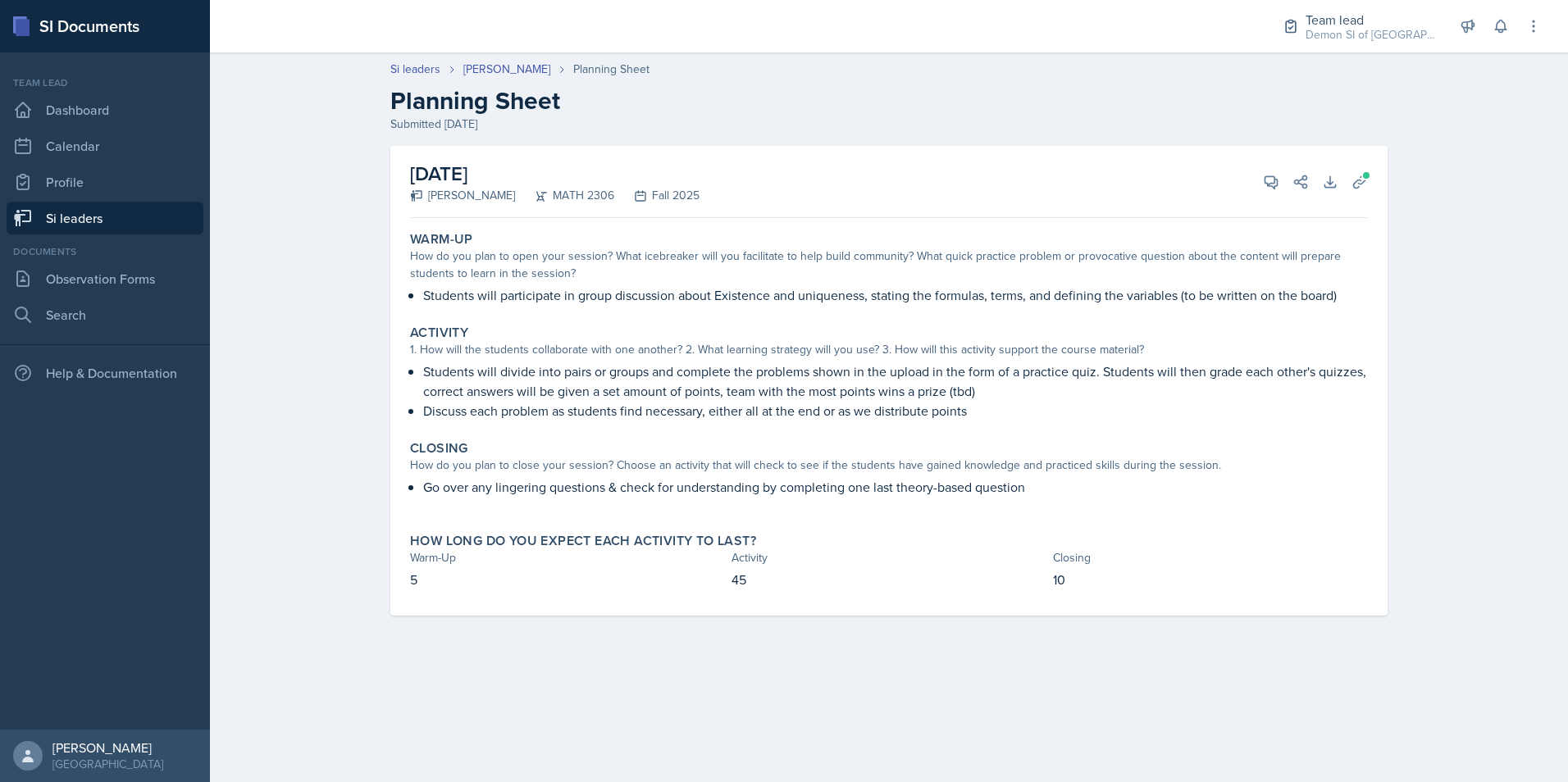
click at [487, 57] on header "Si leaders [PERSON_NAME] Planning Sheet Planning Sheet Submitted [DATE]" at bounding box center [889, 96] width 1358 height 105
click at [493, 73] on link "[PERSON_NAME]" at bounding box center [506, 68] width 87 height 17
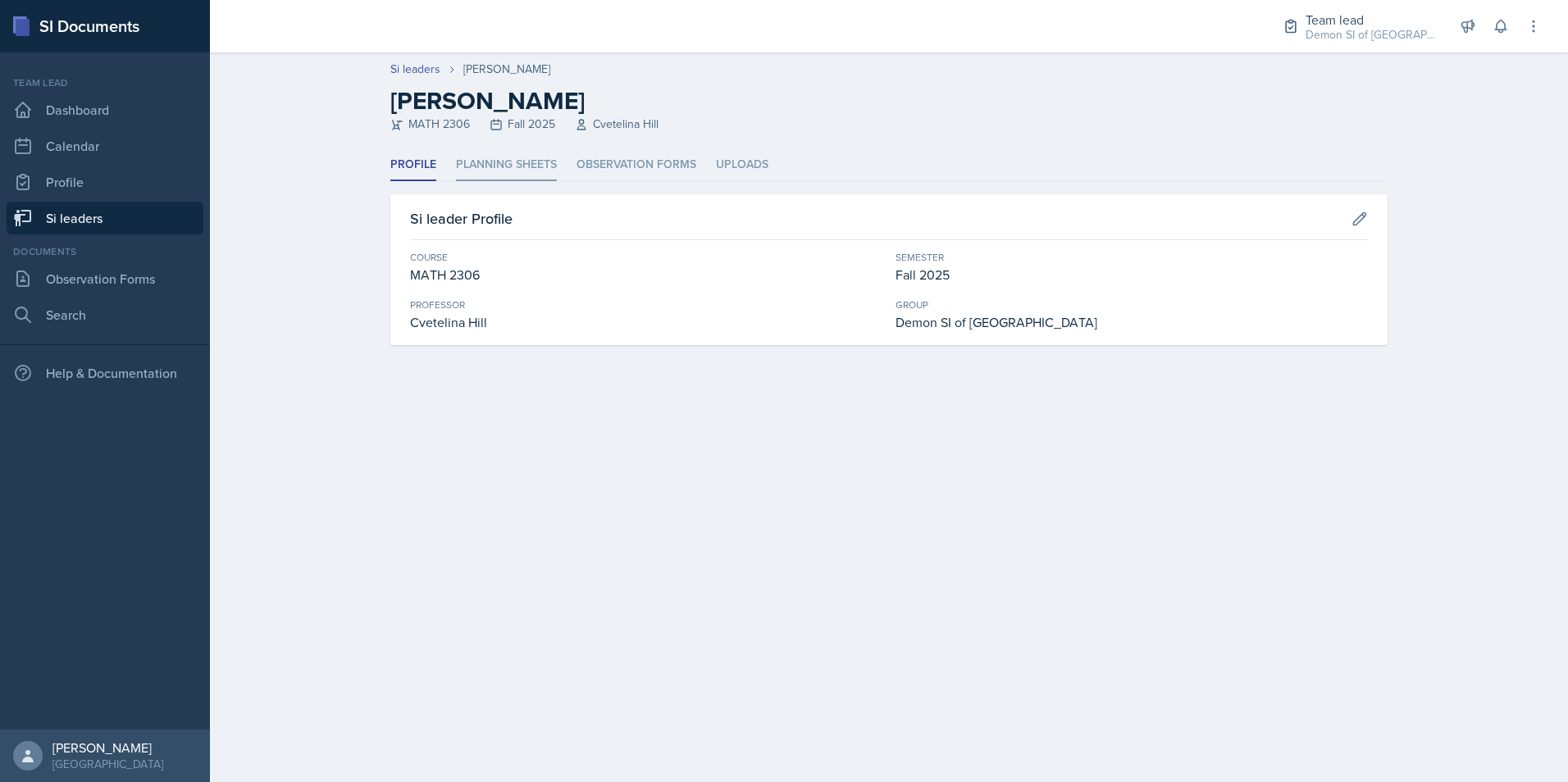
click at [512, 164] on li "Planning Sheets" at bounding box center [506, 165] width 101 height 32
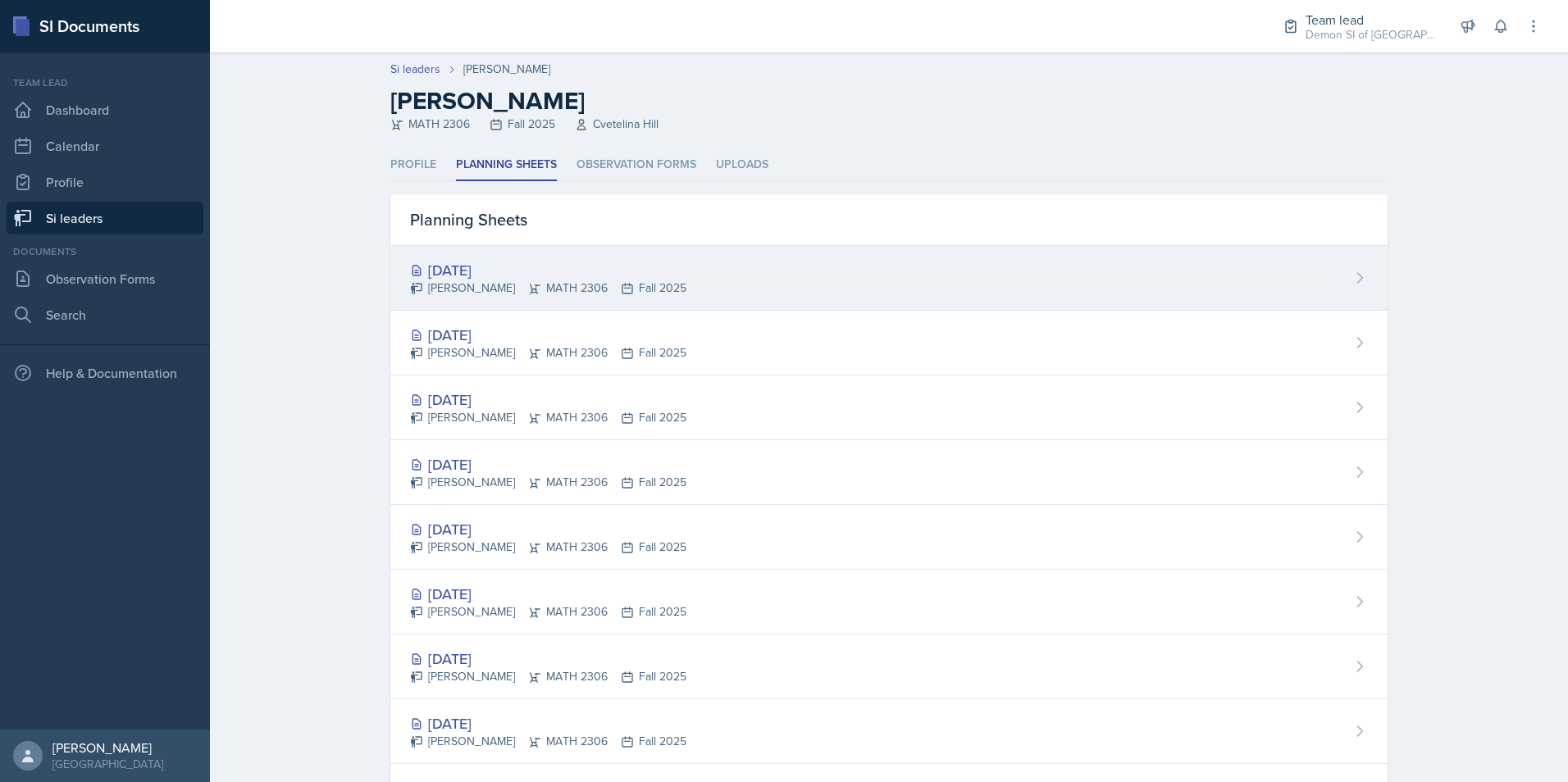
click at [486, 253] on div "[DATE] [PERSON_NAME] MATH 2306 Fall 2025" at bounding box center [888, 279] width 997 height 65
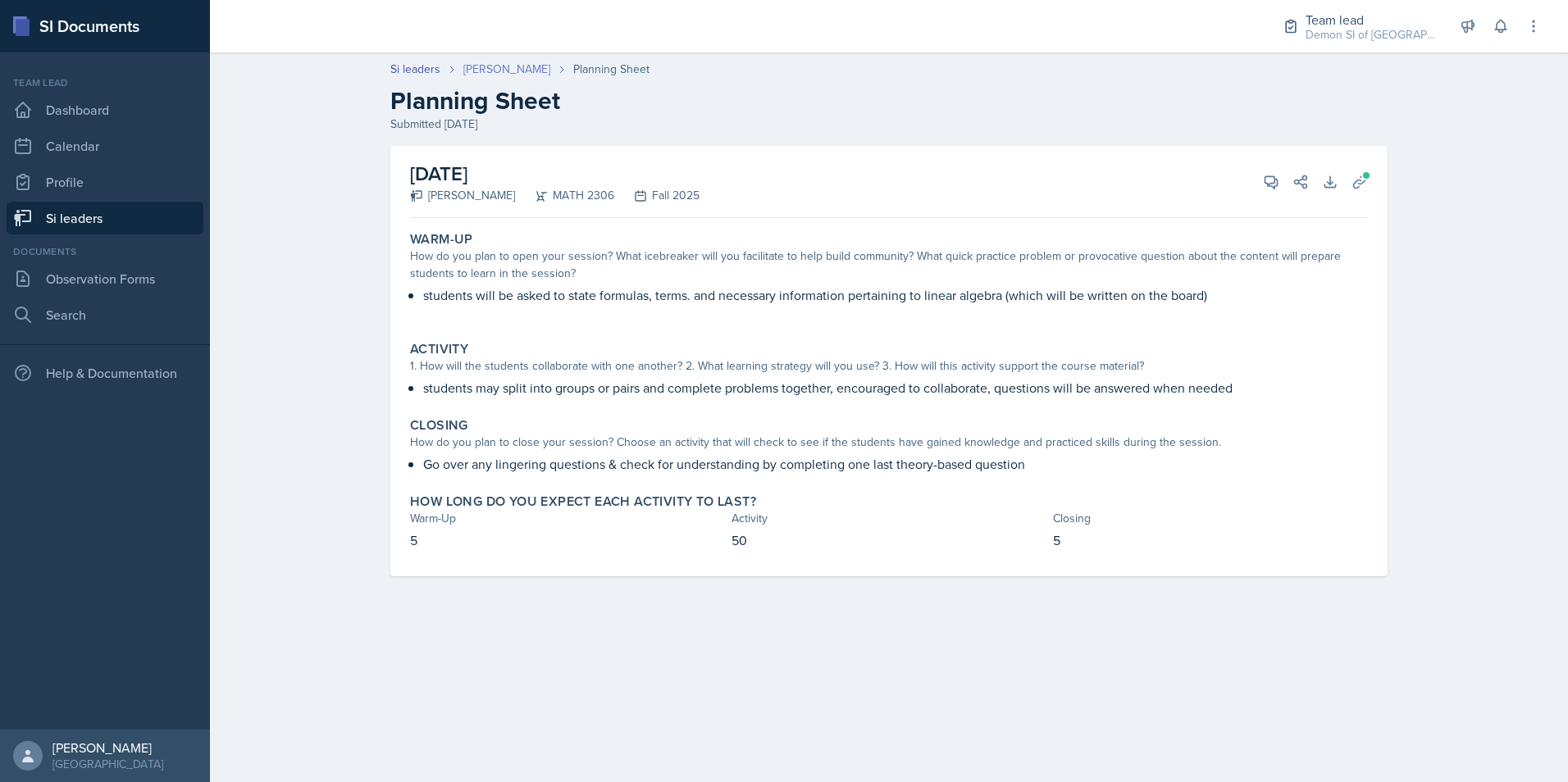
click at [499, 64] on link "[PERSON_NAME]" at bounding box center [506, 68] width 87 height 17
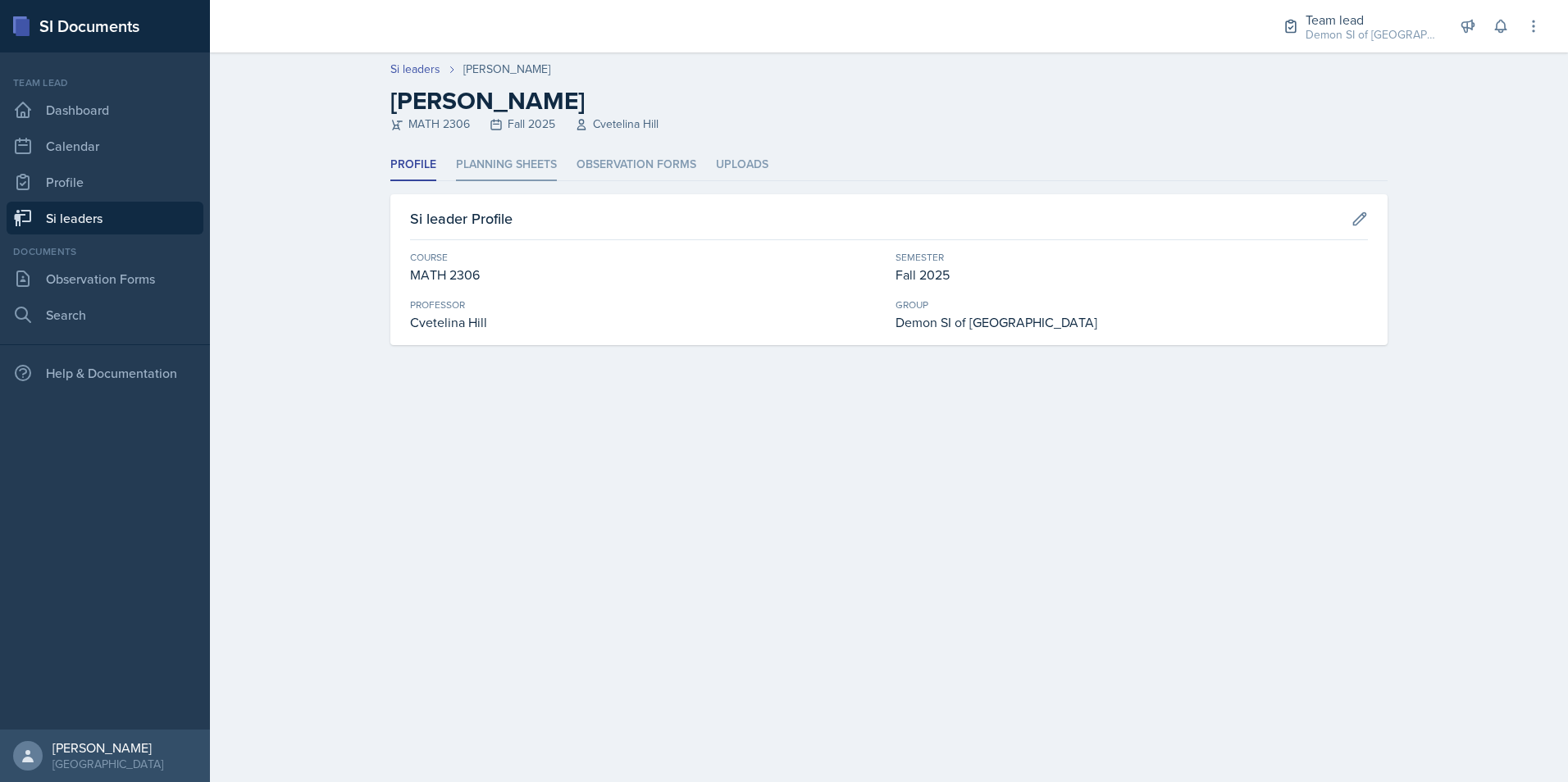
click at [523, 173] on li "Planning Sheets" at bounding box center [506, 165] width 101 height 32
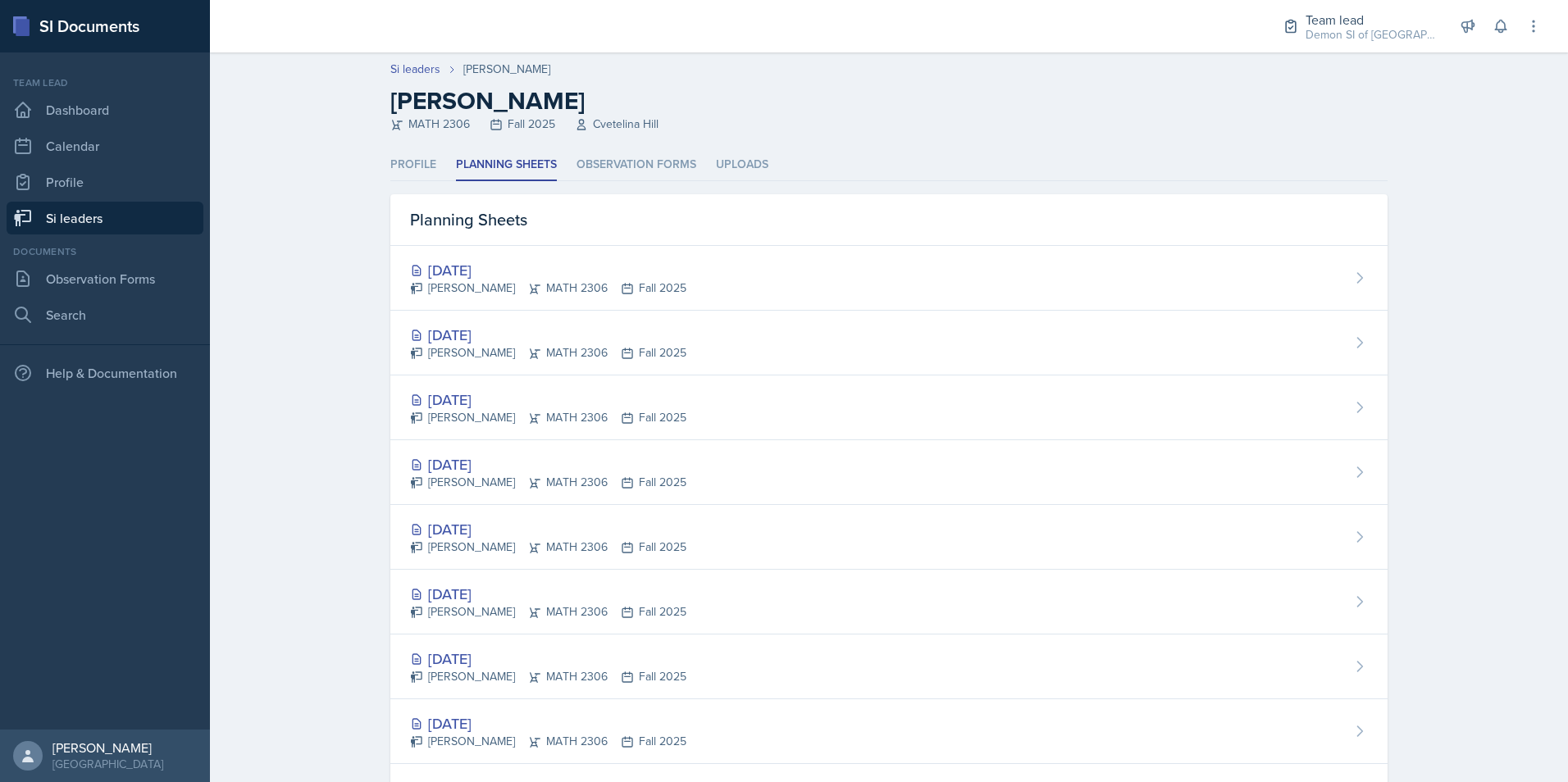
drag, startPoint x: 487, startPoint y: 323, endPoint x: 482, endPoint y: 311, distance: 13.0
click at [486, 322] on div "[DATE] [PERSON_NAME] MATH 2306 Fall 2025" at bounding box center [888, 343] width 997 height 65
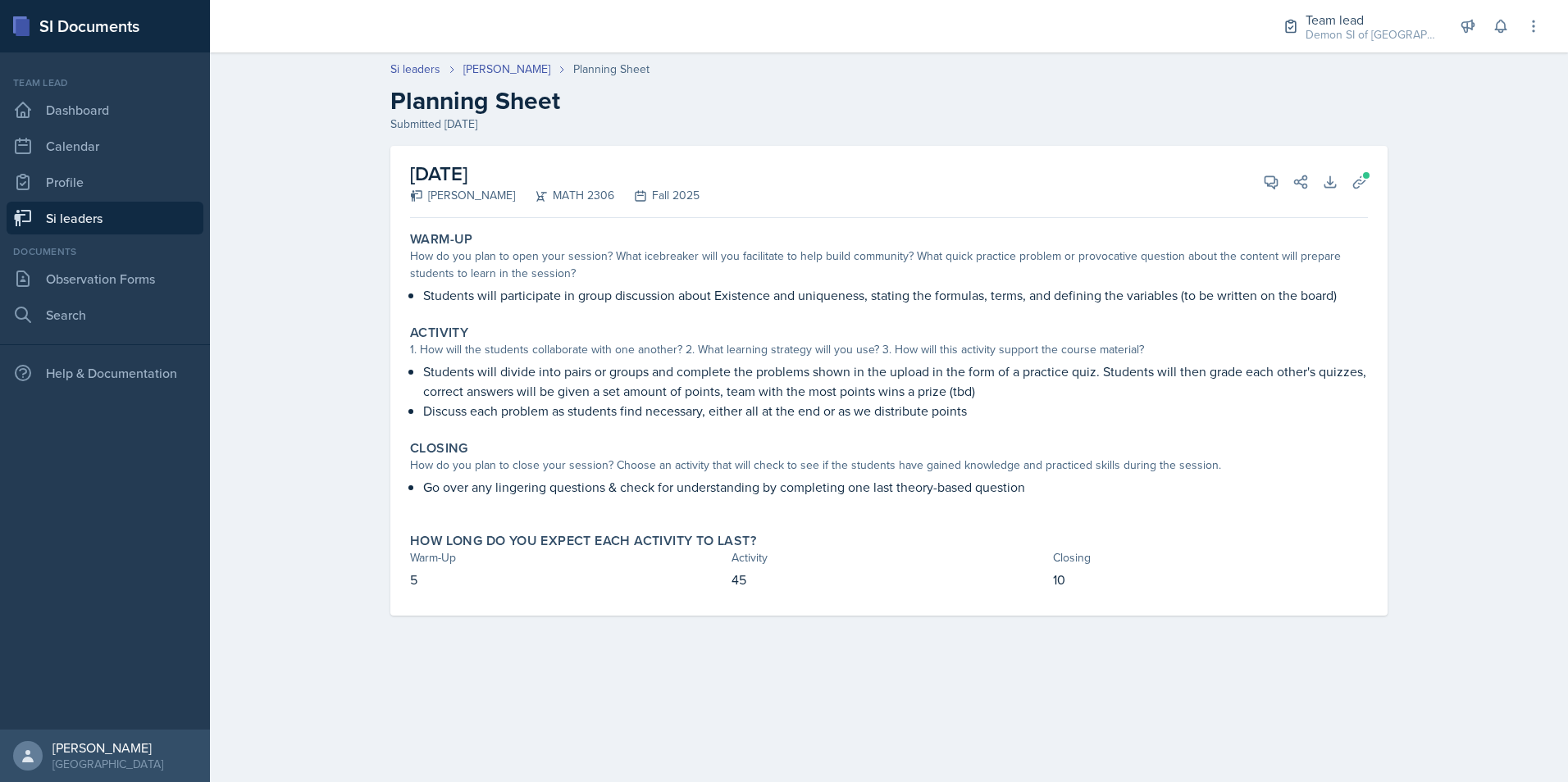
click at [298, 40] on div at bounding box center [731, 26] width 1017 height 52
click at [855, 136] on div "Si leaders [PERSON_NAME] Planning Sheet Planning Sheet Submitted [DATE] [DATE] …" at bounding box center [889, 350] width 1358 height 611
